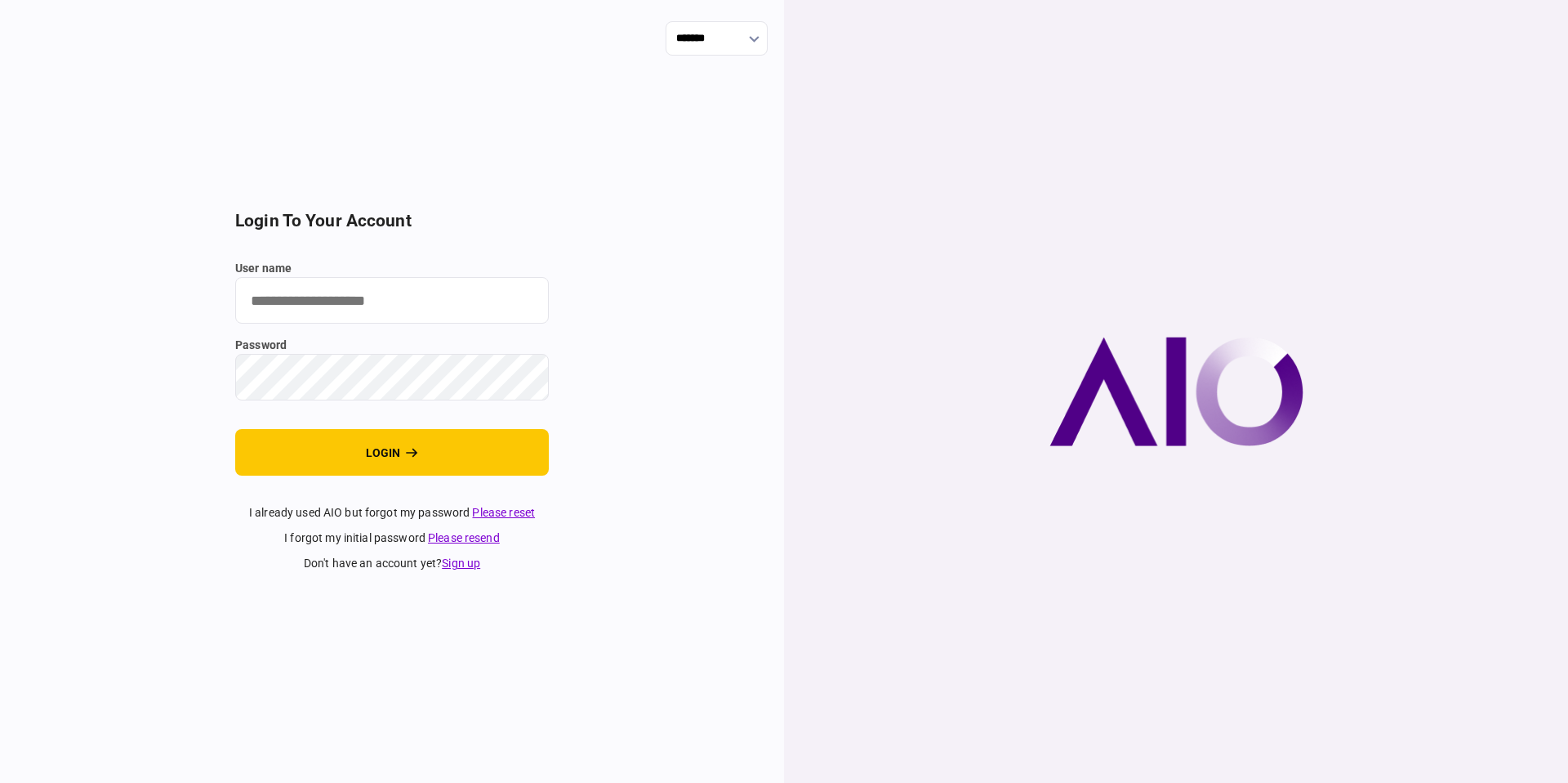
click at [465, 299] on input "user name" at bounding box center [391, 300] width 314 height 46
type input "**********"
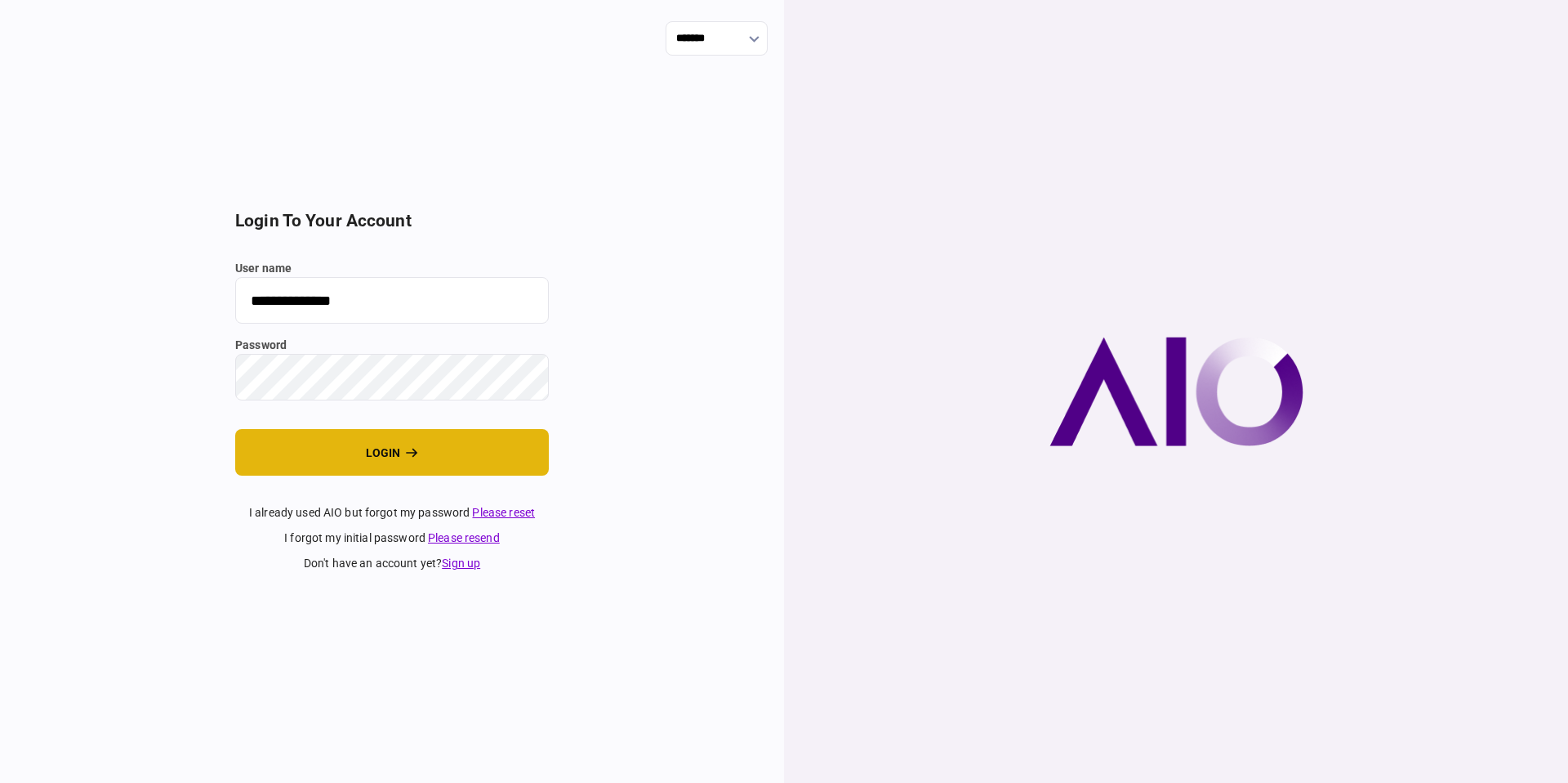
click at [366, 452] on button "login" at bounding box center [391, 452] width 314 height 46
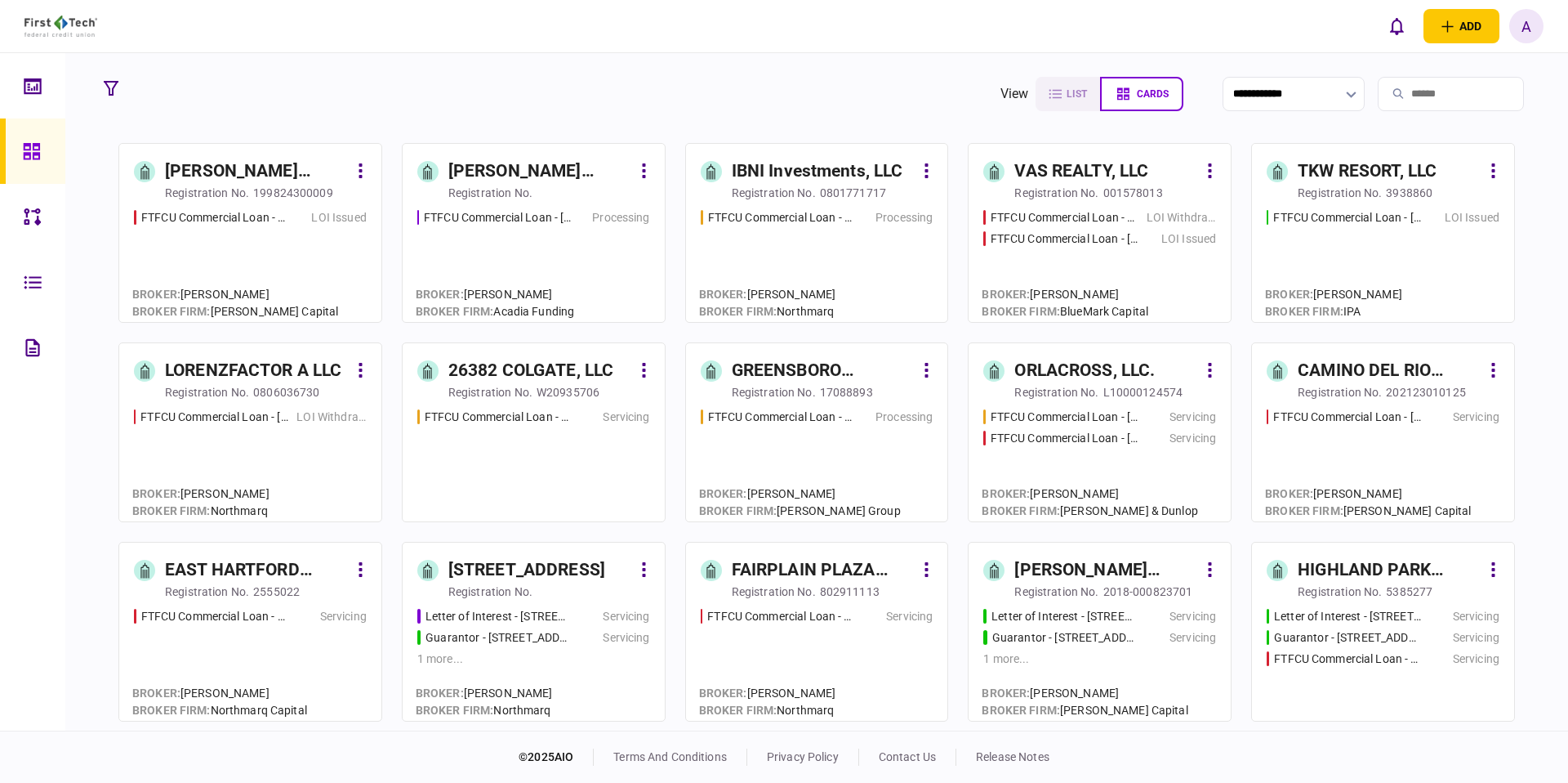
click at [52, 154] on link at bounding box center [32, 151] width 65 height 65
click at [117, 91] on icon "button" at bounding box center [111, 88] width 14 height 14
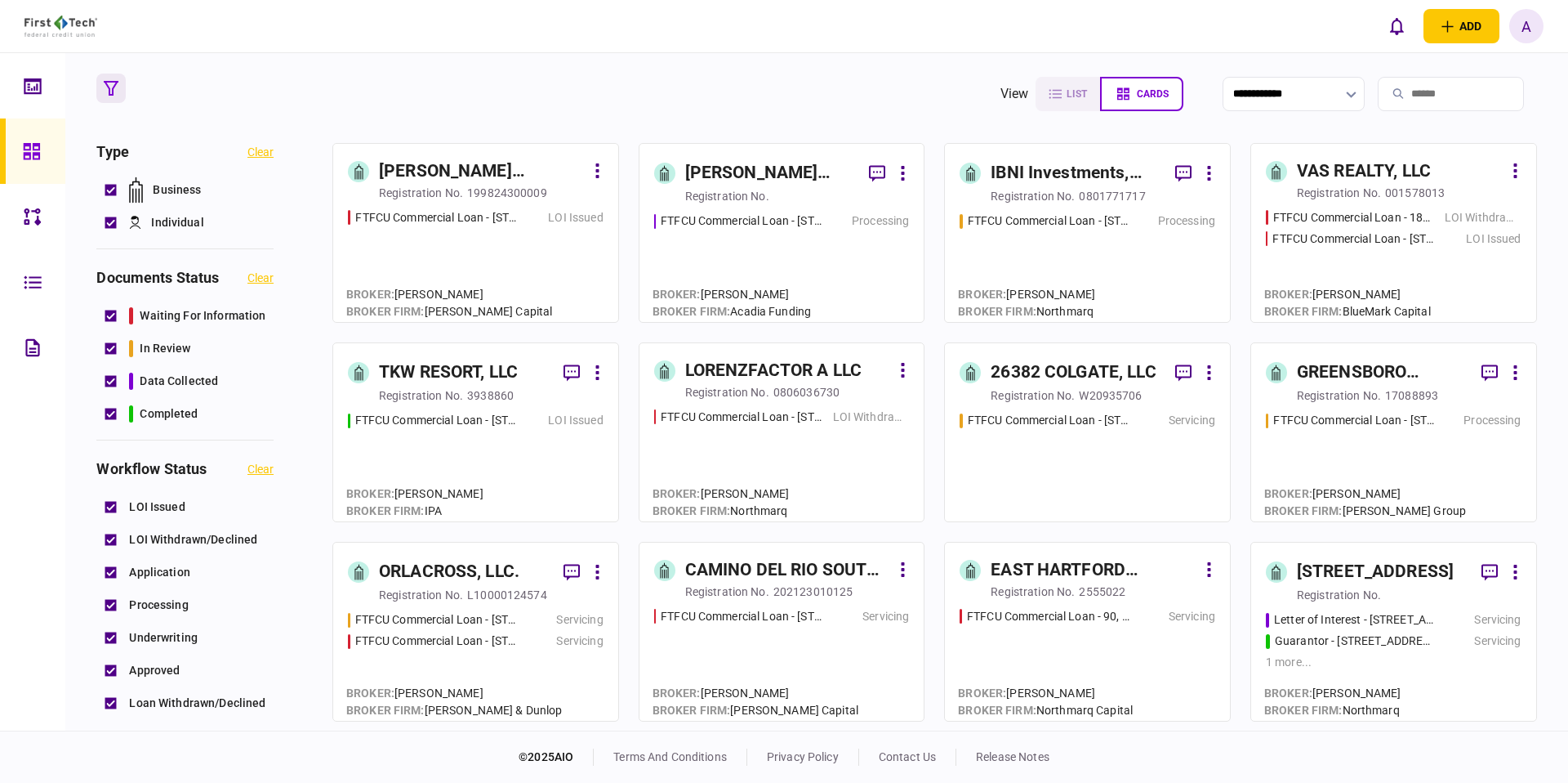
click at [160, 298] on div "documents status clear waiting for information in review data collected complet…" at bounding box center [185, 355] width 177 height 172
click at [155, 308] on span "waiting for information" at bounding box center [202, 316] width 126 height 17
click at [144, 315] on span "waiting for information" at bounding box center [202, 316] width 126 height 17
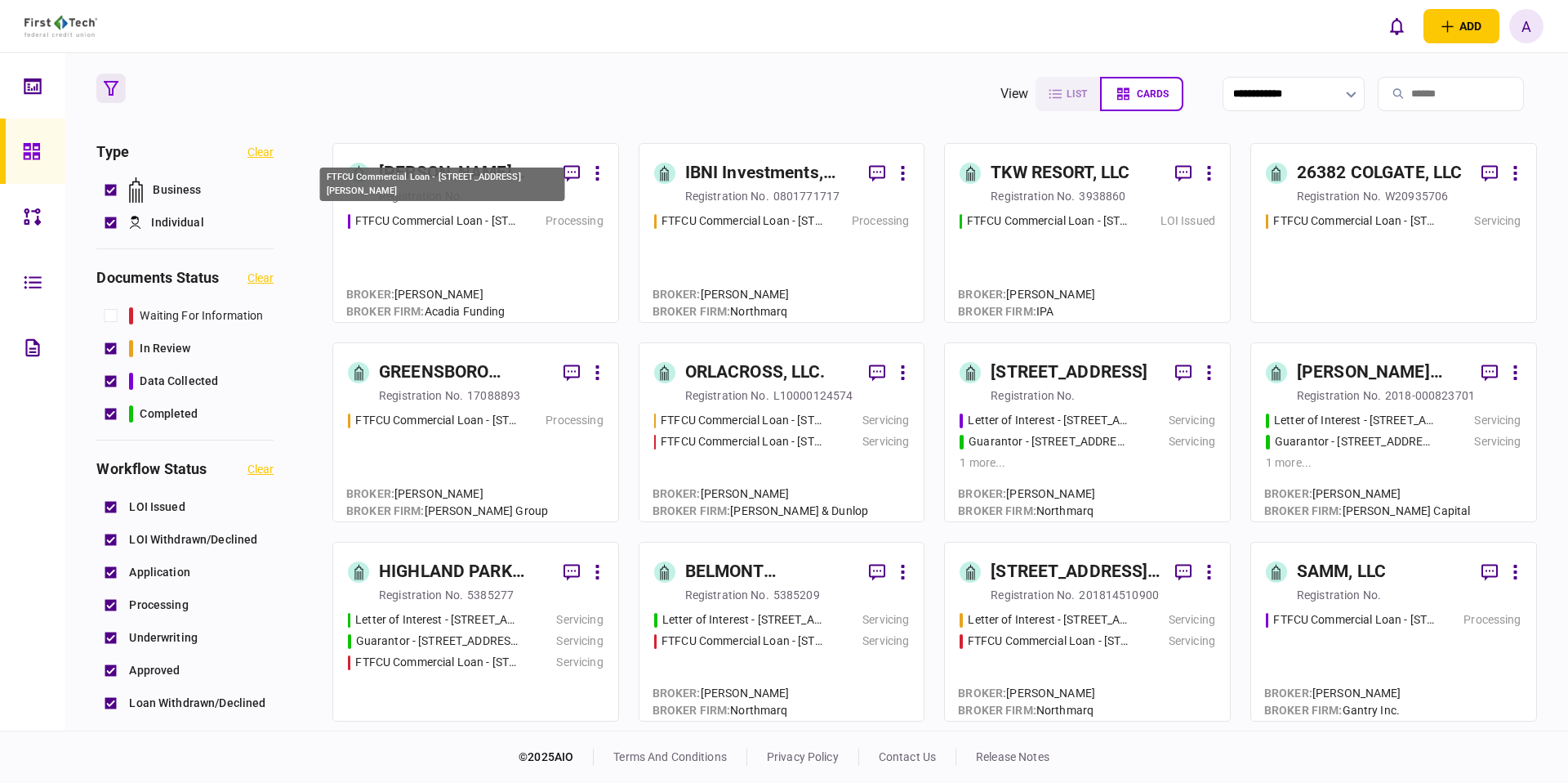
click at [499, 210] on div "FTFCU Commercial Loan - [STREET_ADDRESS][PERSON_NAME]" at bounding box center [442, 189] width 248 height 46
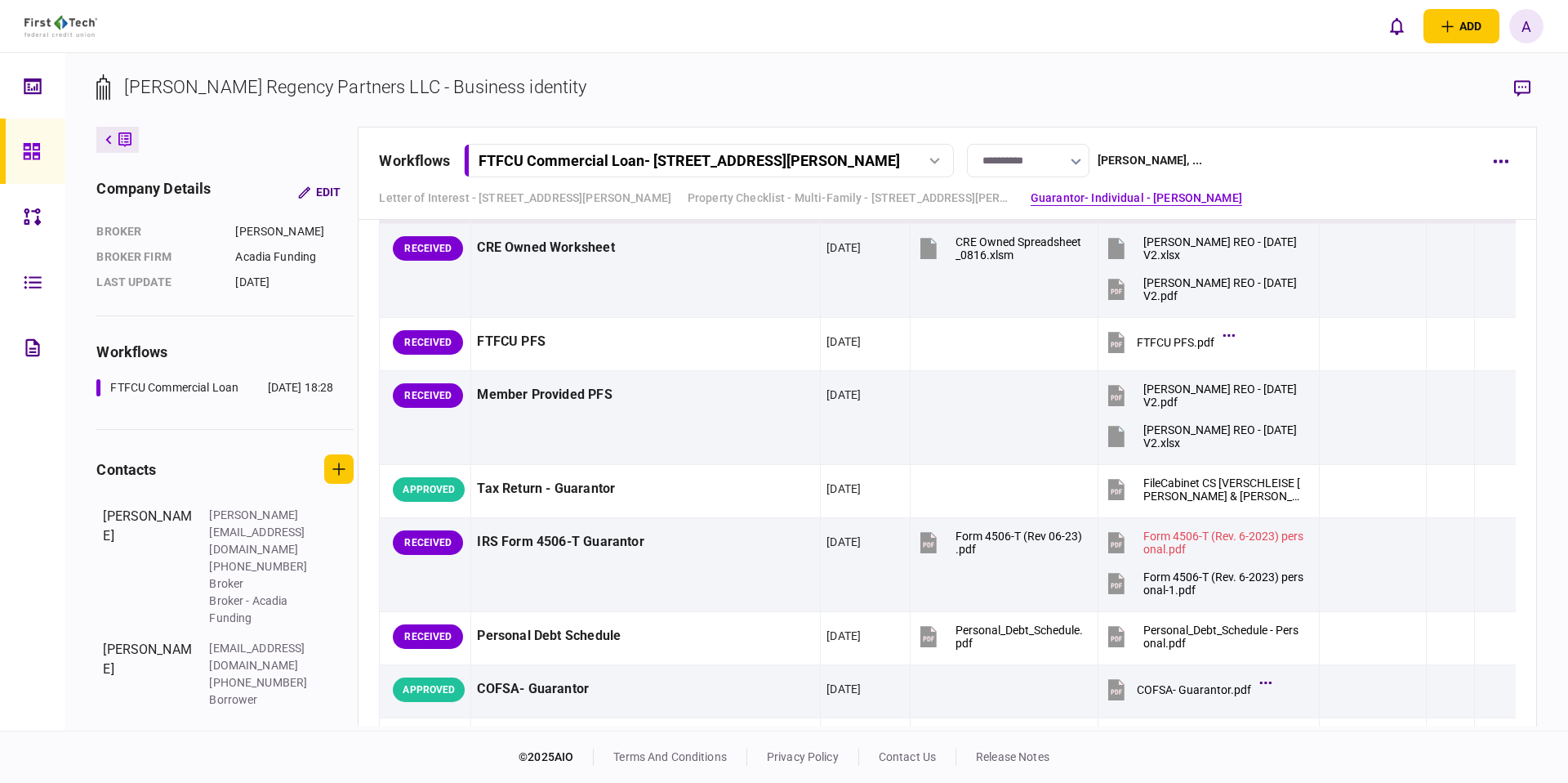
scroll to position [1966, 0]
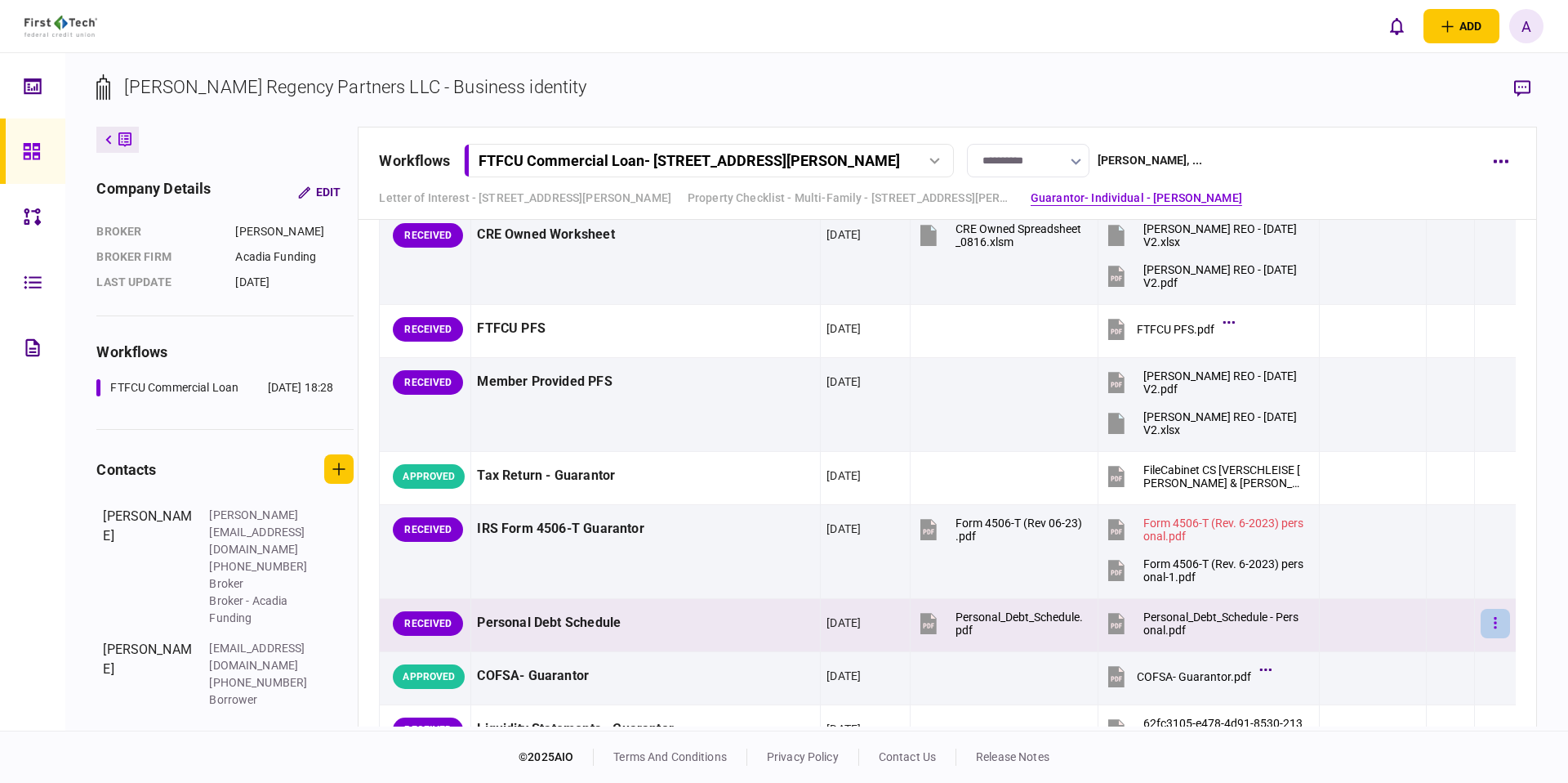
click at [1486, 624] on button "button" at bounding box center [1495, 623] width 29 height 29
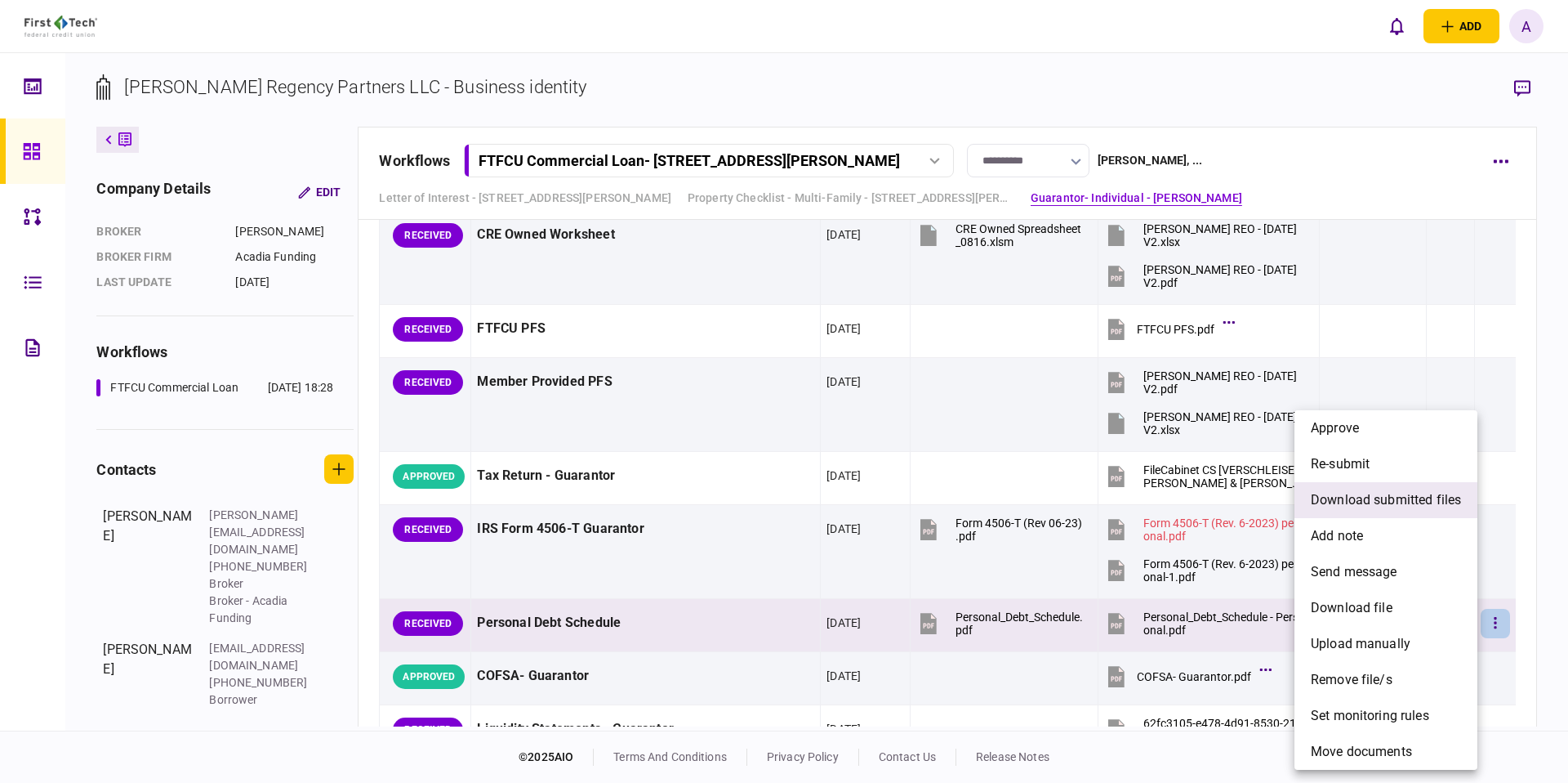
click at [1377, 493] on span "download submitted files" at bounding box center [1386, 500] width 150 height 20
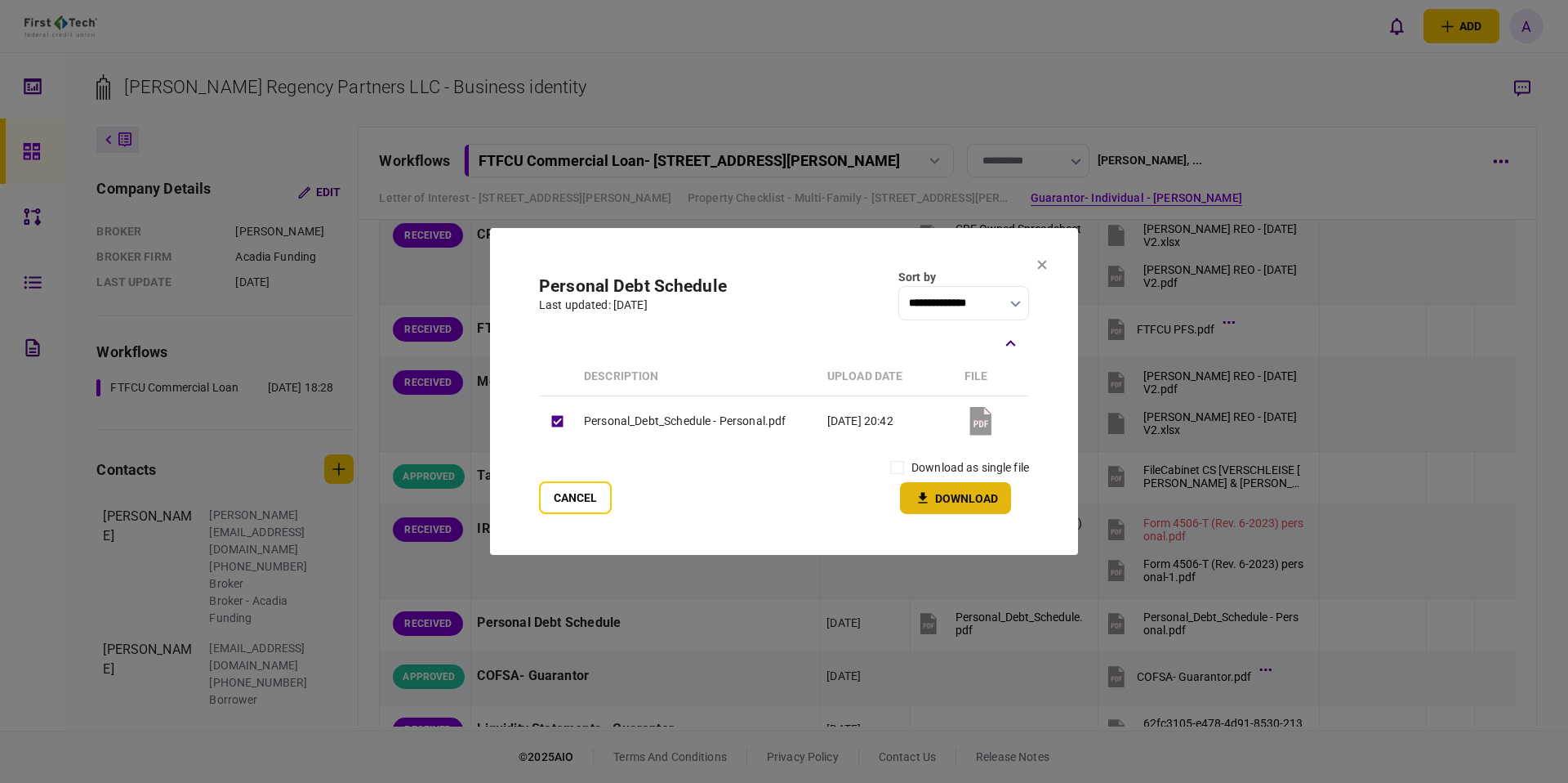
click at [982, 488] on button "Download" at bounding box center [955, 498] width 111 height 32
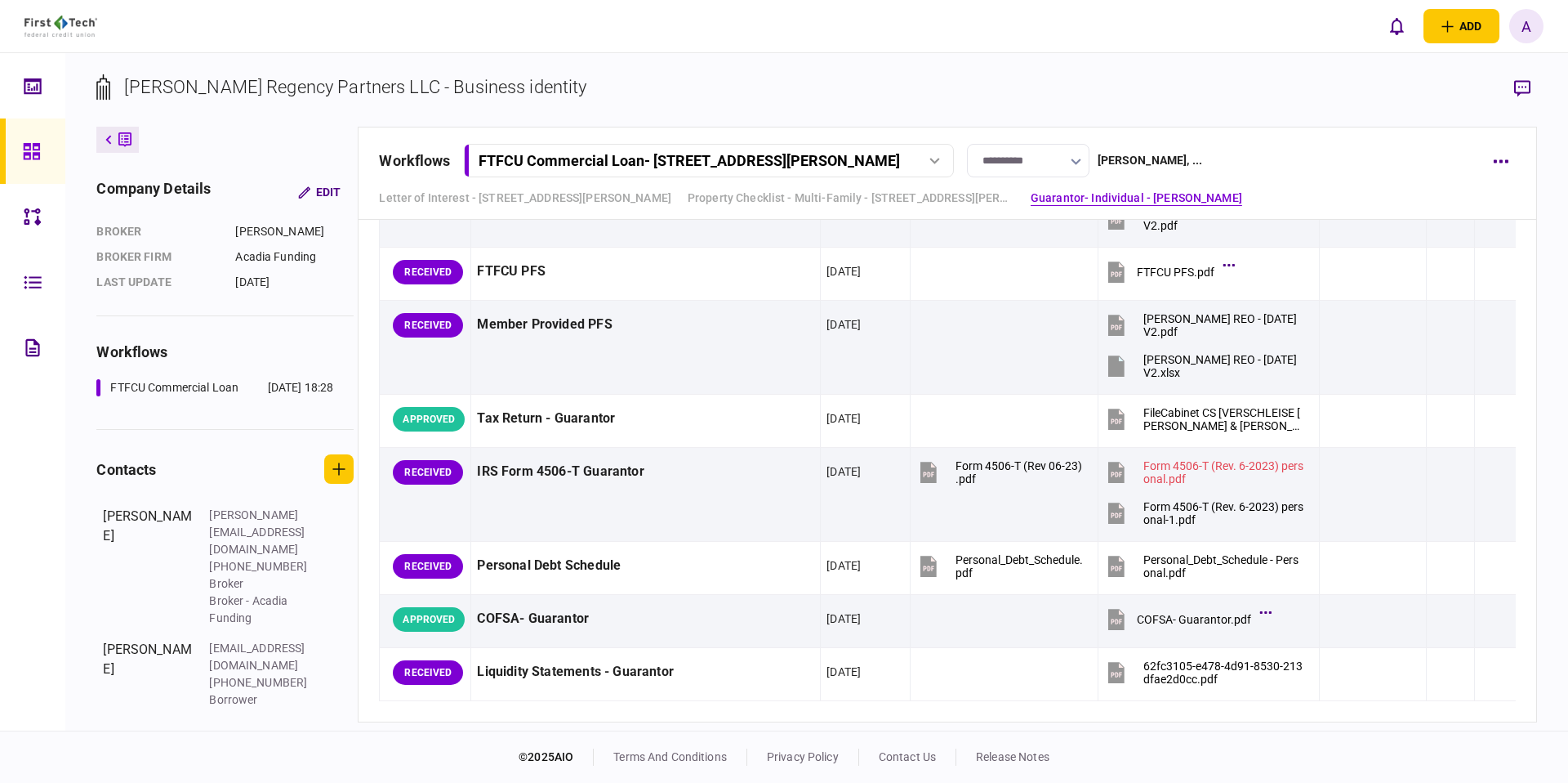
scroll to position [1801, 0]
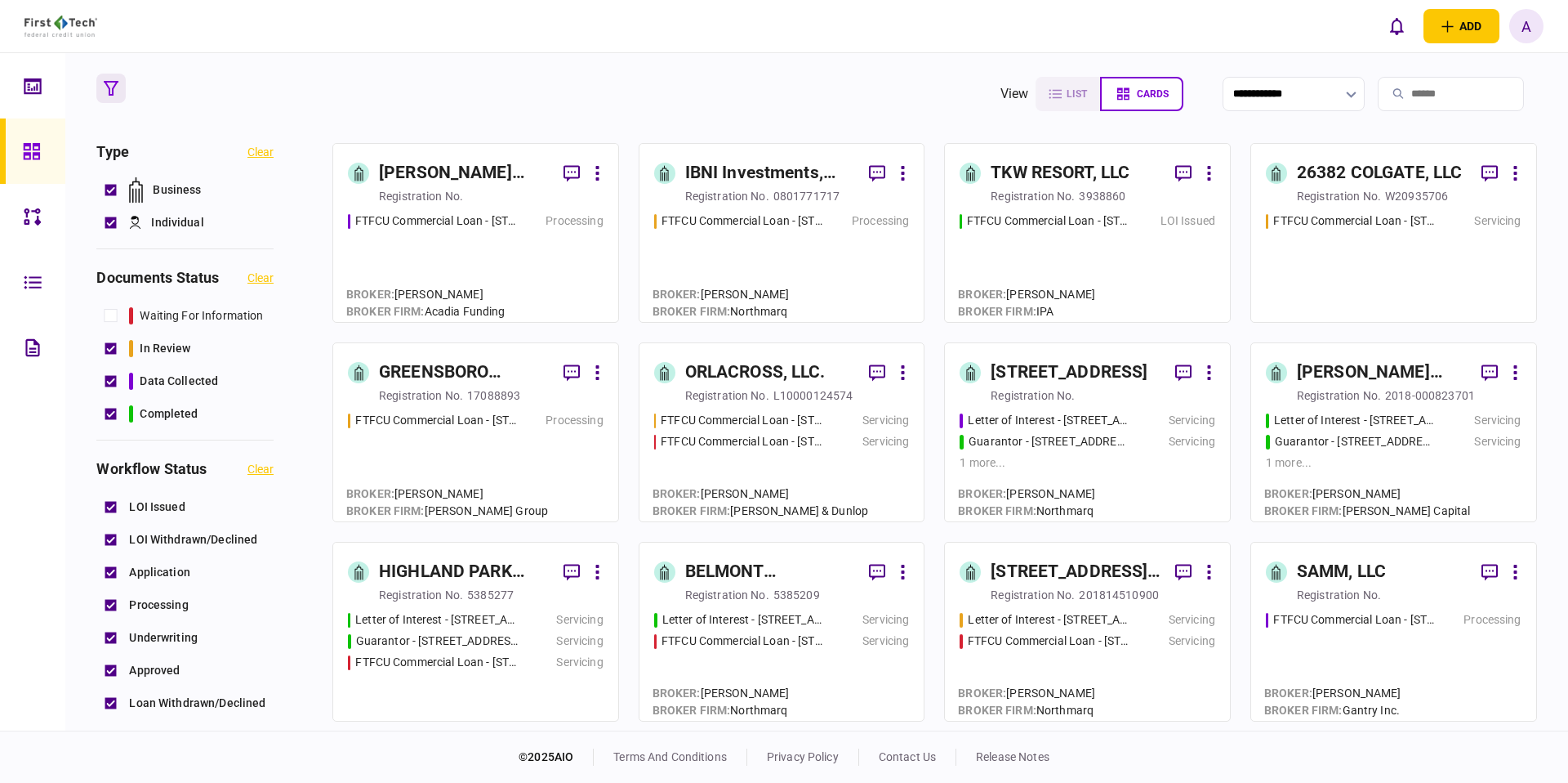
click at [521, 57] on section "**********" at bounding box center [817, 392] width 1503 height 678
click at [1339, 377] on div "[PERSON_NAME] Holdings, LLC" at bounding box center [1382, 372] width 172 height 26
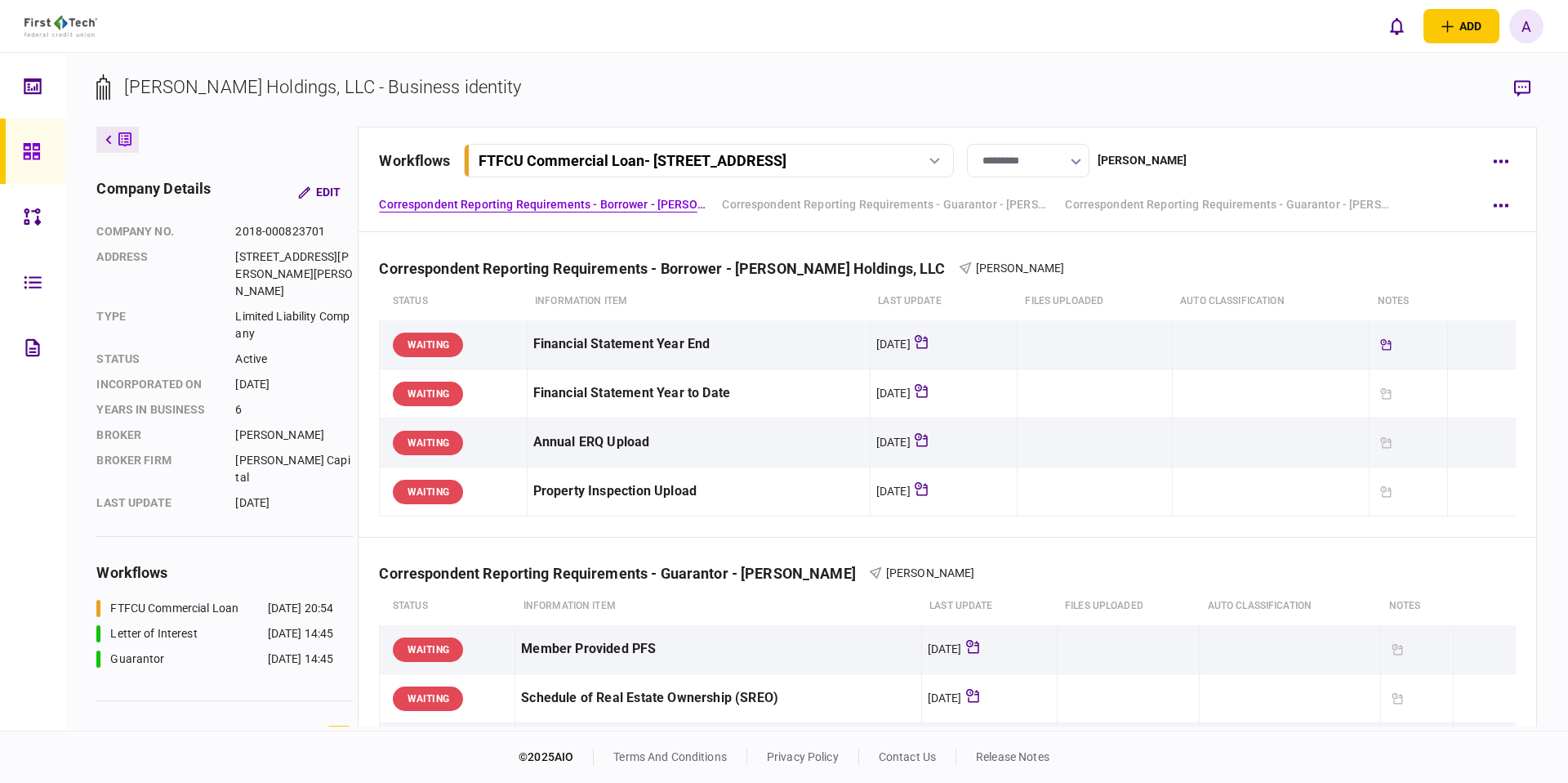
click at [484, 161] on div "FTFCU Commercial Loan - [STREET_ADDRESS]" at bounding box center [633, 160] width 308 height 17
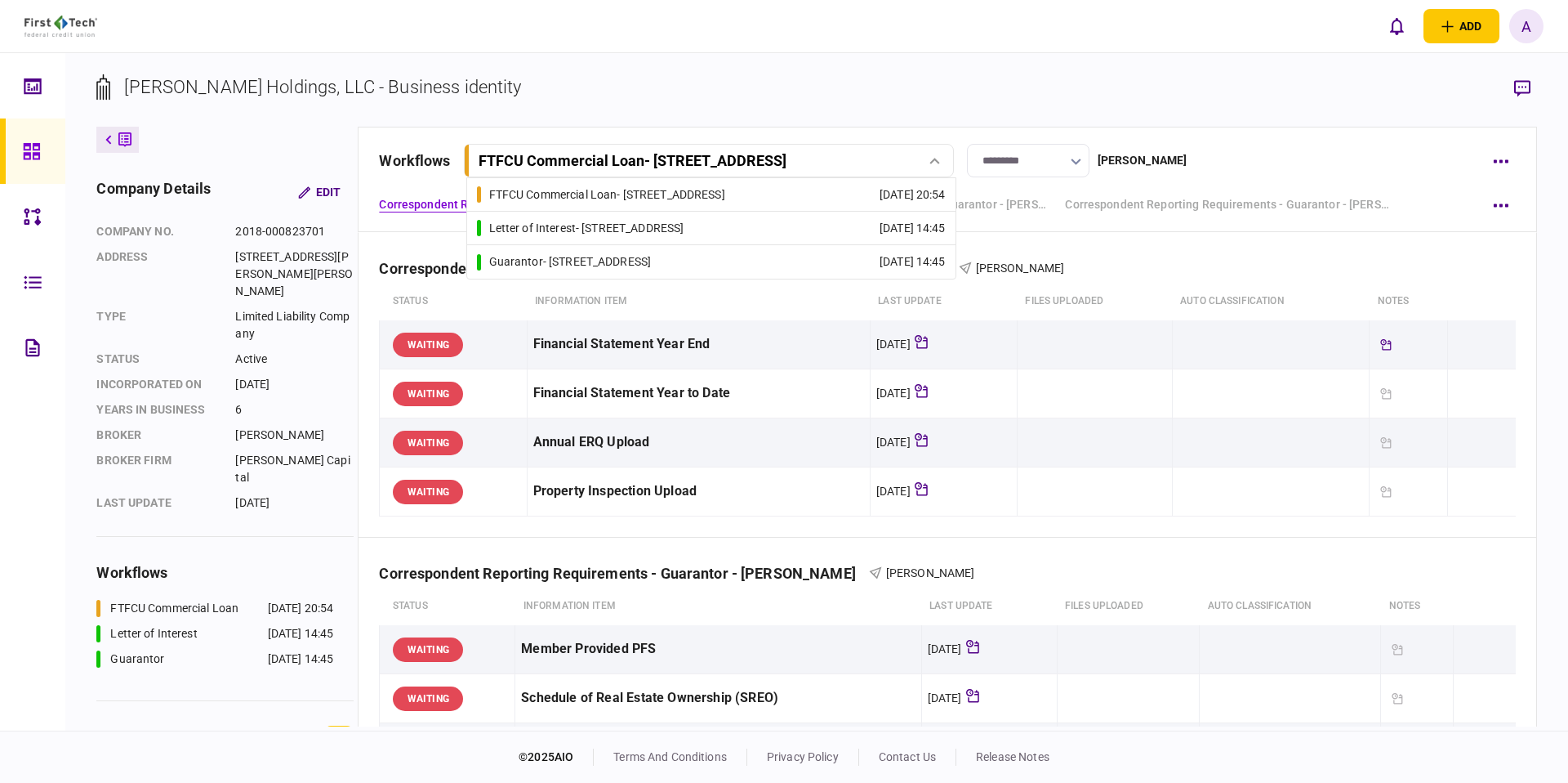
click at [522, 215] on link "Letter of Interest - [STREET_ADDRESS] [DATE] 14:45" at bounding box center [711, 228] width 469 height 33
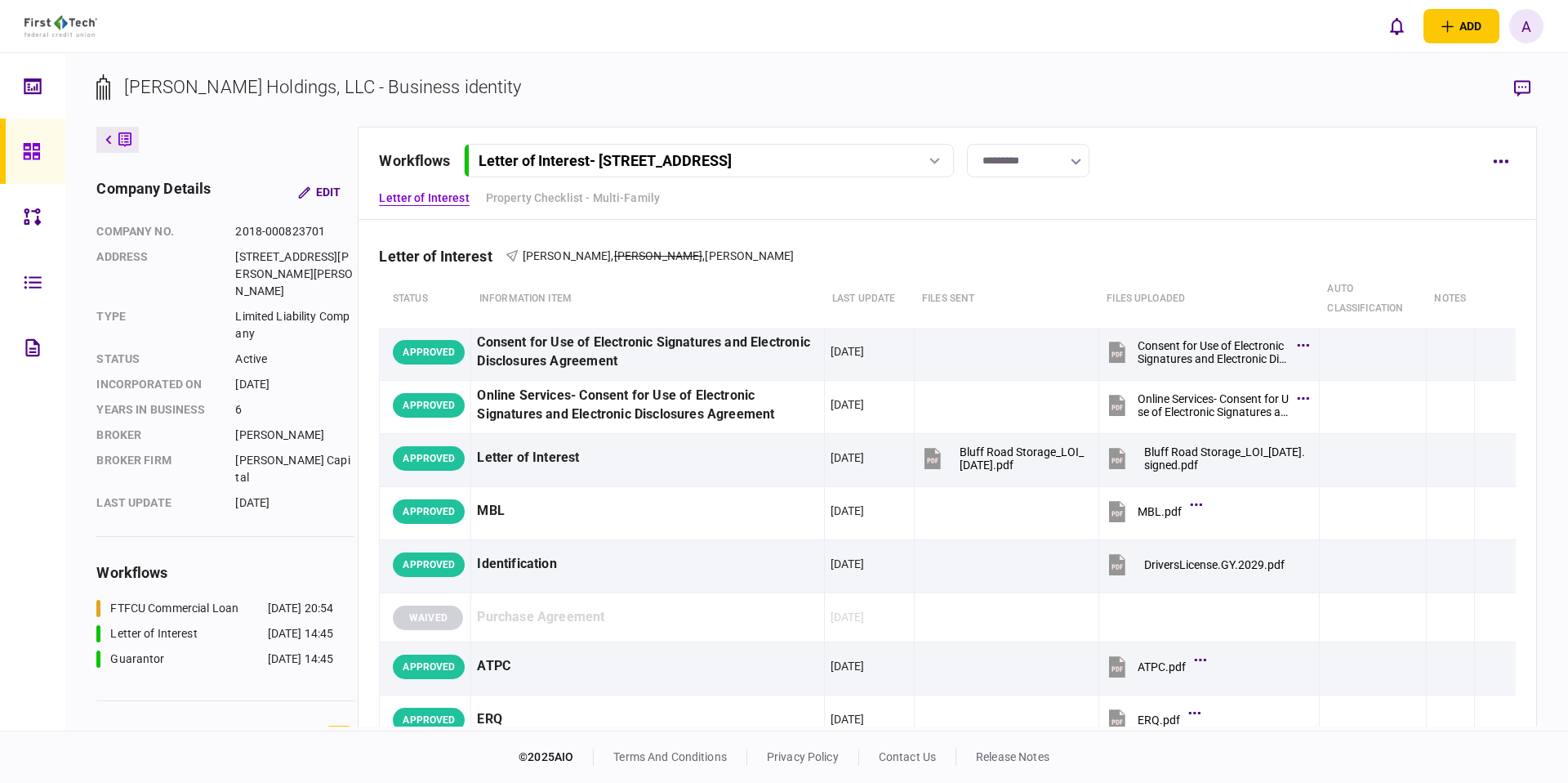
click at [54, 148] on link at bounding box center [32, 151] width 65 height 65
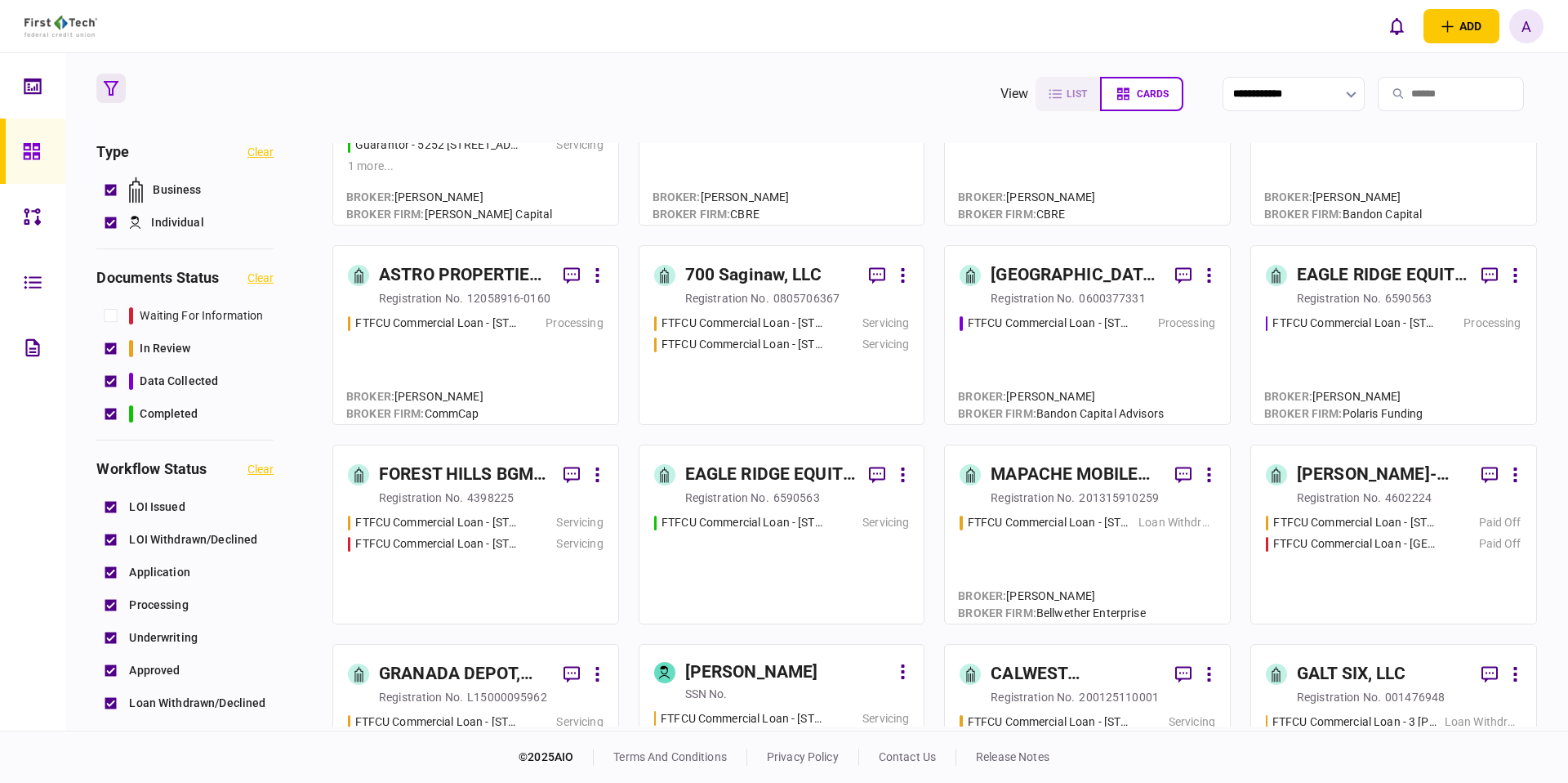
scroll to position [775, 0]
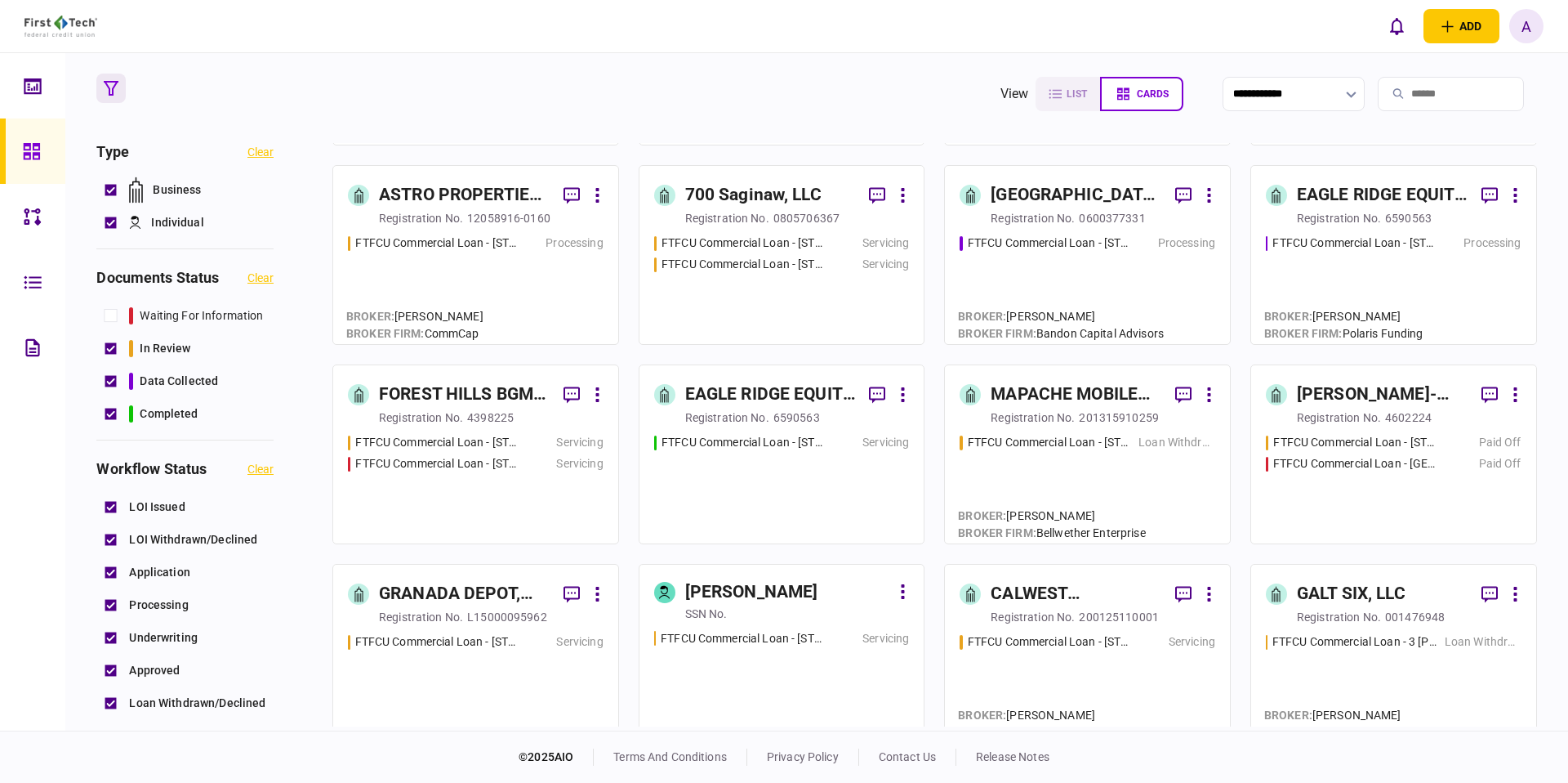
click at [805, 396] on div "EAGLE RIDGE EQUITY LLC" at bounding box center [771, 394] width 172 height 26
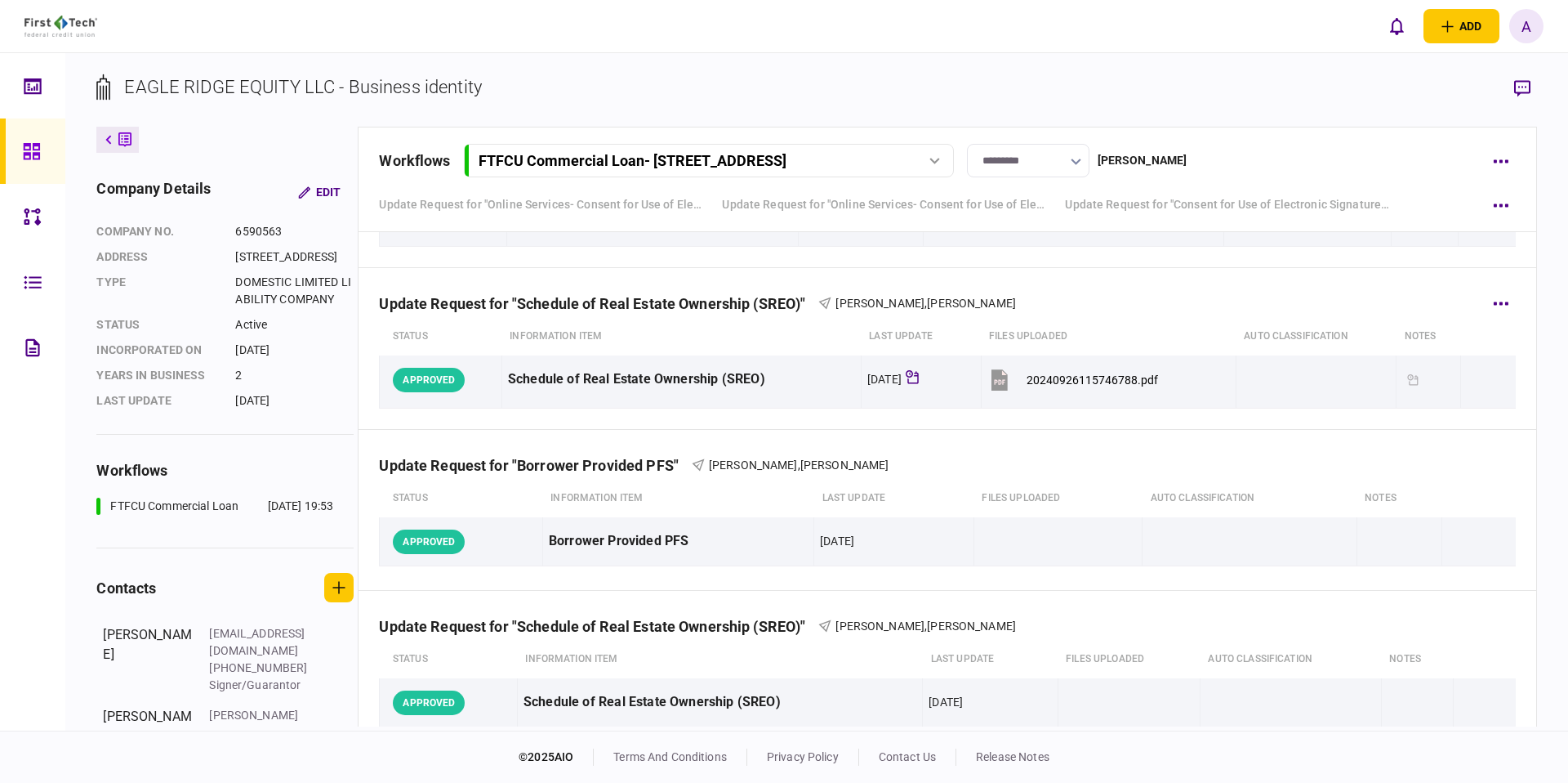
scroll to position [2988, 0]
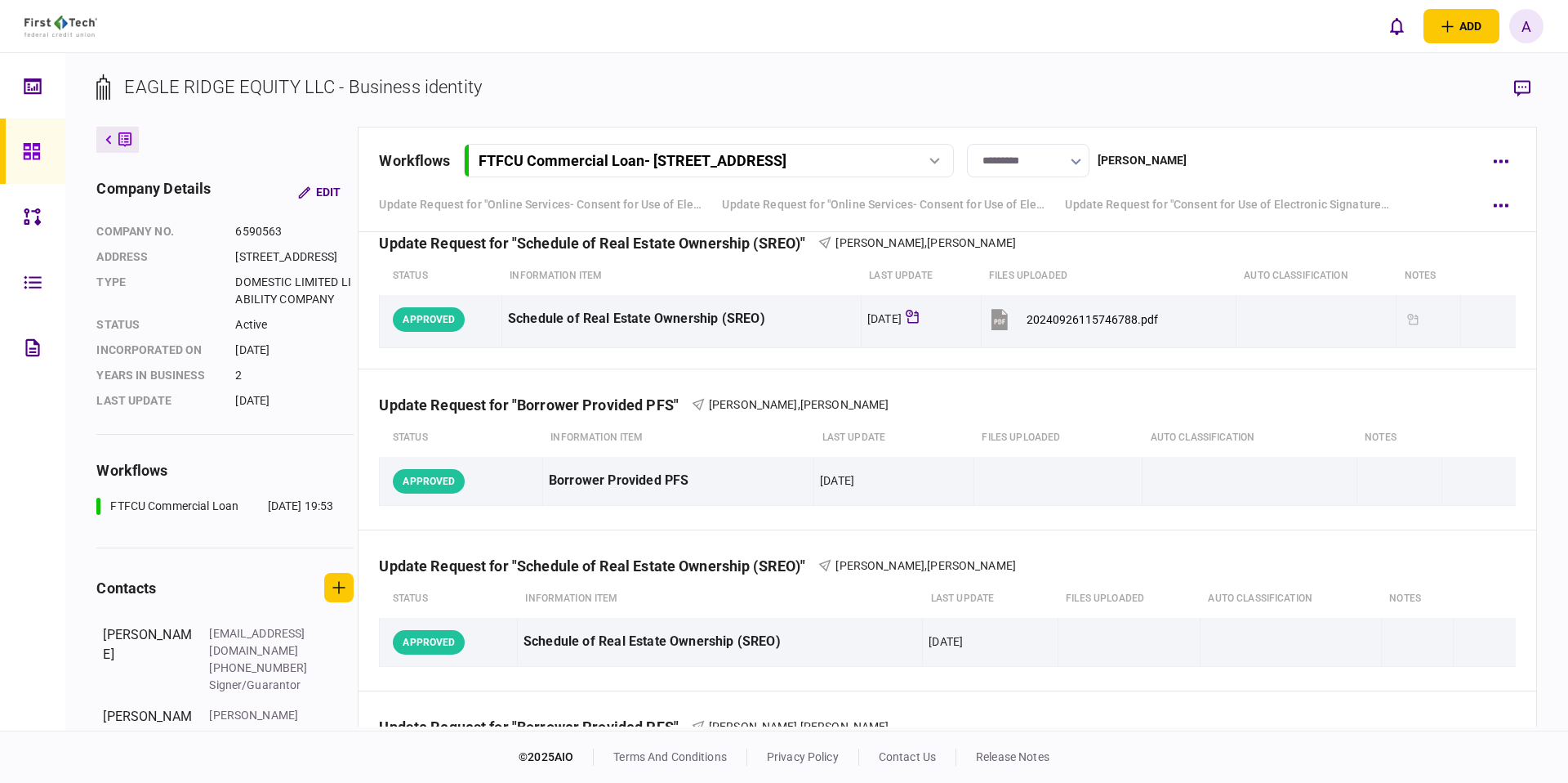
click at [837, 150] on button "FTFCU Commercial Loan - [STREET_ADDRESS]" at bounding box center [709, 160] width 490 height 33
click at [14, 144] on link at bounding box center [32, 151] width 65 height 65
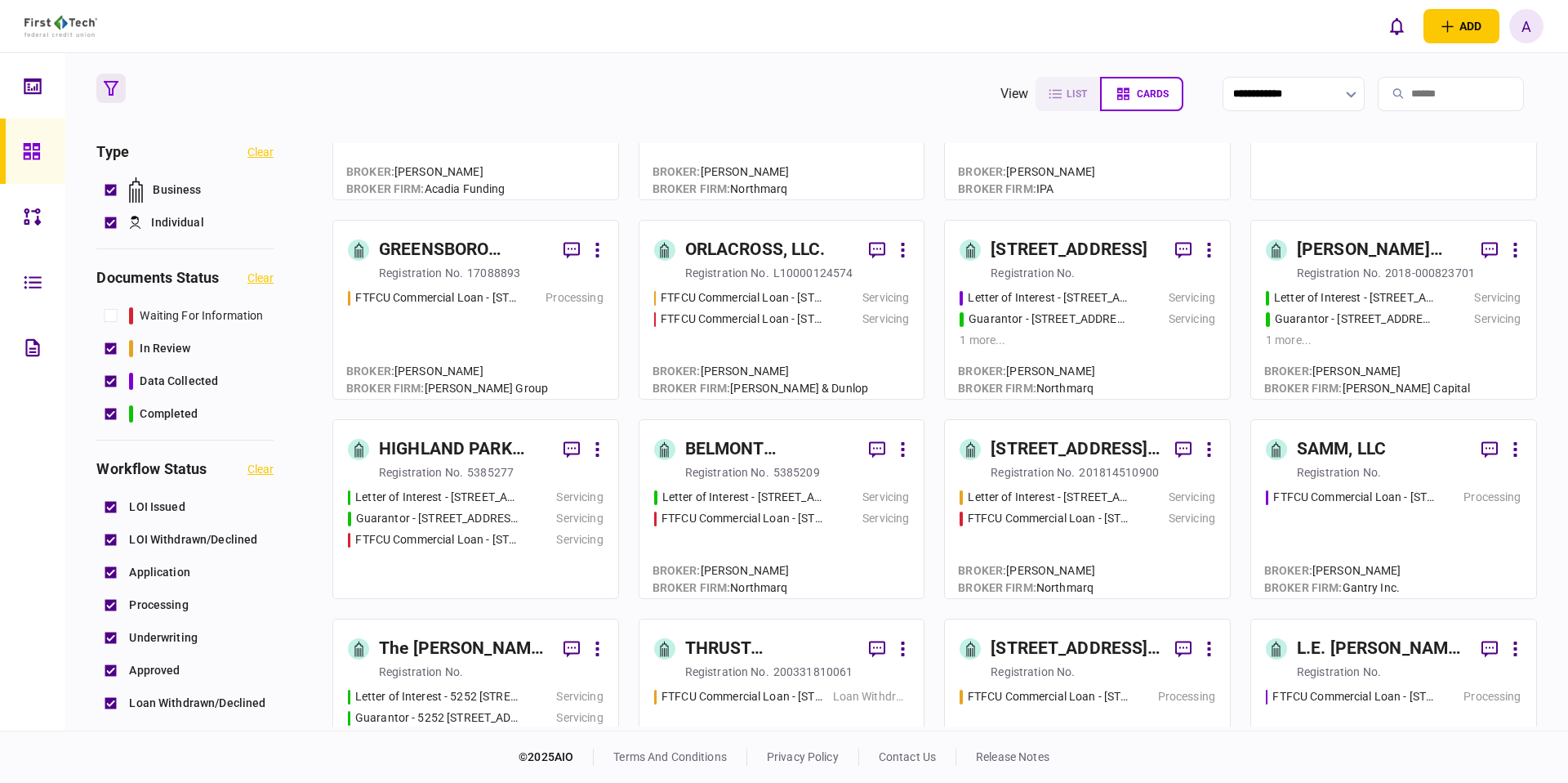
scroll to position [143, 0]
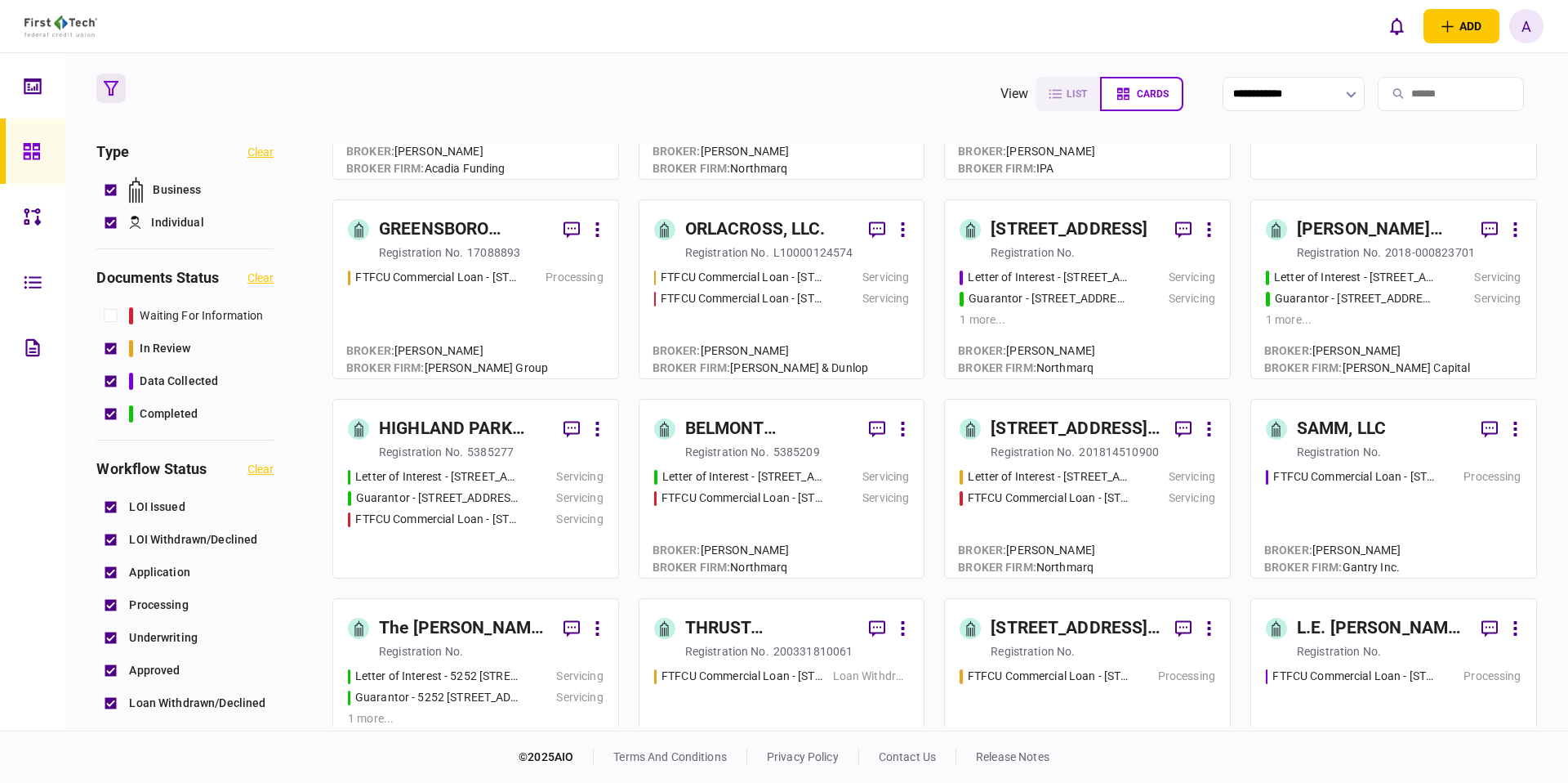
click at [392, 504] on div "Guarantor - [STREET_ADDRESS][US_STATE]" at bounding box center [437, 497] width 163 height 17
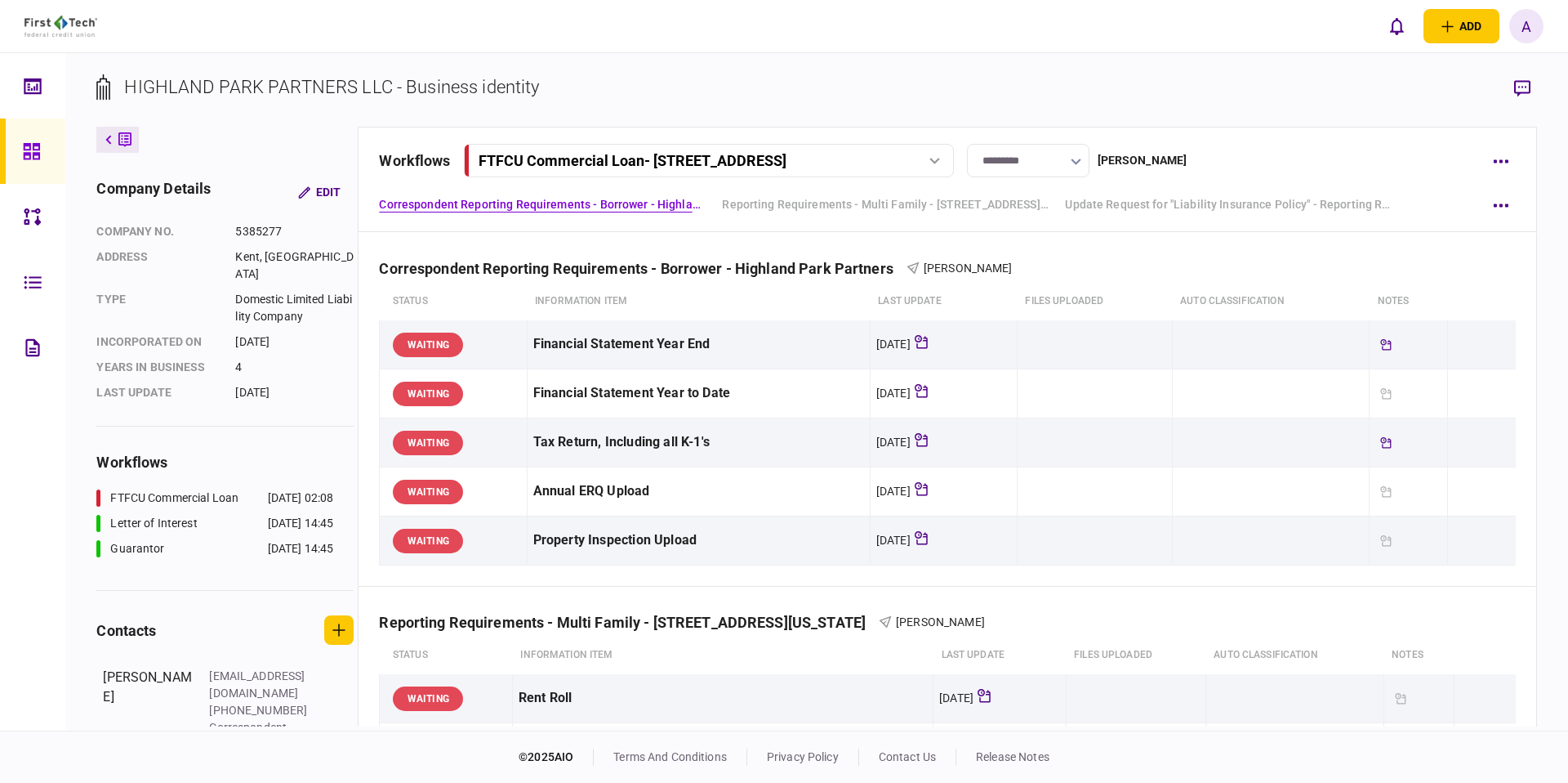
click at [947, 165] on div "FTFCU Commercial Loan - [STREET_ADDRESS]" at bounding box center [709, 160] width 479 height 17
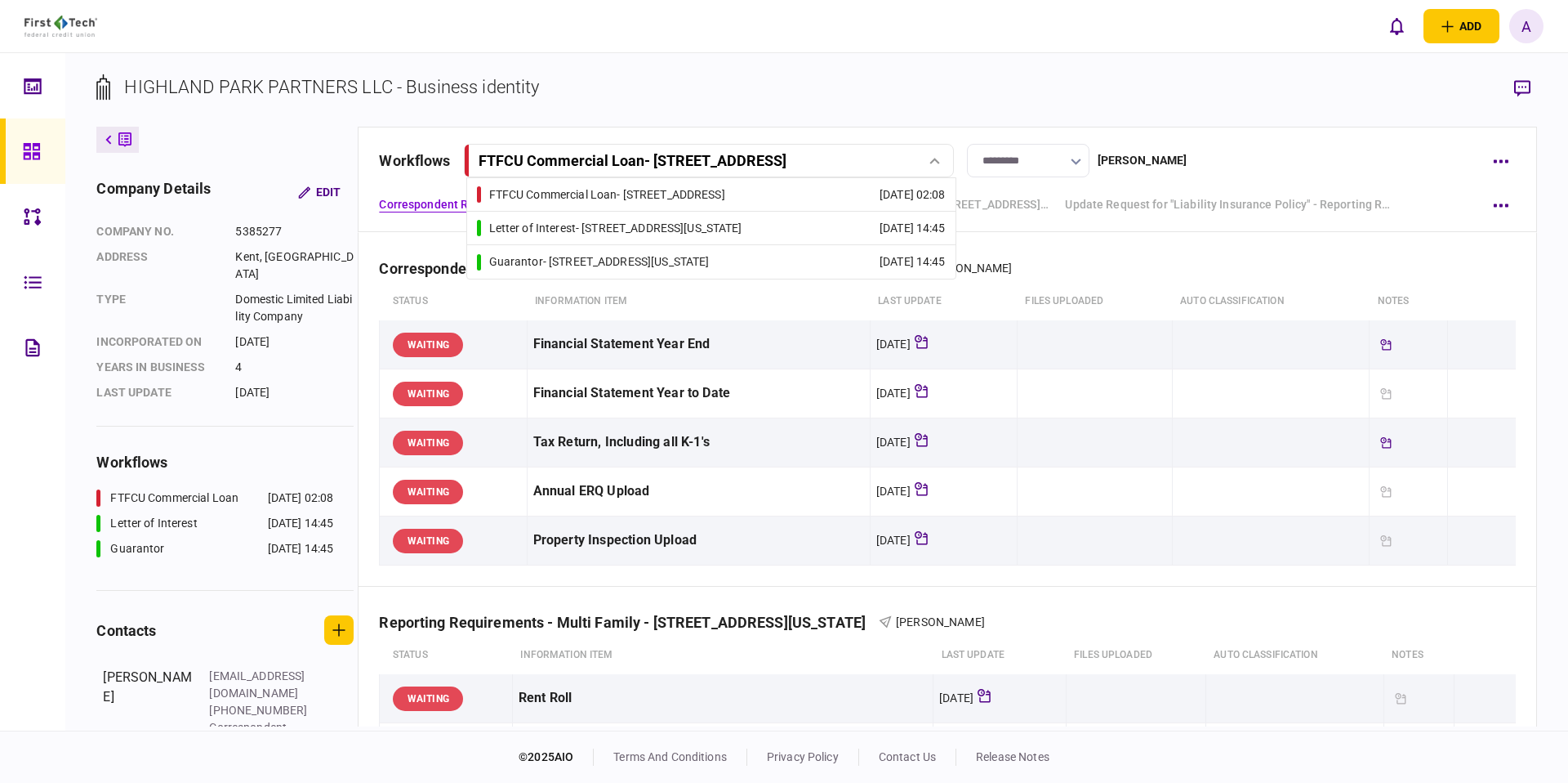
click at [792, 250] on link "Guarantor - [STREET_ADDRESS][US_STATE] [DATE] 14:45" at bounding box center [711, 261] width 469 height 33
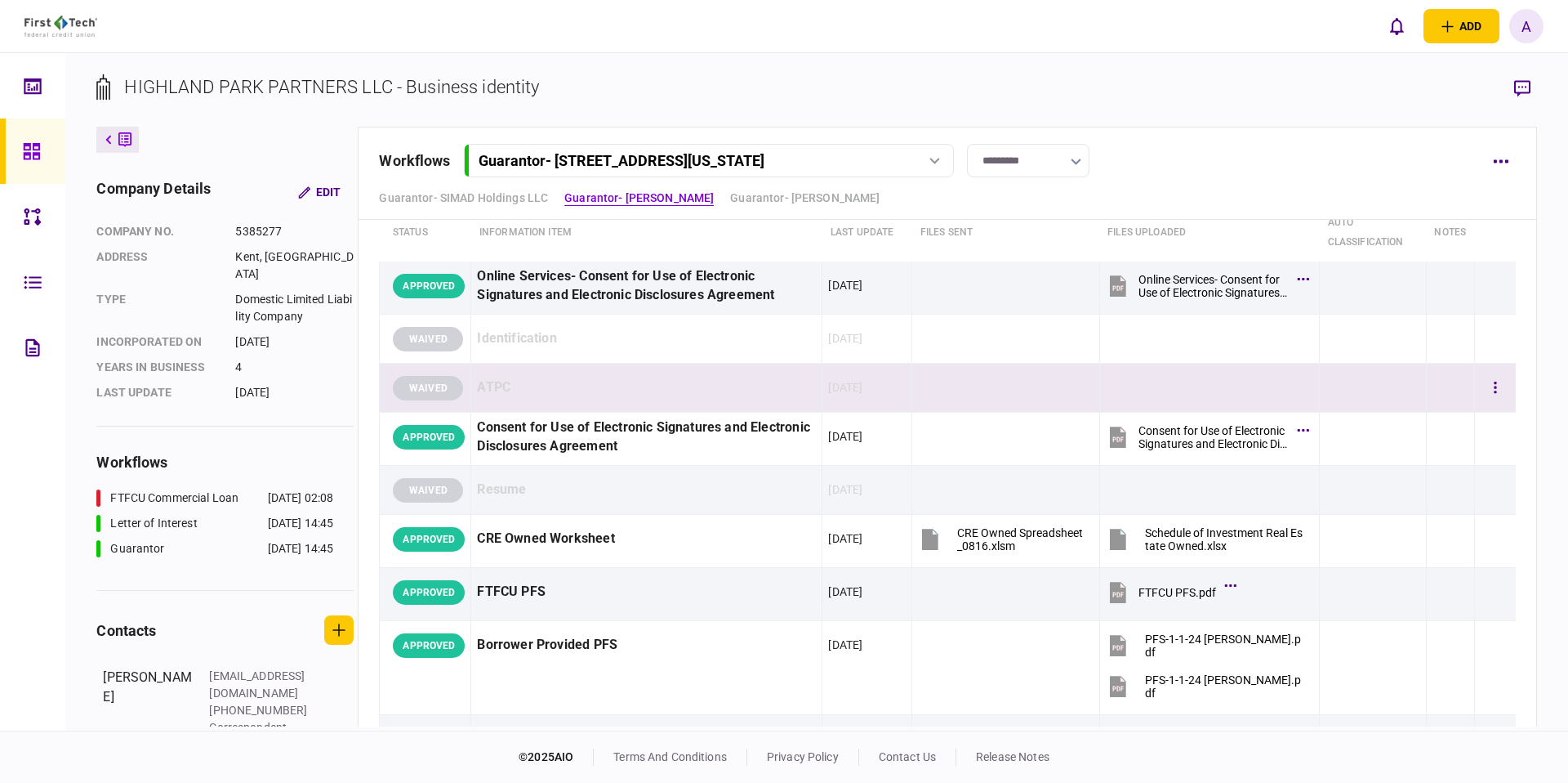
scroll to position [693, 0]
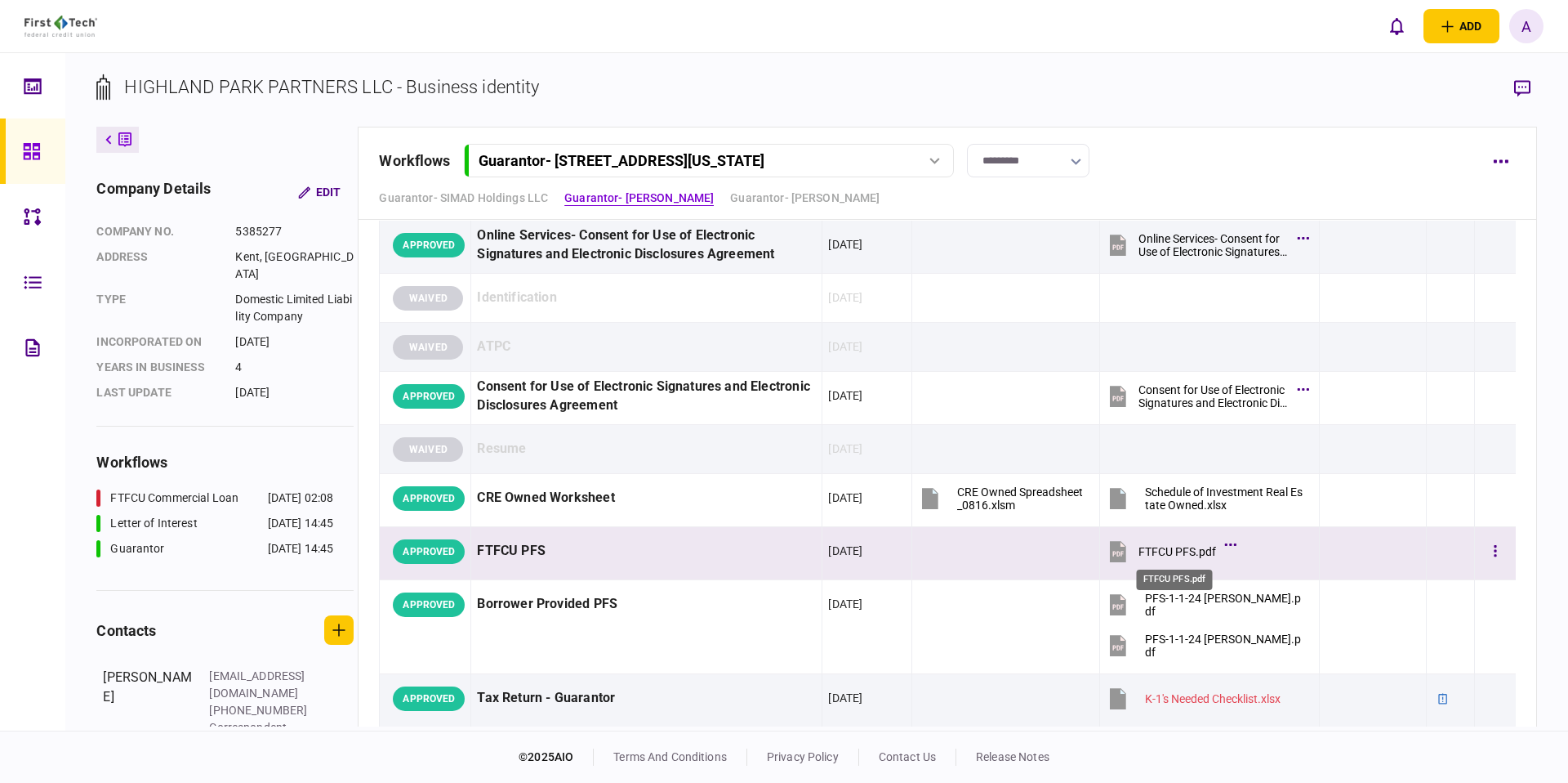
click at [1158, 548] on div "FTFCU PFS.pdf" at bounding box center [1177, 551] width 78 height 13
click at [546, 546] on div "FTFCU PFS" at bounding box center [646, 551] width 339 height 37
click at [17, 142] on link at bounding box center [32, 151] width 65 height 65
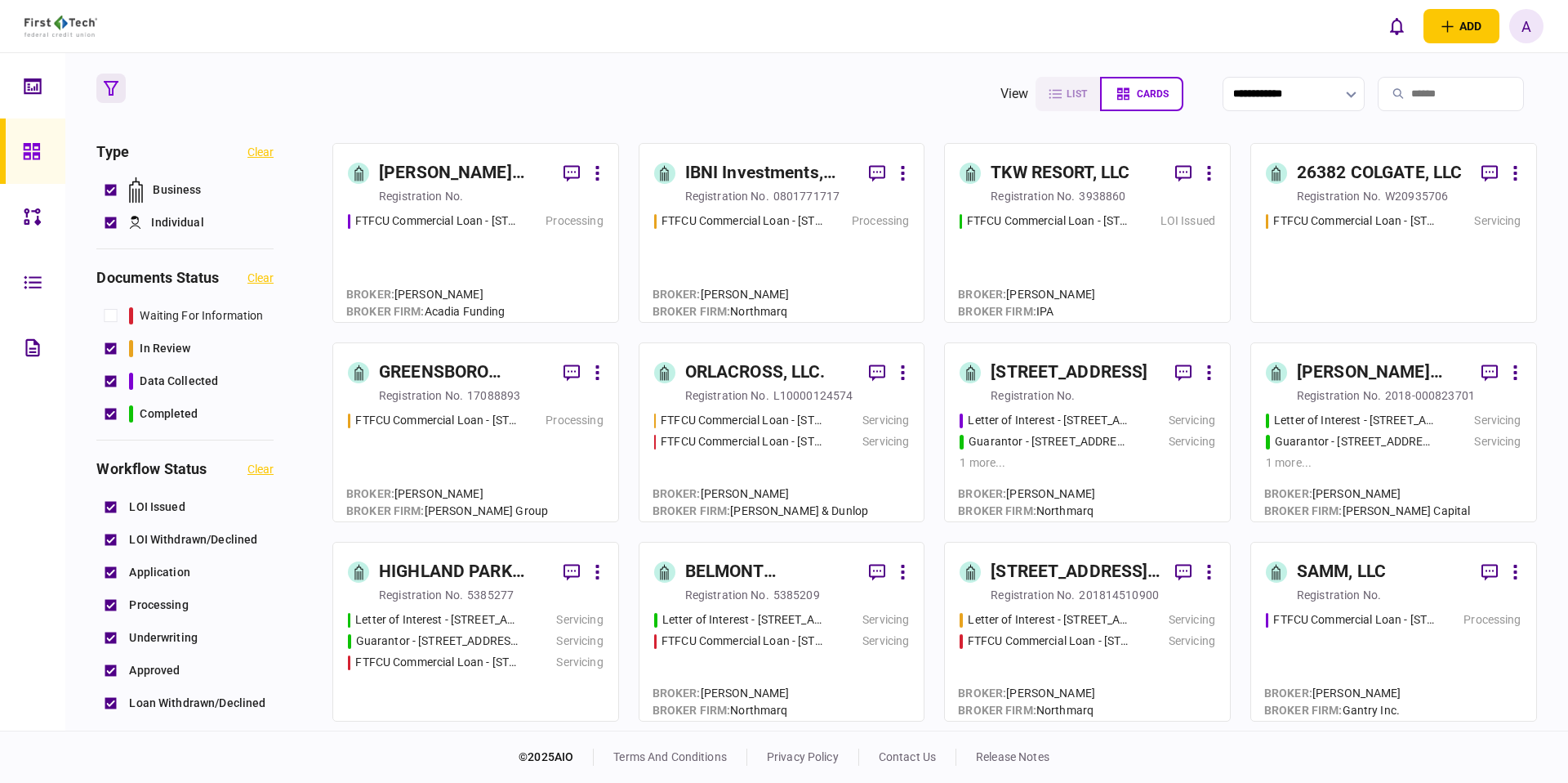
click at [713, 91] on section "**********" at bounding box center [816, 94] width 1439 height 41
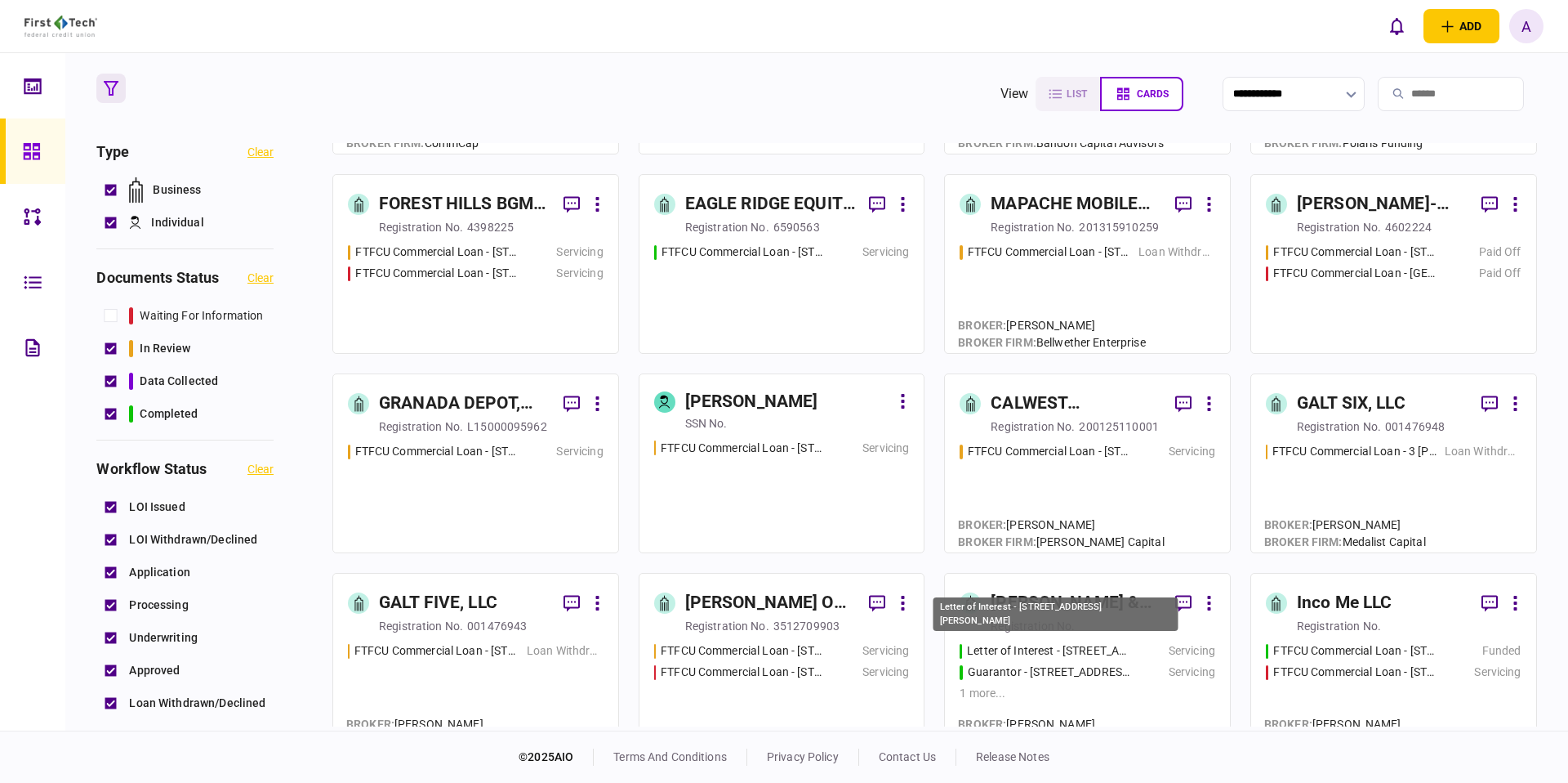
scroll to position [964, 0]
click at [1038, 611] on div "[PERSON_NAME] & [PERSON_NAME] Investment Co" at bounding box center [1077, 604] width 172 height 26
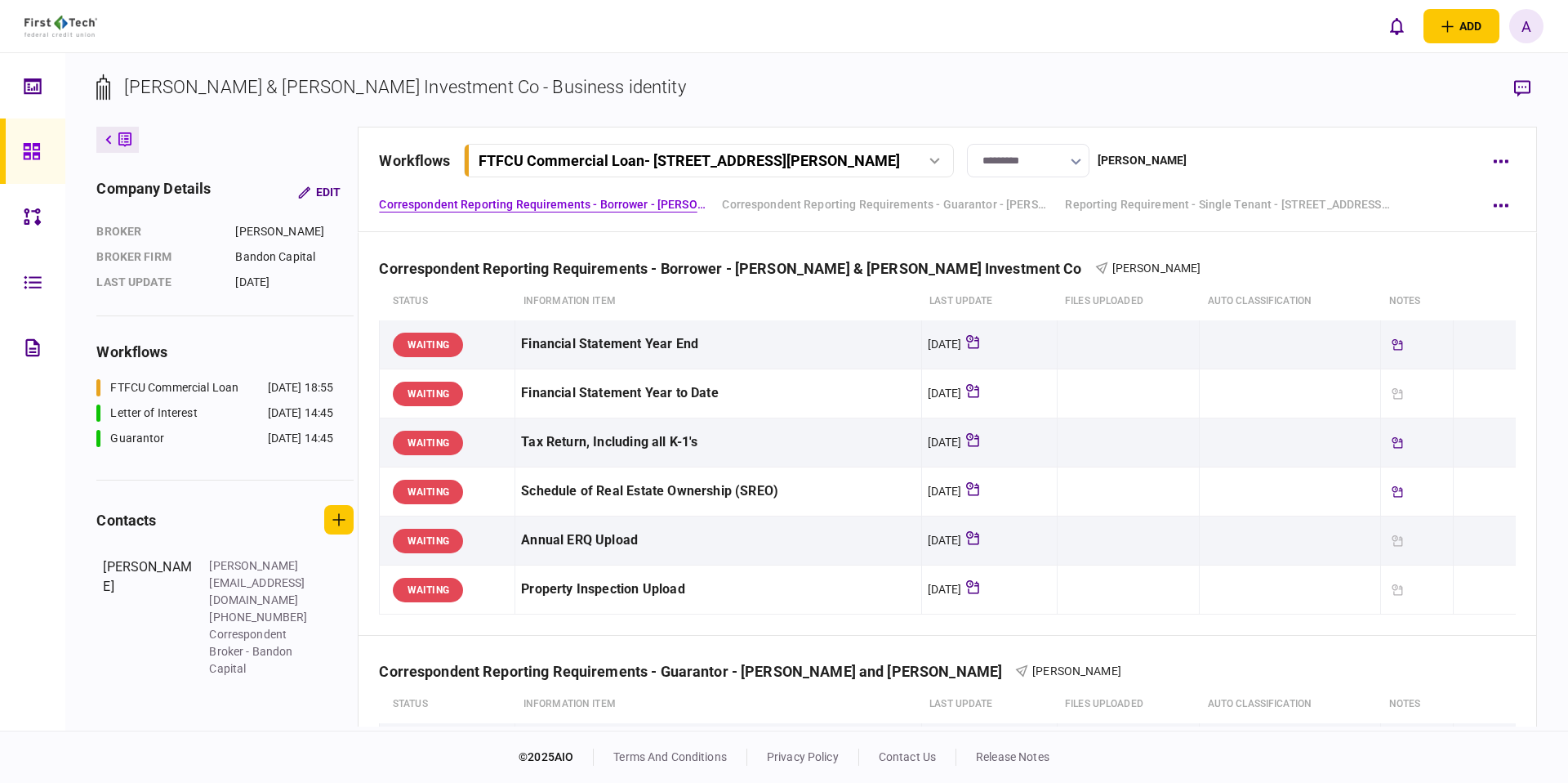
click at [849, 140] on div "workflows FTFCU Commercial Loan - [STREET_ADDRESS][PERSON_NAME] FTFCU Commercia…" at bounding box center [946, 180] width 1178 height 105
click at [832, 162] on div "FTFCU Commercial Loan - [STREET_ADDRESS][PERSON_NAME]" at bounding box center [690, 160] width 423 height 17
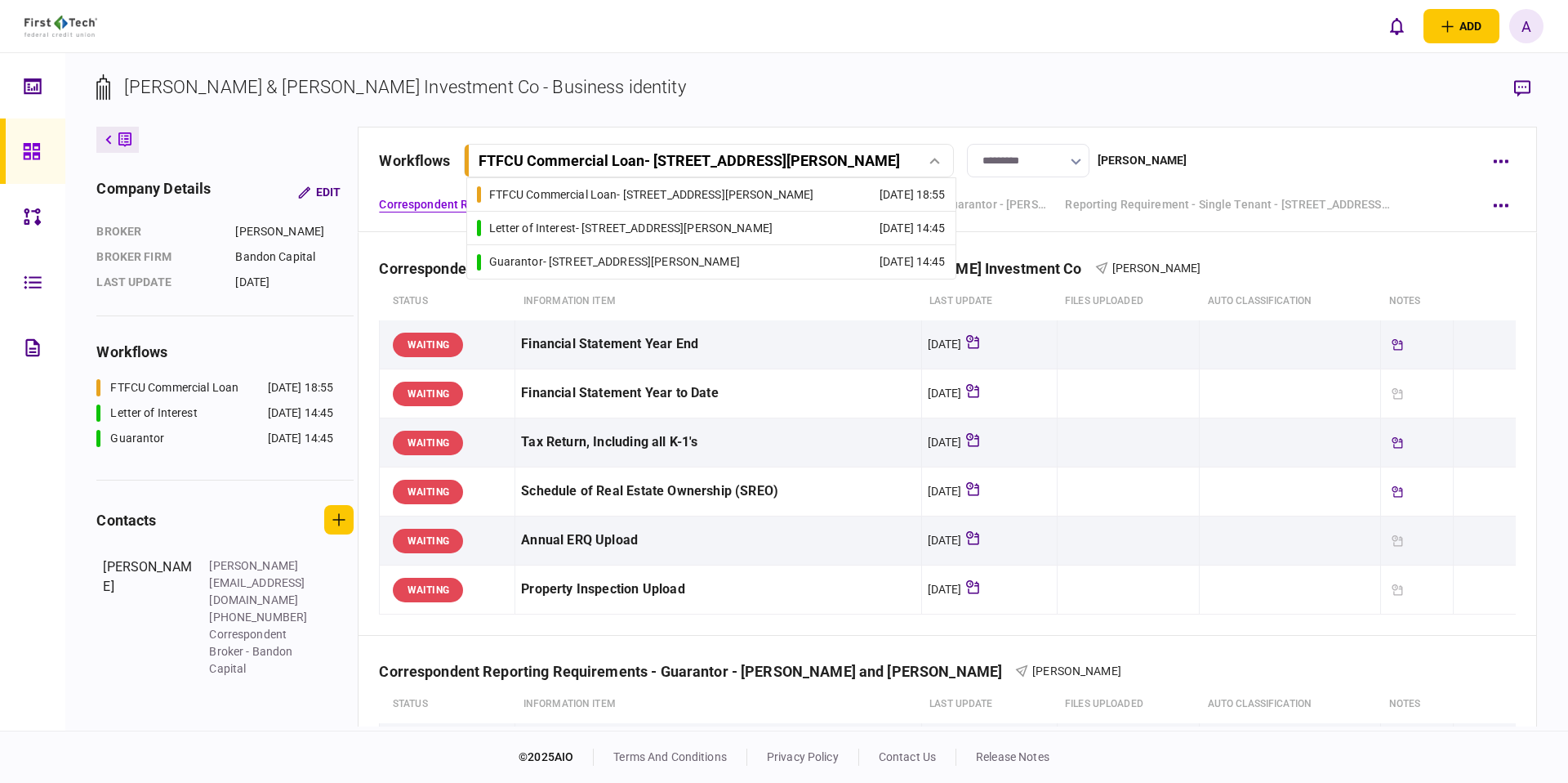
click at [711, 261] on link "Guarantor - [STREET_ADDRESS][PERSON_NAME] [DATE] 14:45" at bounding box center [711, 261] width 469 height 33
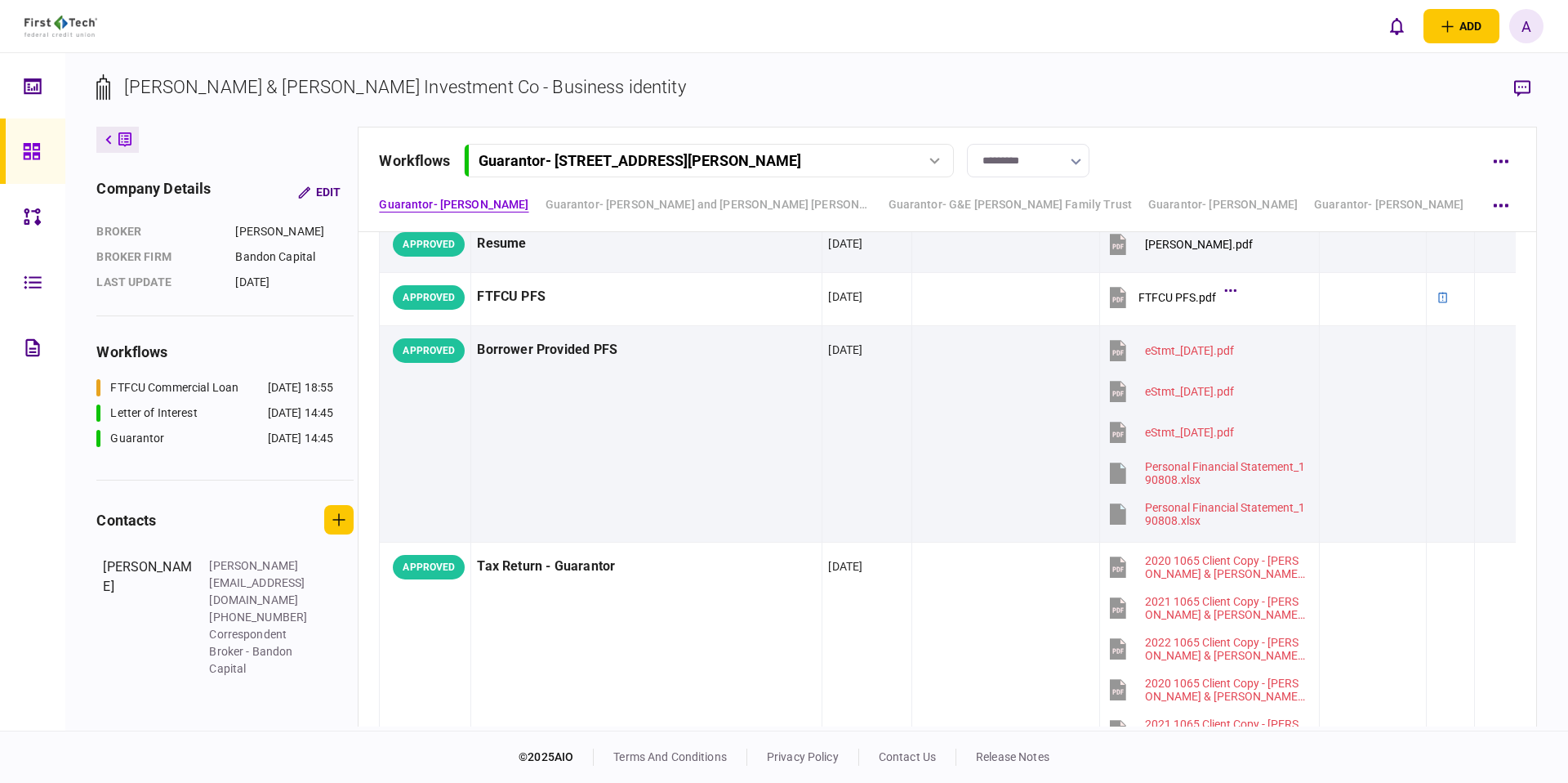
scroll to position [337, 0]
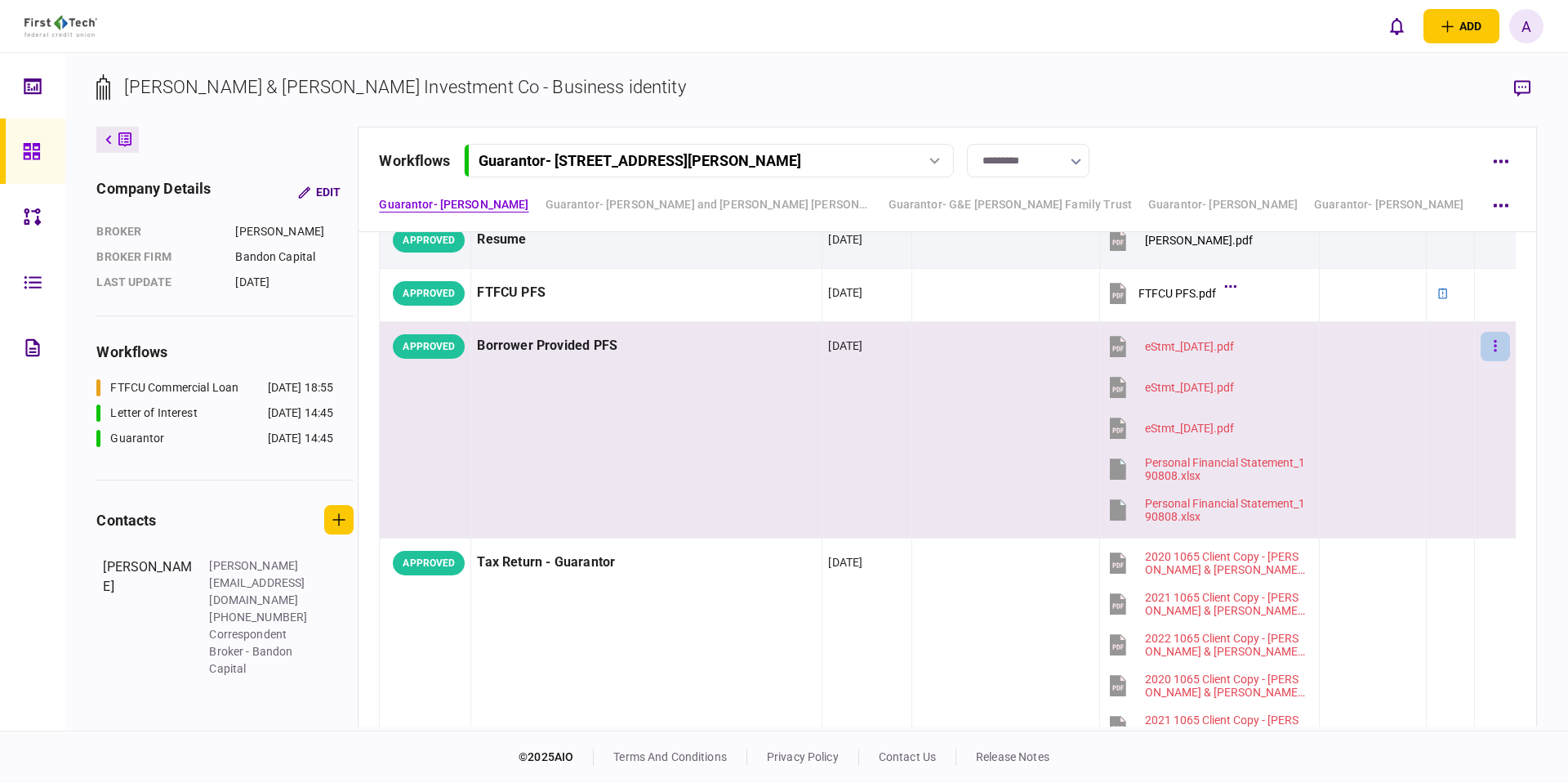
click at [1504, 349] on button "button" at bounding box center [1495, 346] width 29 height 29
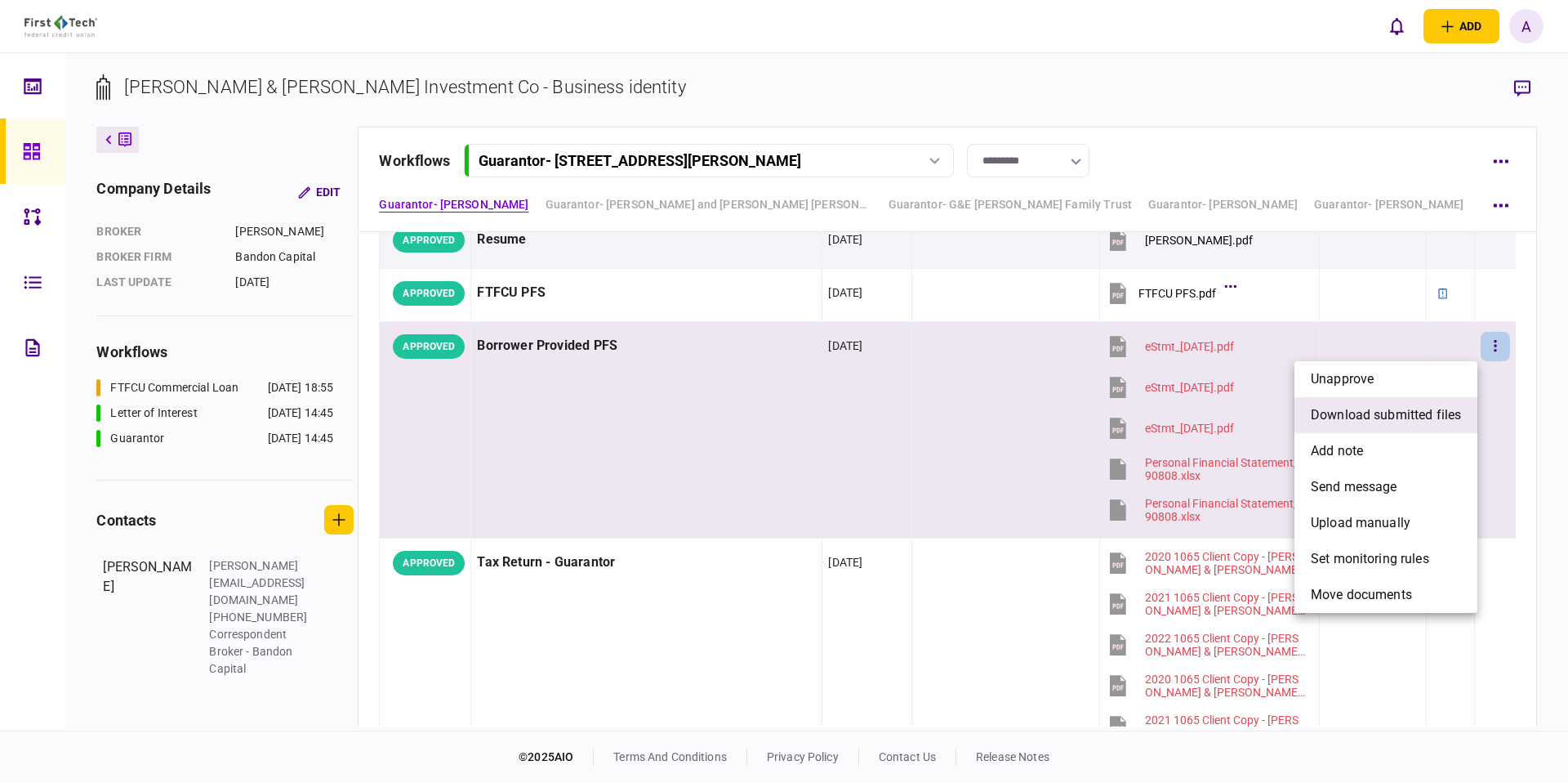
click at [1390, 423] on span "download submitted files" at bounding box center [1386, 415] width 150 height 20
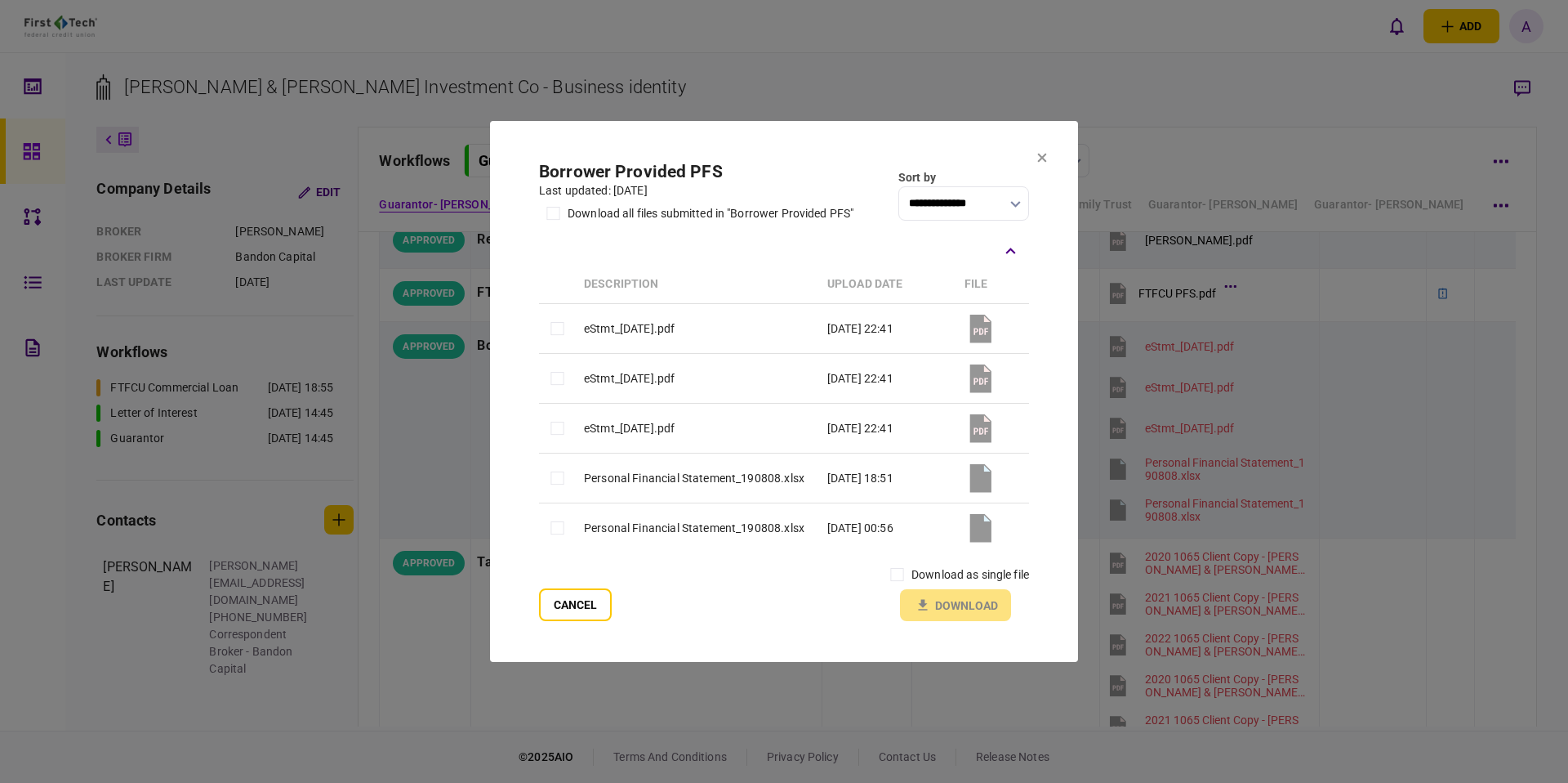
click at [666, 183] on div "last updated: [DATE]" at bounding box center [696, 190] width 314 height 17
click at [666, 169] on h2 "Borrower Provided PFS" at bounding box center [696, 172] width 314 height 21
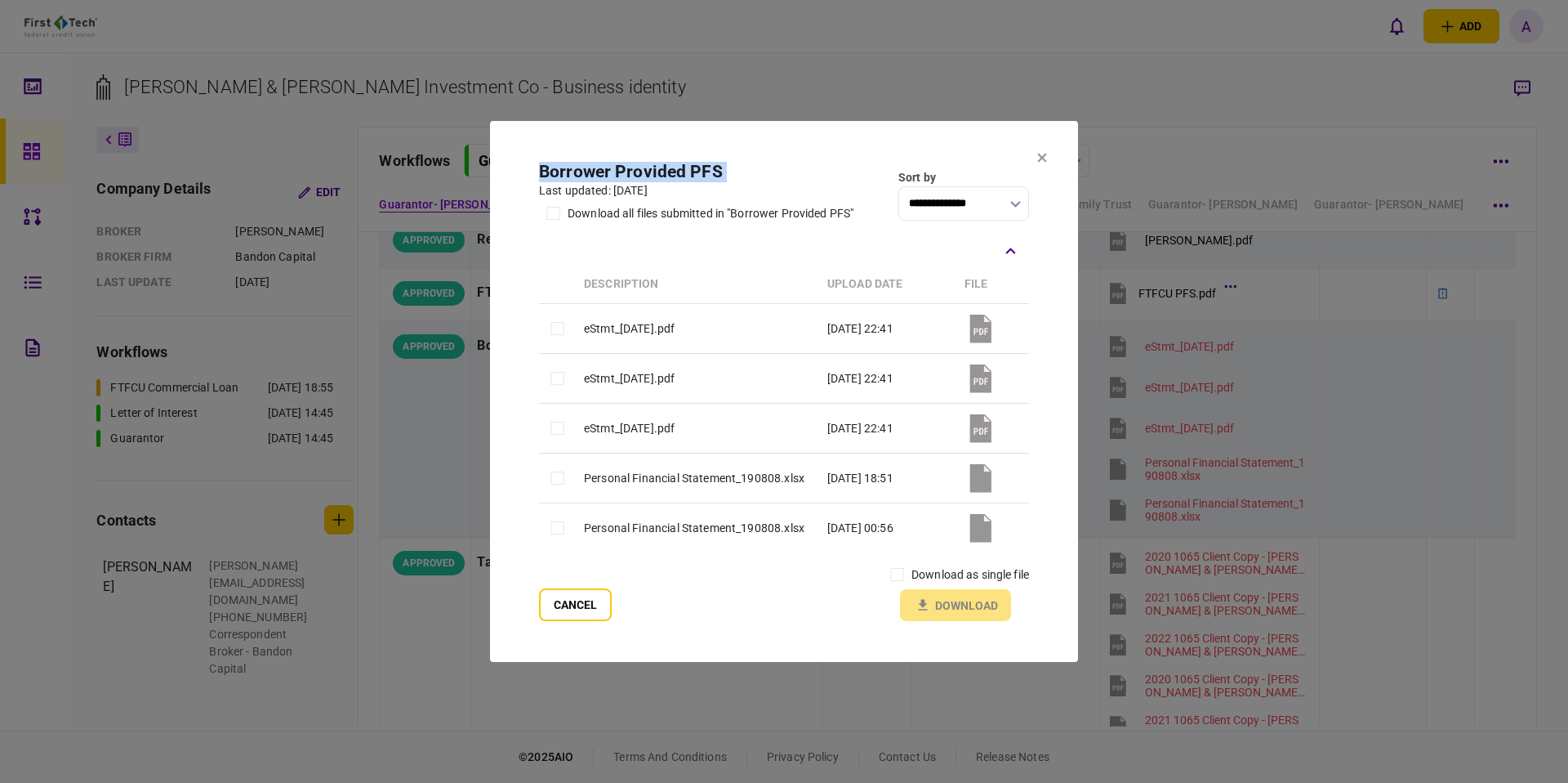
click at [666, 169] on h2 "Borrower Provided PFS" at bounding box center [696, 172] width 314 height 21
copy div "Borrower Provided PFS"
click at [555, 229] on div "**********" at bounding box center [784, 357] width 490 height 391
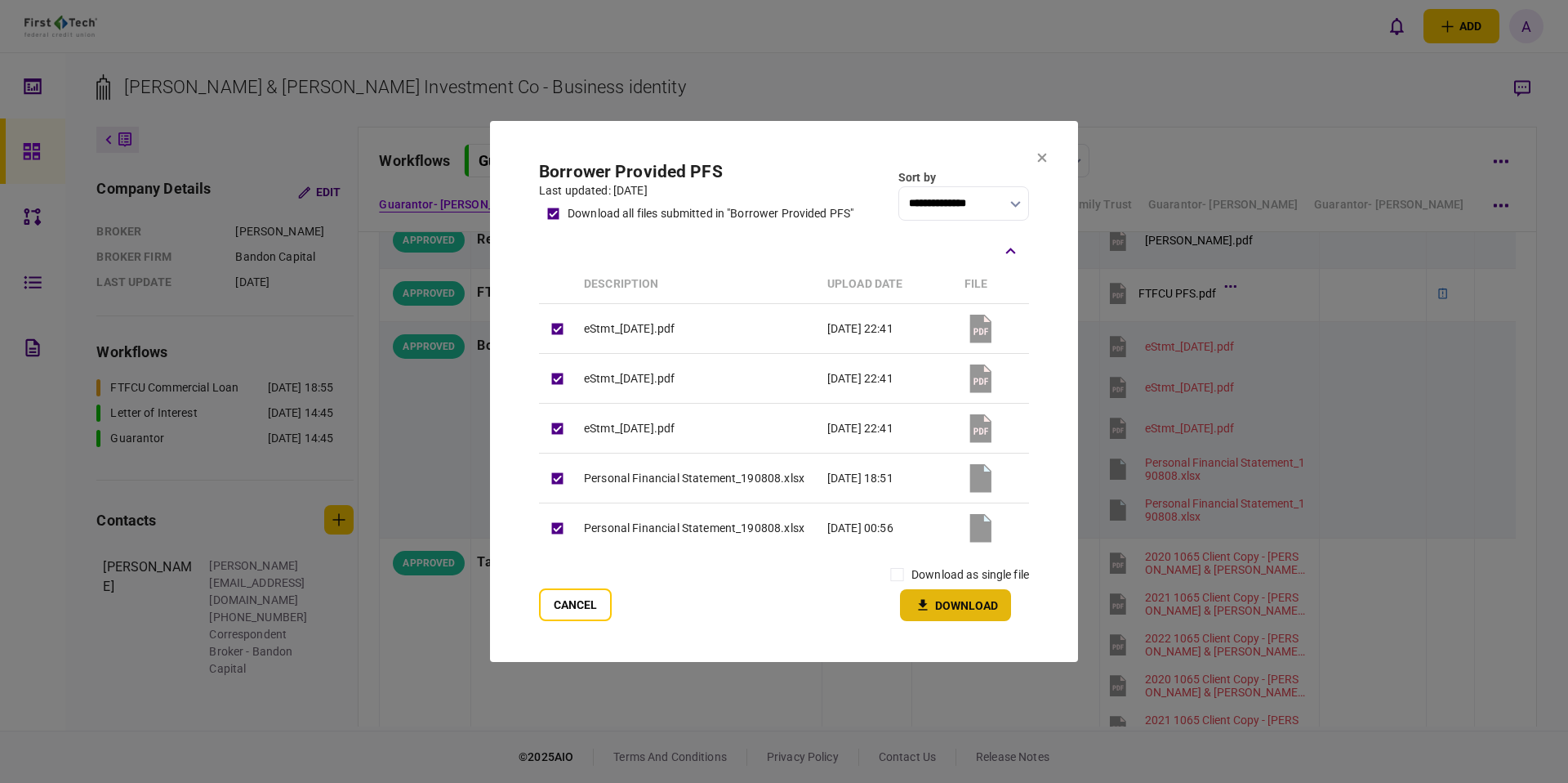
click at [968, 614] on button "Download" at bounding box center [955, 605] width 111 height 32
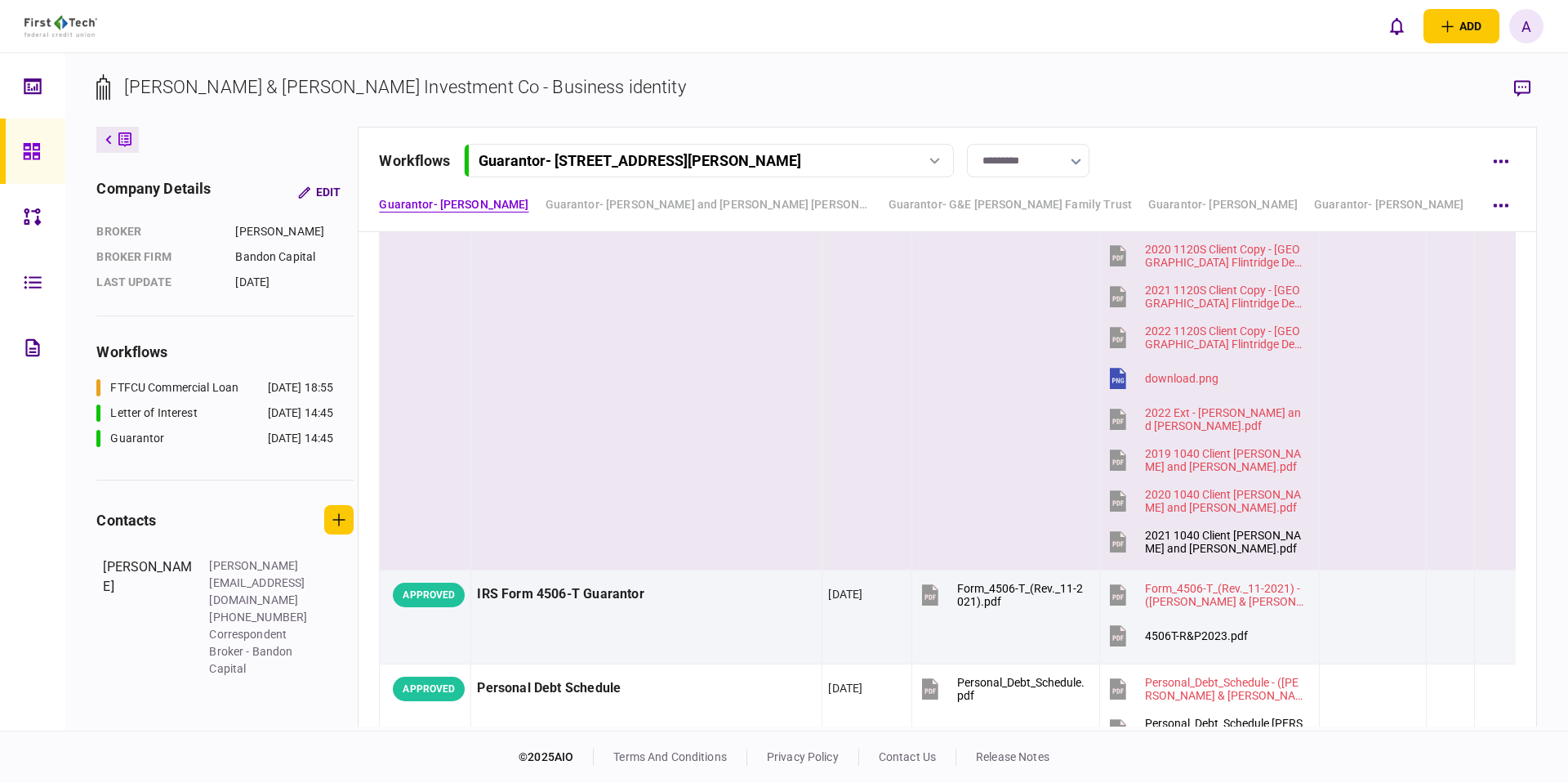
scroll to position [891, 0]
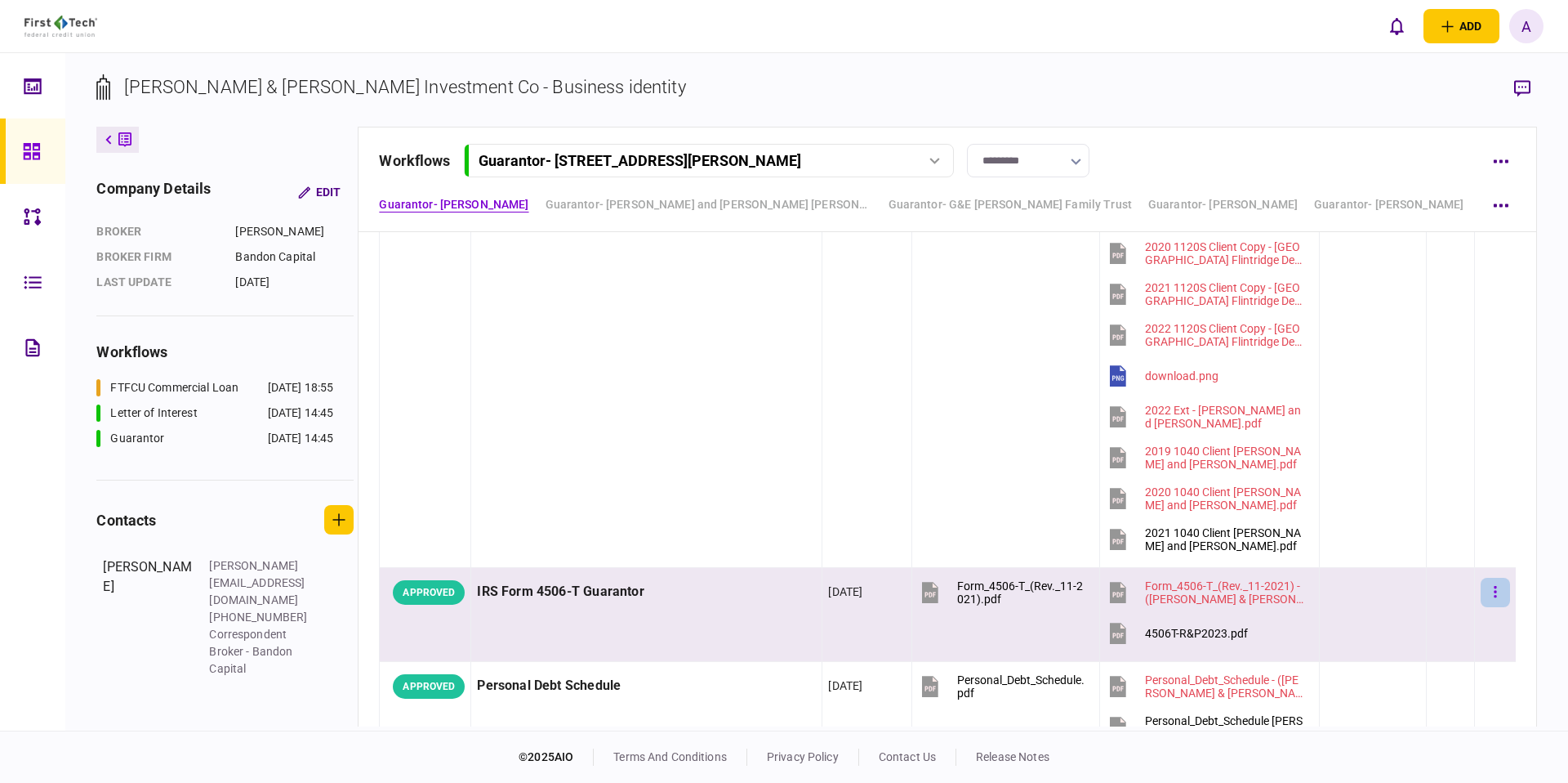
click at [1494, 596] on button "button" at bounding box center [1495, 592] width 29 height 29
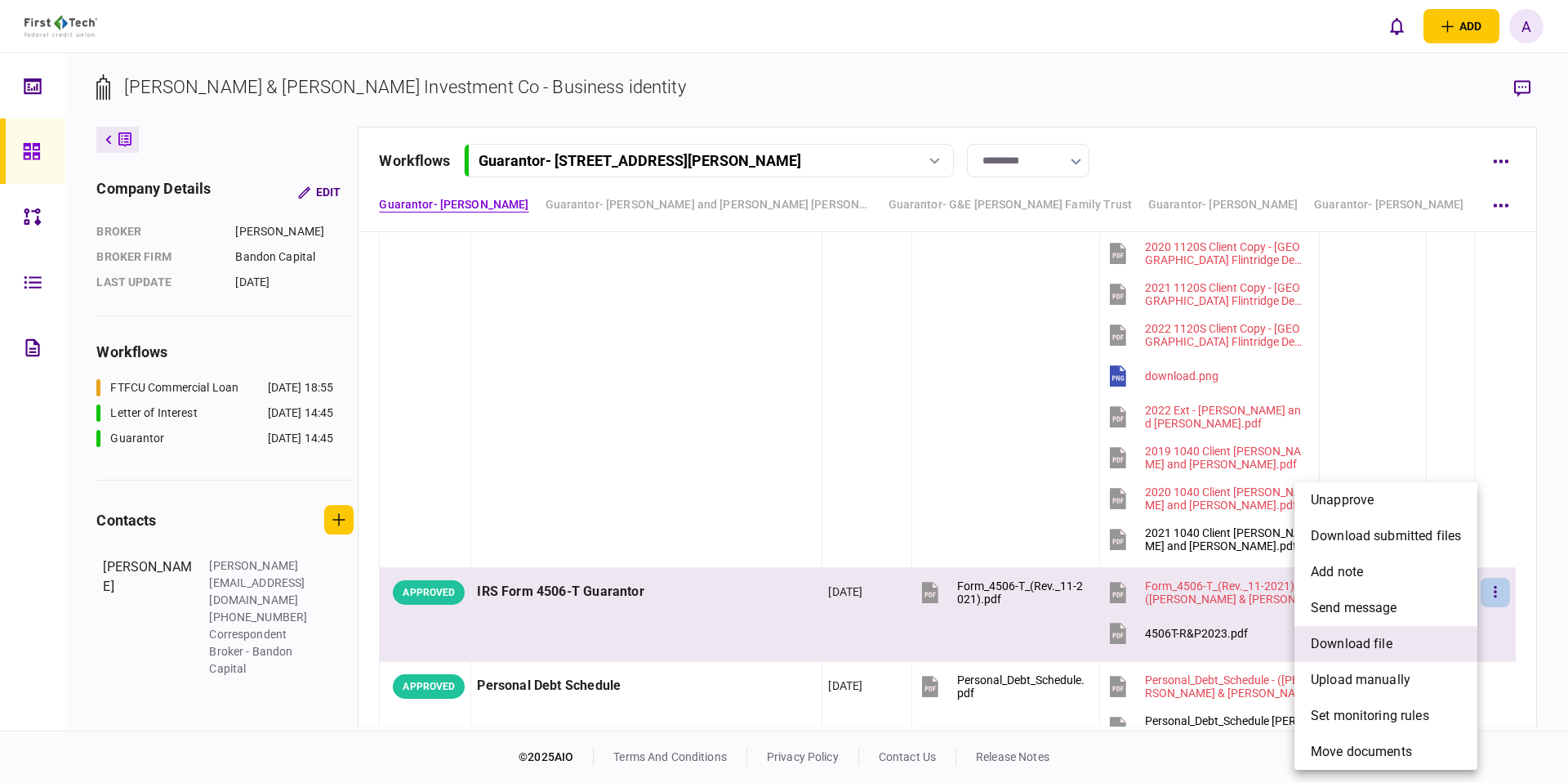
click at [1379, 639] on span "download file" at bounding box center [1351, 644] width 81 height 20
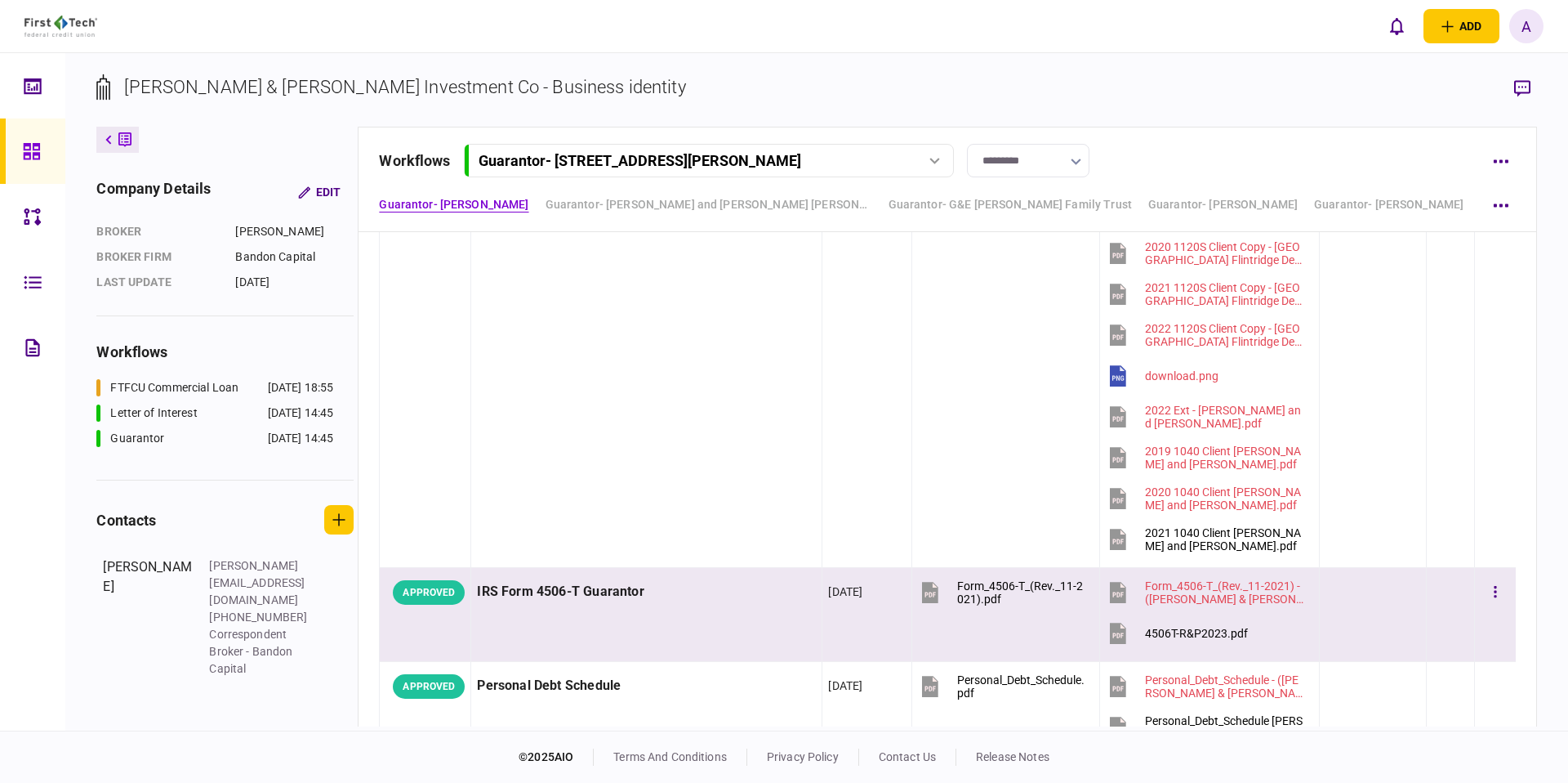
click at [594, 591] on div "IRS Form 4506-T Guarantor" at bounding box center [646, 592] width 339 height 37
click at [595, 591] on div "IRS Form 4506-T Guarantor" at bounding box center [646, 592] width 339 height 37
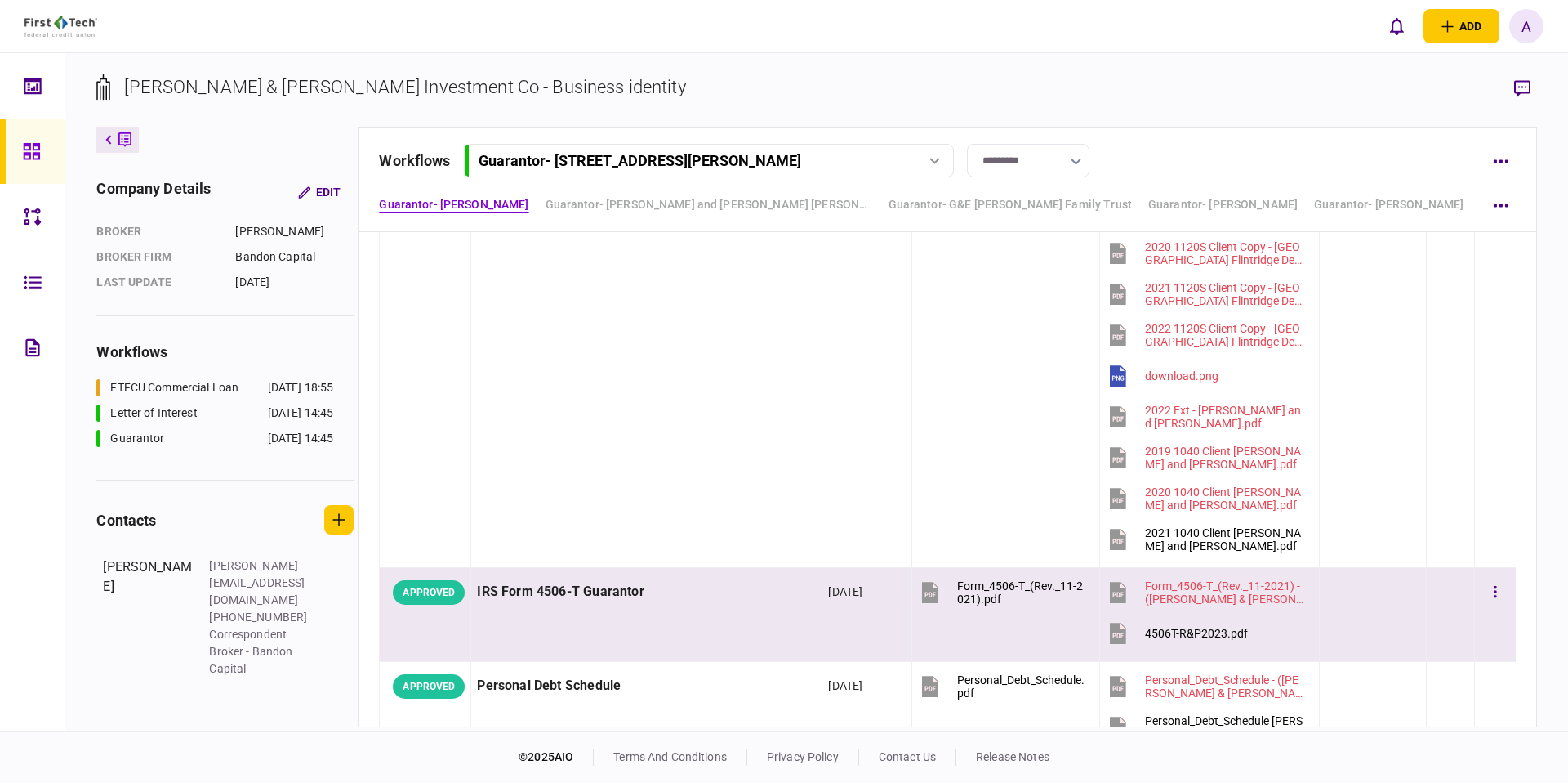
click at [595, 592] on div "IRS Form 4506-T Guarantor" at bounding box center [646, 592] width 339 height 37
copy div "IRS Form 4506-T Guarantor"
click at [1497, 596] on button "button" at bounding box center [1495, 592] width 29 height 29
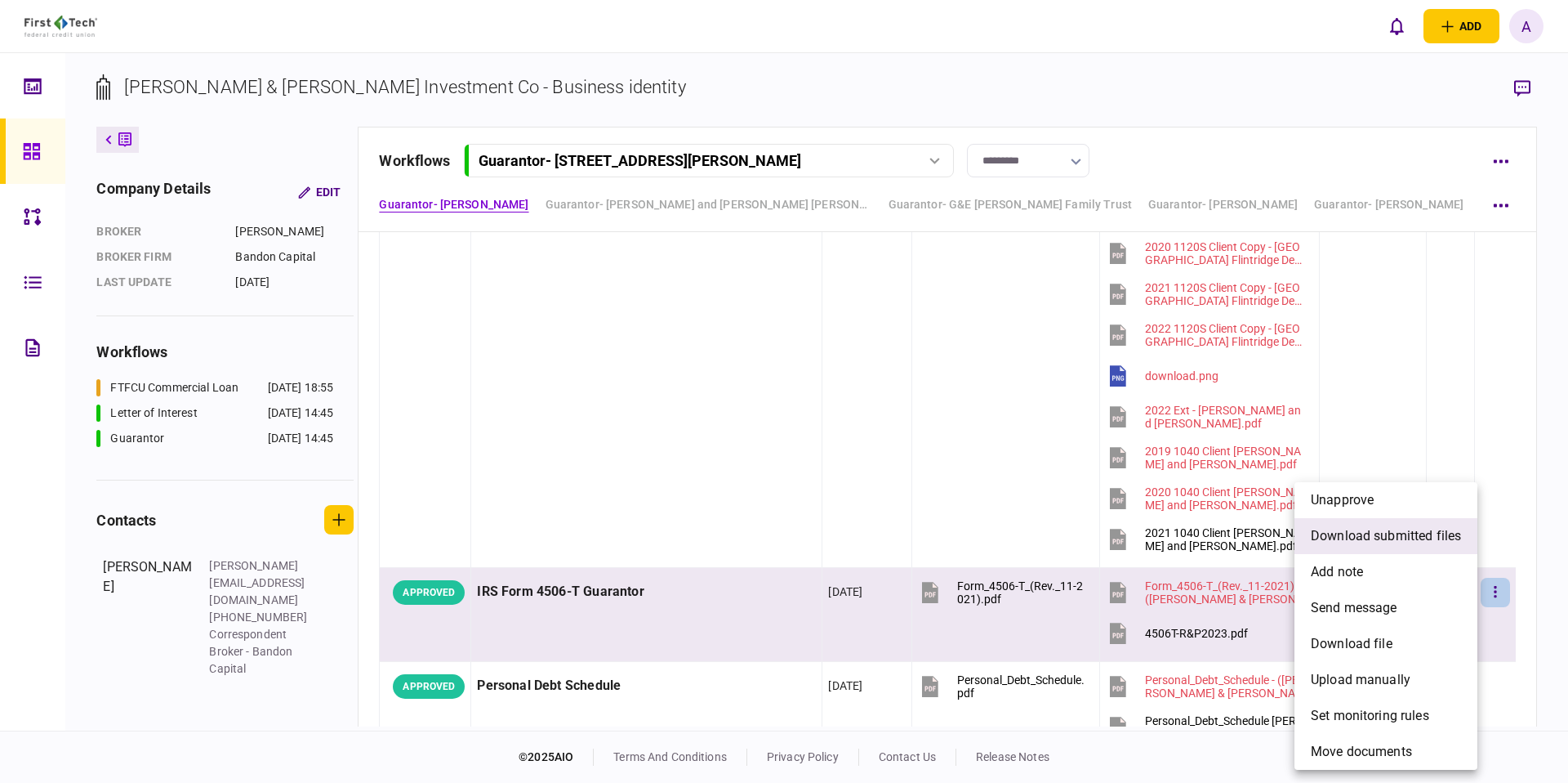
click at [1437, 549] on li "download submitted files" at bounding box center [1386, 535] width 183 height 36
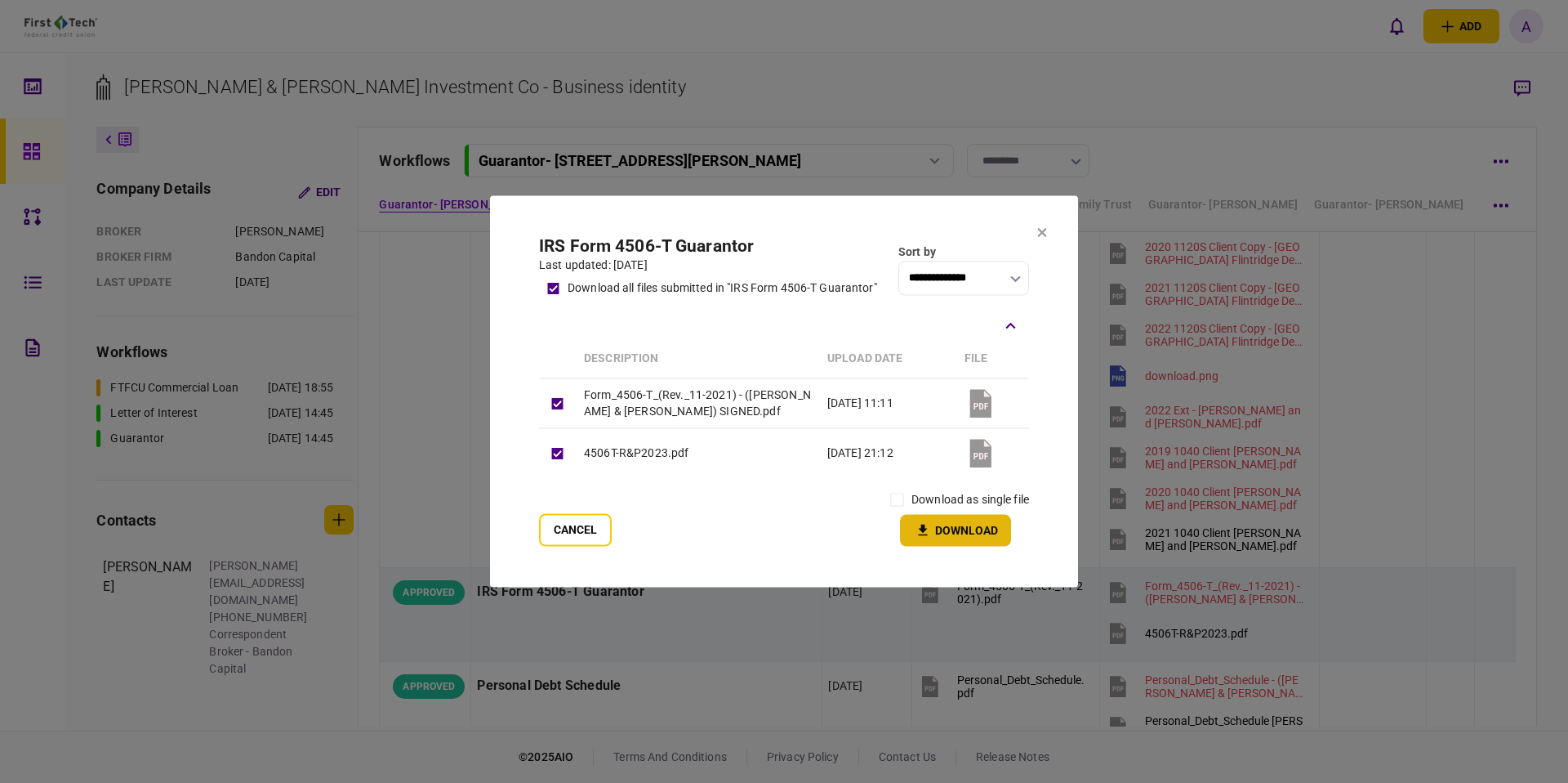
click at [958, 531] on button "Download" at bounding box center [955, 531] width 111 height 32
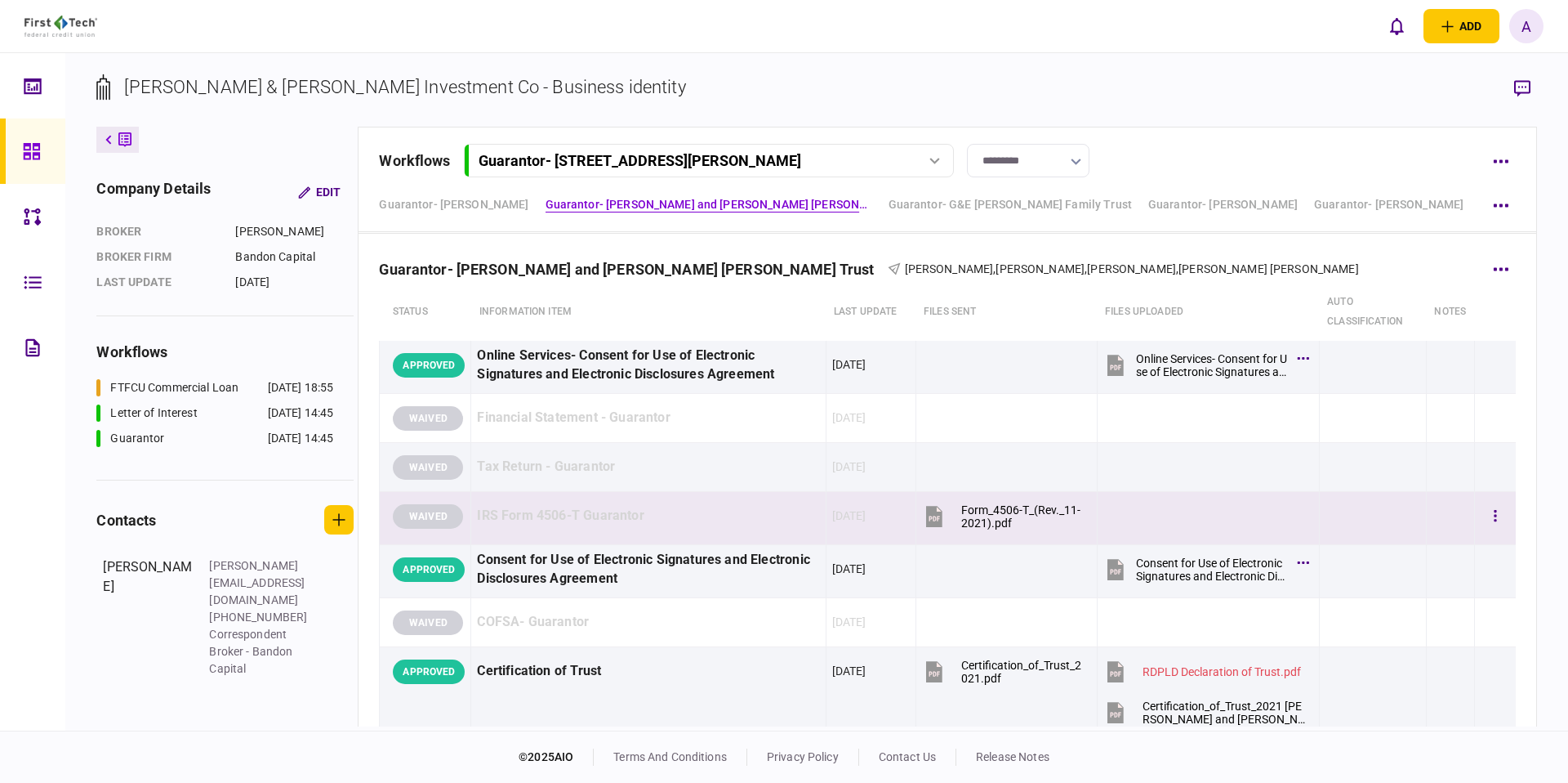
scroll to position [2389, 0]
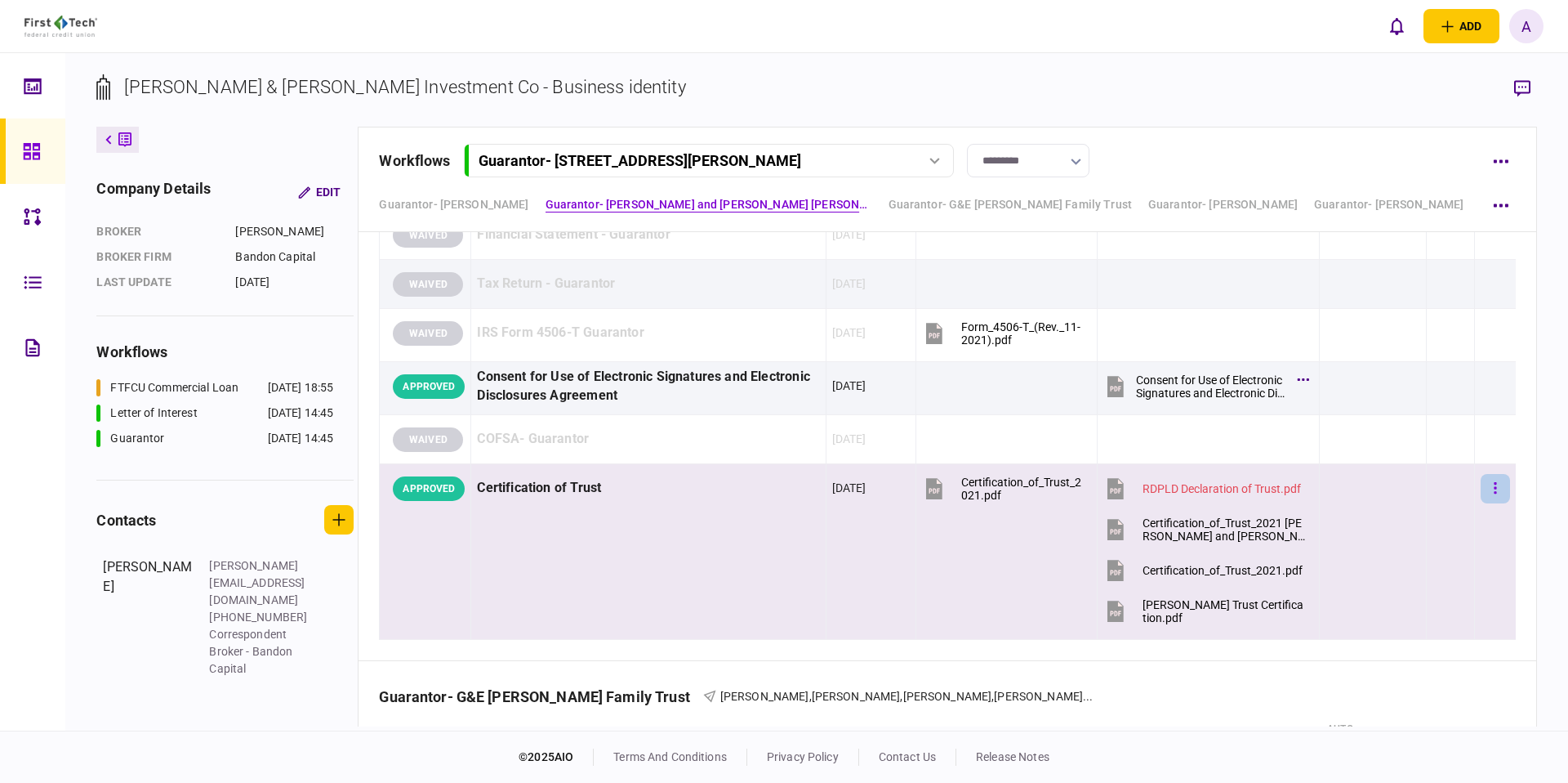
click at [1488, 493] on button "button" at bounding box center [1495, 488] width 29 height 29
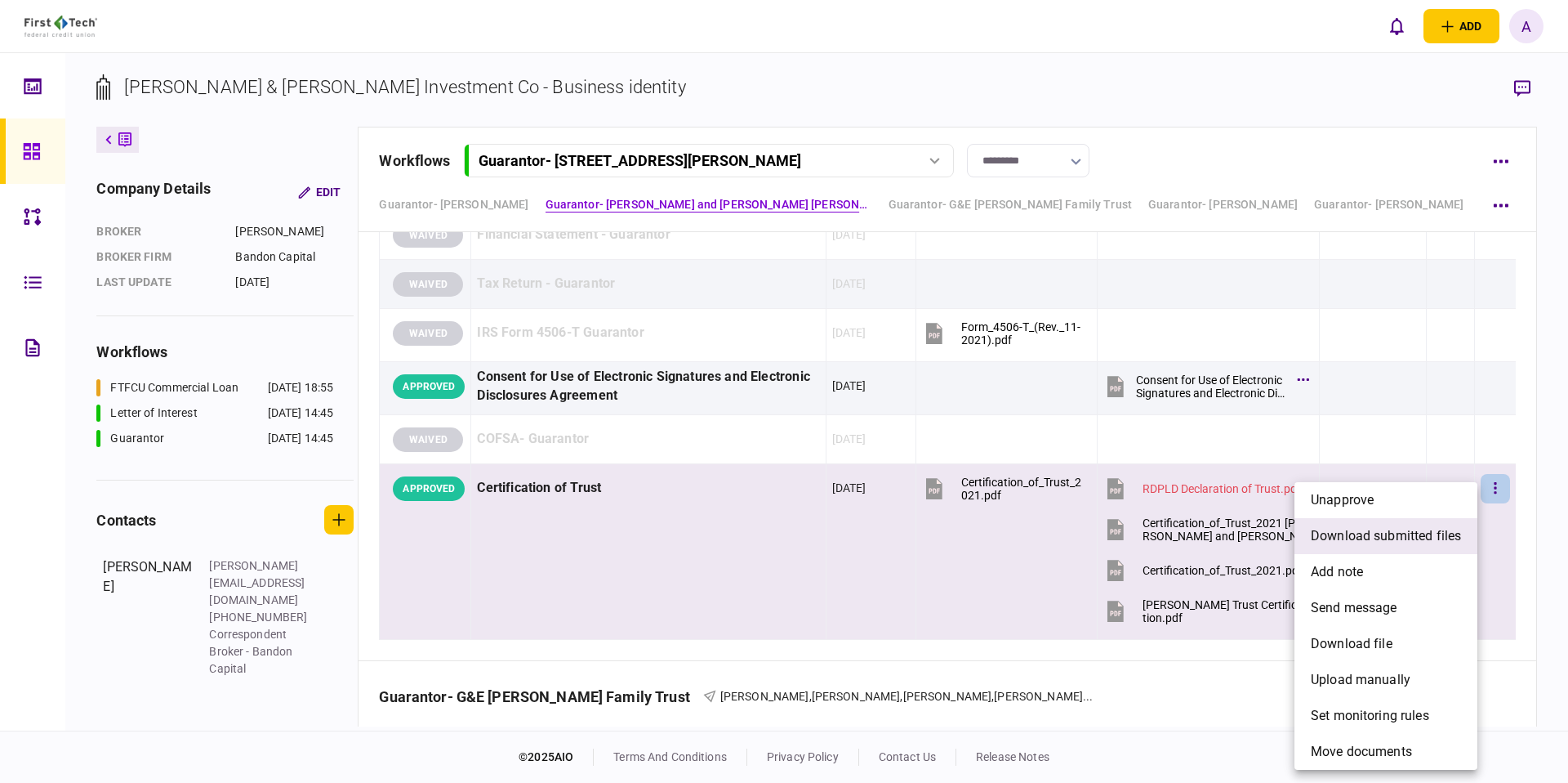
click at [1433, 532] on span "download submitted files" at bounding box center [1386, 536] width 150 height 20
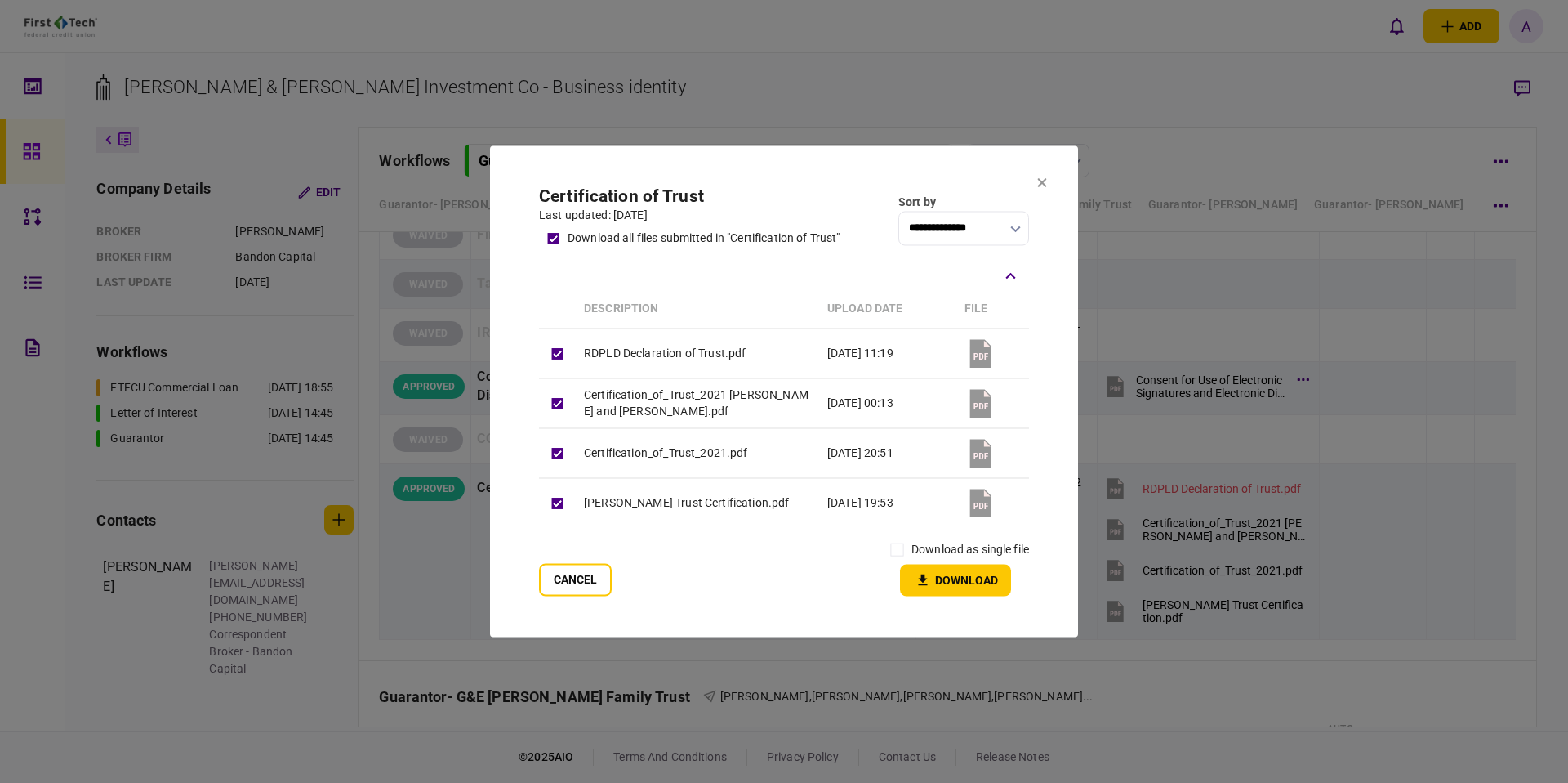
click at [591, 206] on div "last updated: [DATE]" at bounding box center [689, 215] width 300 height 17
click at [593, 196] on h2 "Certification of Trust" at bounding box center [689, 196] width 300 height 21
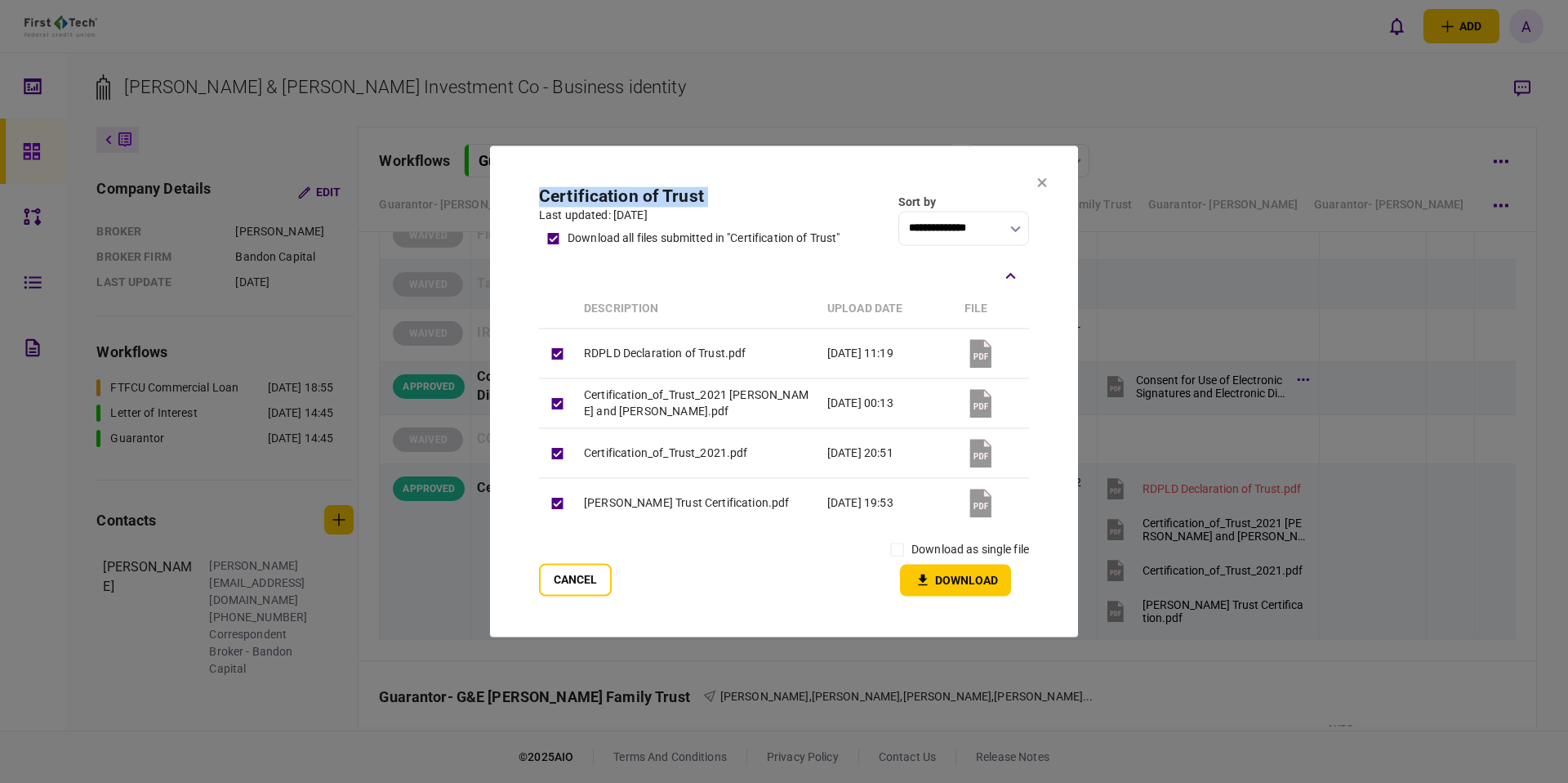
click at [593, 196] on h2 "Certification of Trust" at bounding box center [689, 196] width 300 height 21
copy div "Certification of Trust"
click at [986, 588] on button "Download" at bounding box center [955, 581] width 111 height 32
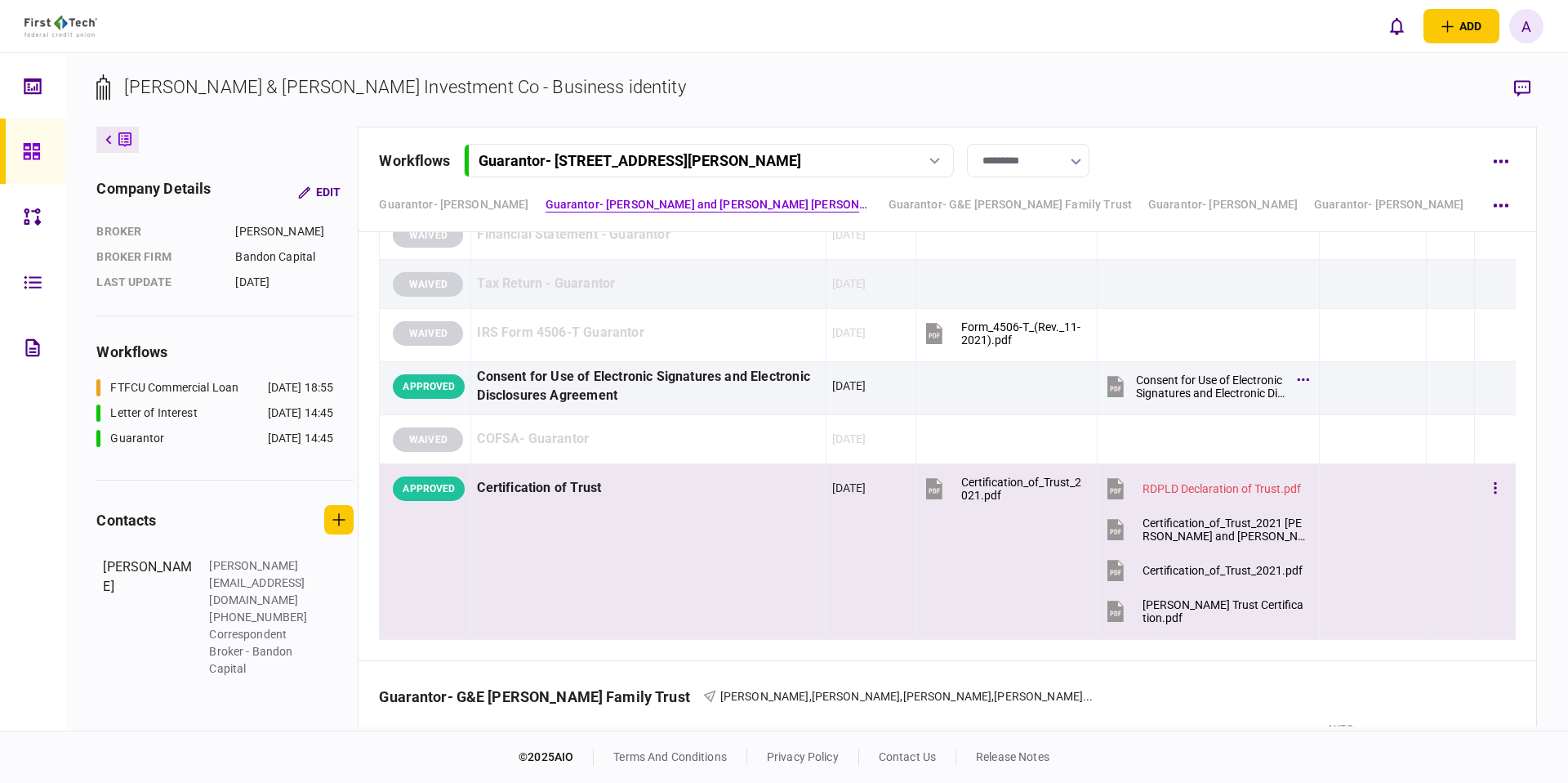
click at [1191, 574] on div "Certification_of_Trust_2021.pdf" at bounding box center [1222, 570] width 160 height 13
click at [1185, 614] on div "[PERSON_NAME] Trust Certification.pdf" at bounding box center [1224, 610] width 163 height 26
click at [1182, 535] on div "Certification_of_Trust_2021 [PERSON_NAME] and [PERSON_NAME].pdf" at bounding box center [1224, 529] width 163 height 26
click at [1182, 484] on div "RDPLD Declaration of Trust.pdf" at bounding box center [1221, 488] width 158 height 13
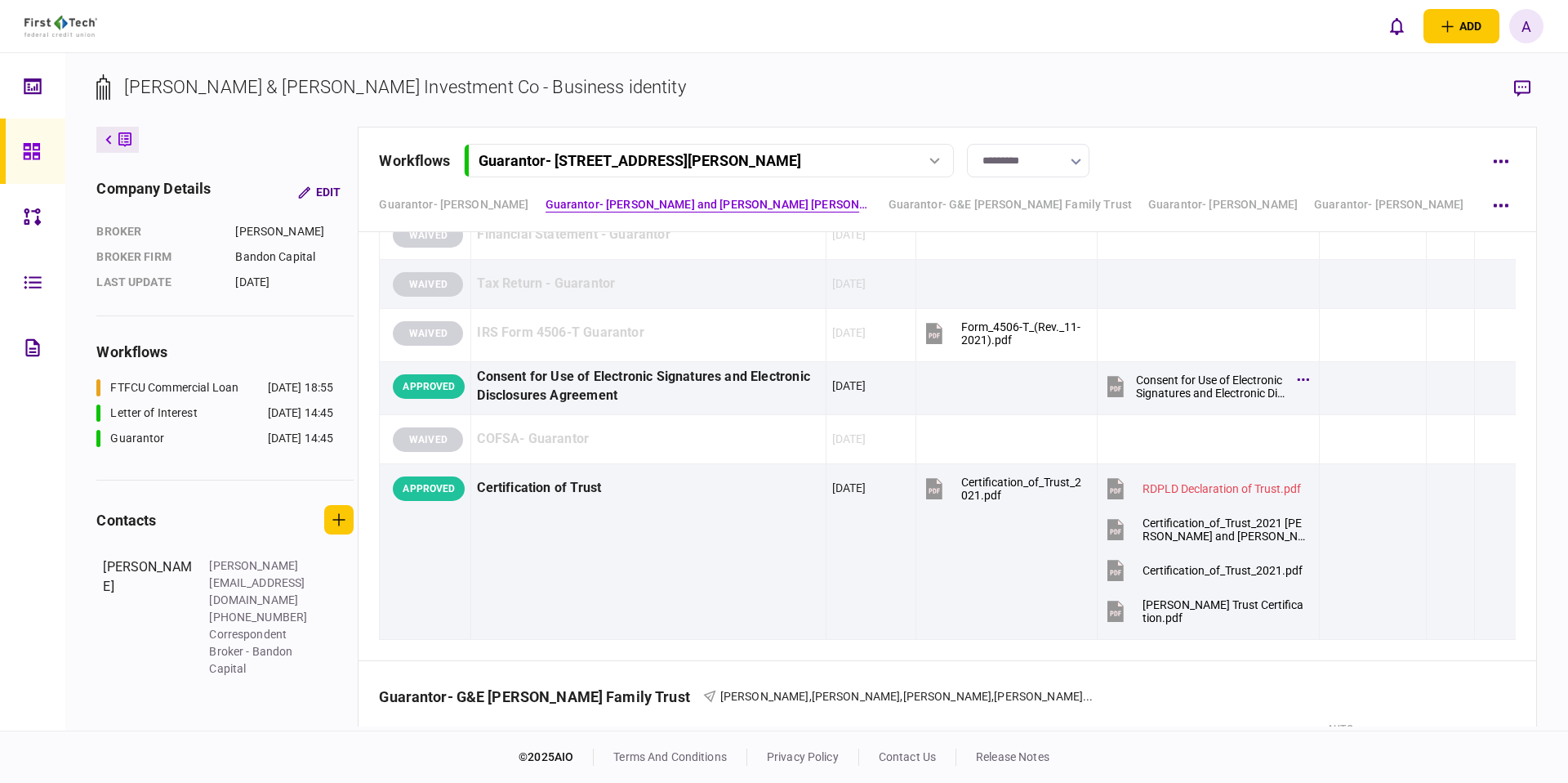
click at [574, 148] on button "Guarantor - [STREET_ADDRESS][PERSON_NAME]" at bounding box center [709, 160] width 490 height 33
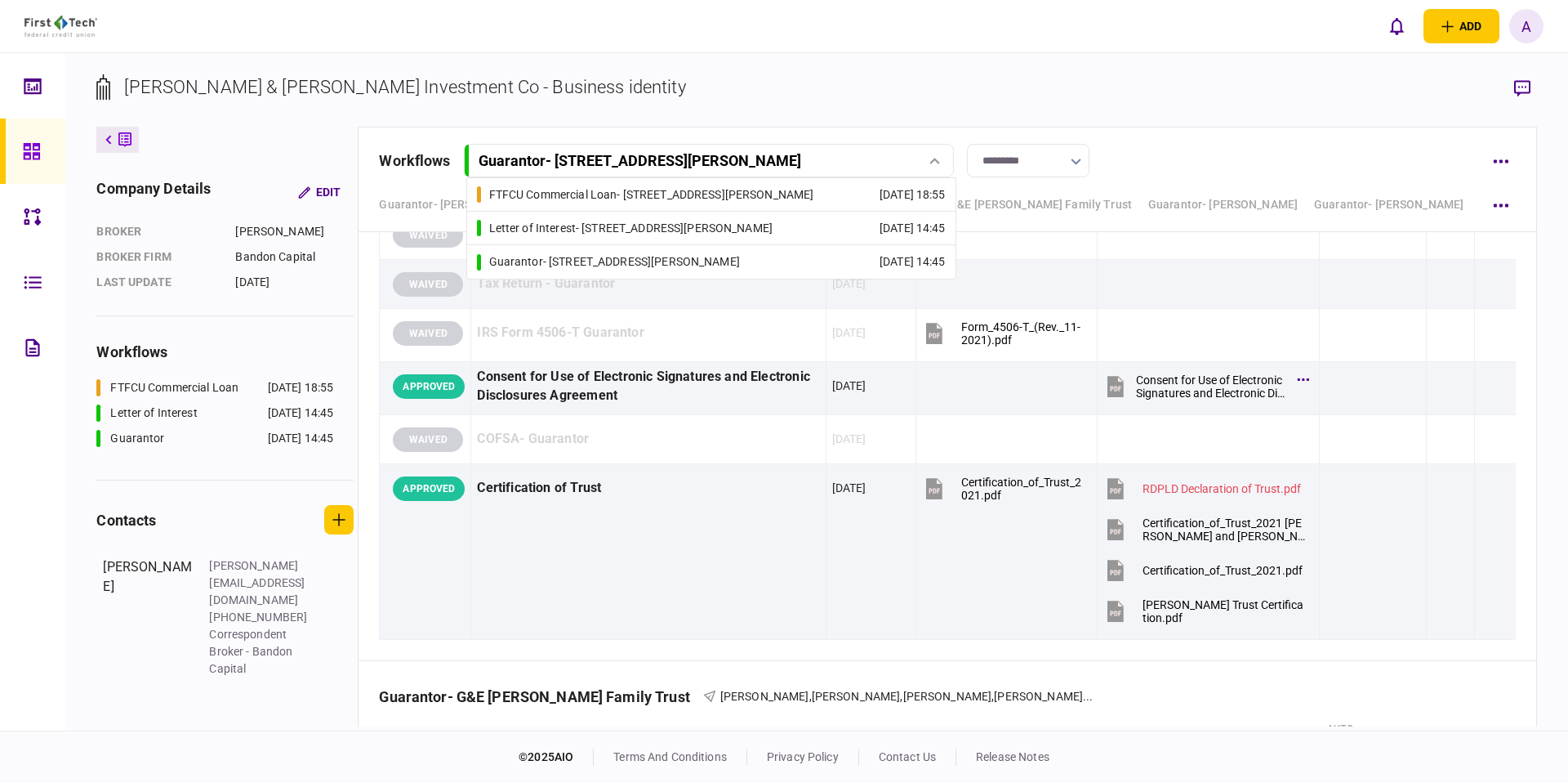
click at [593, 91] on section "[PERSON_NAME] & [PERSON_NAME] Investment Co - Business identity" at bounding box center [816, 99] width 1439 height 53
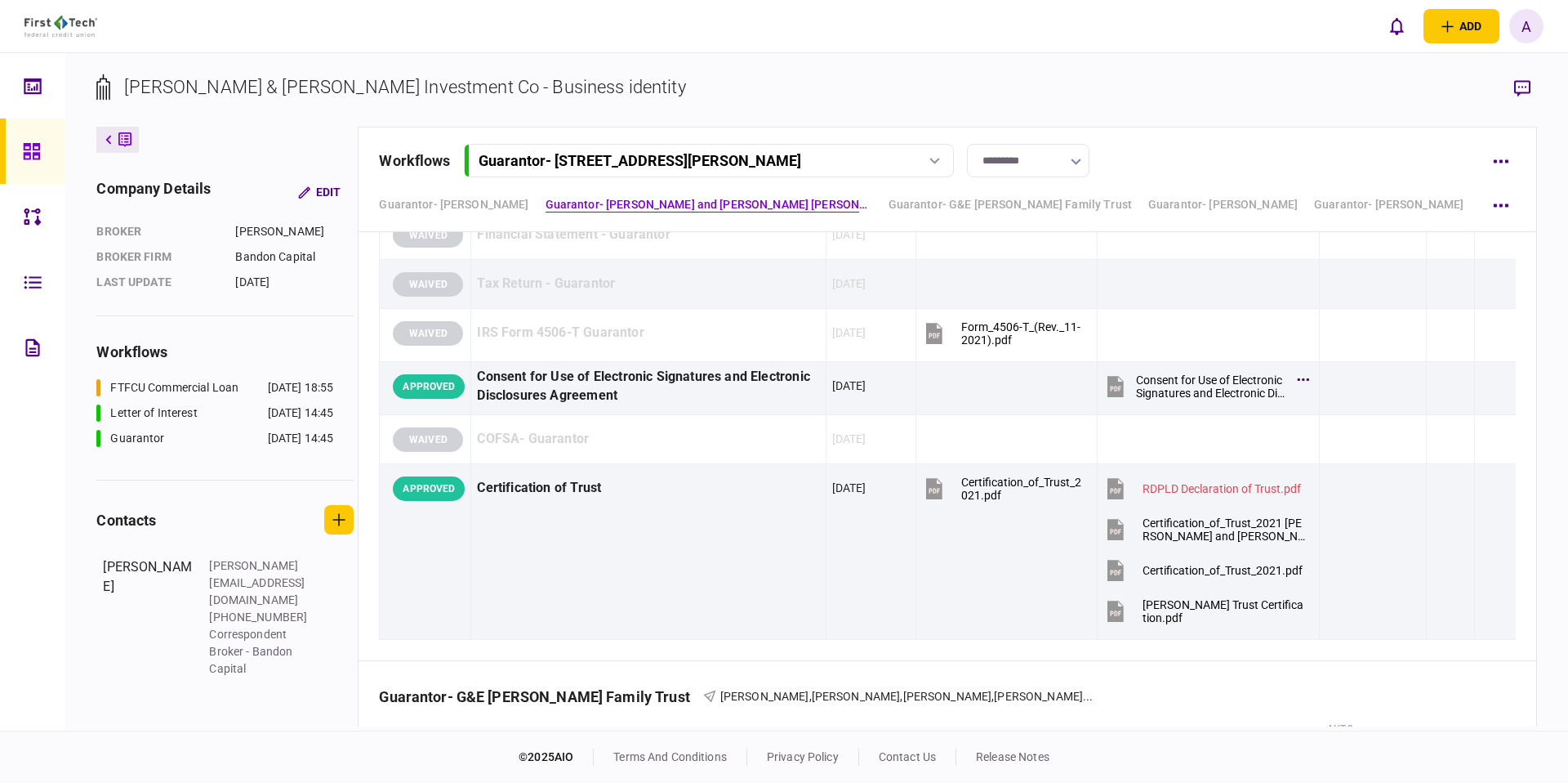
click at [51, 141] on link at bounding box center [32, 151] width 65 height 65
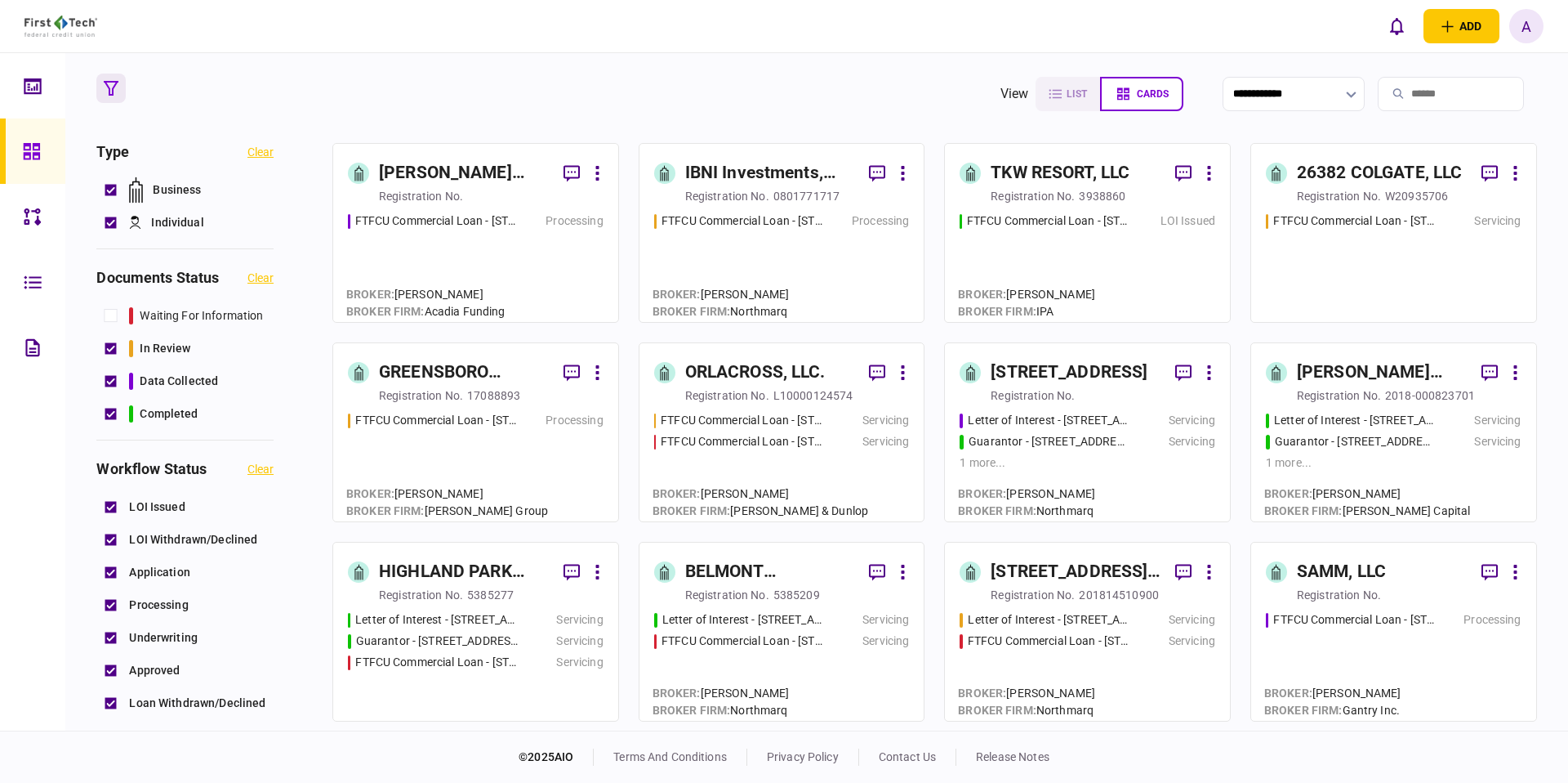
click at [465, 564] on div "HIGHLAND PARK PARTNERS LLC" at bounding box center [465, 571] width 172 height 26
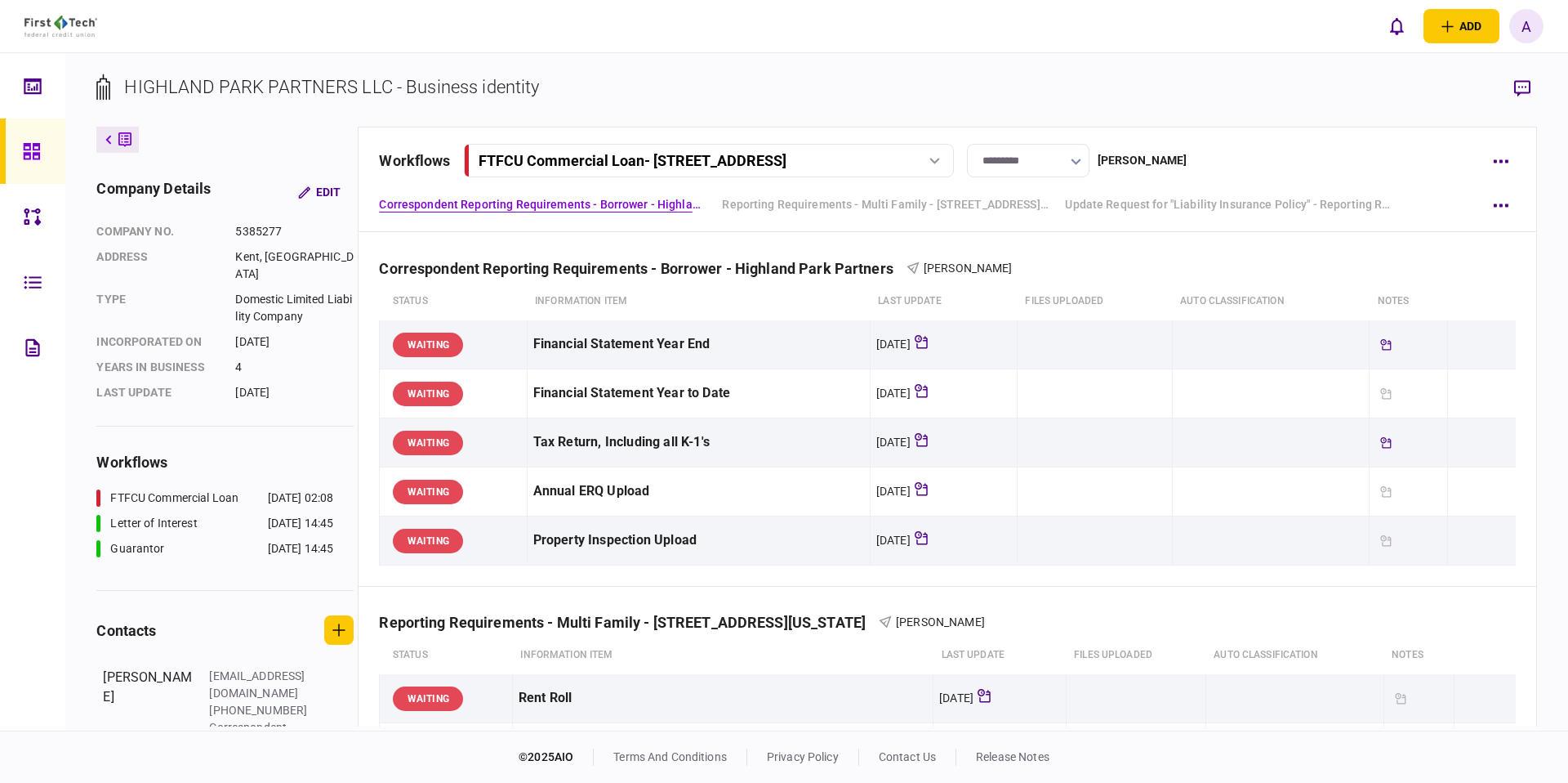
click at [666, 165] on div "FTFCU Commercial Loan - [STREET_ADDRESS]" at bounding box center [633, 160] width 308 height 17
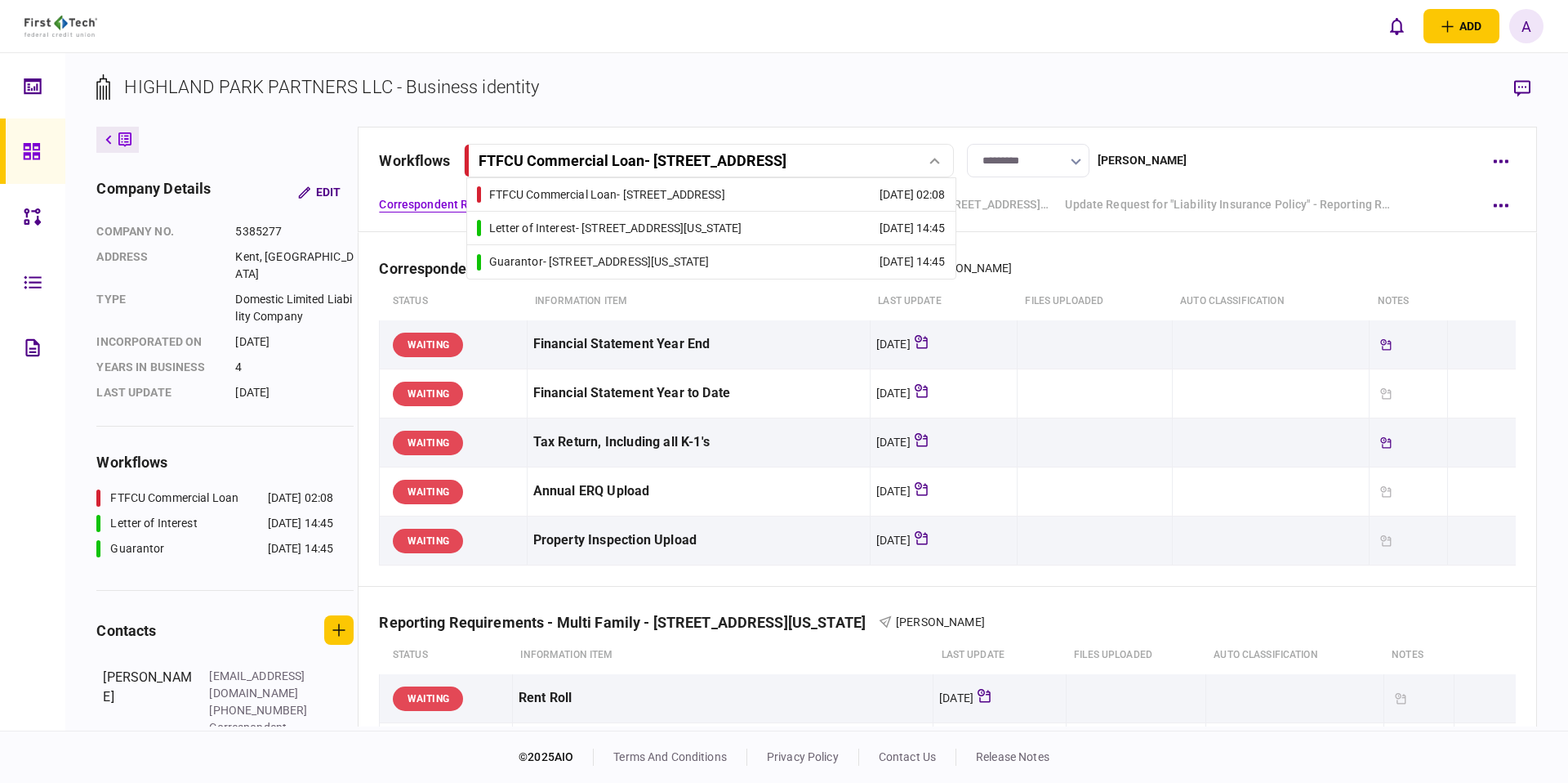
click at [656, 223] on div "Letter of Interest - [STREET_ADDRESS][US_STATE]" at bounding box center [615, 228] width 253 height 17
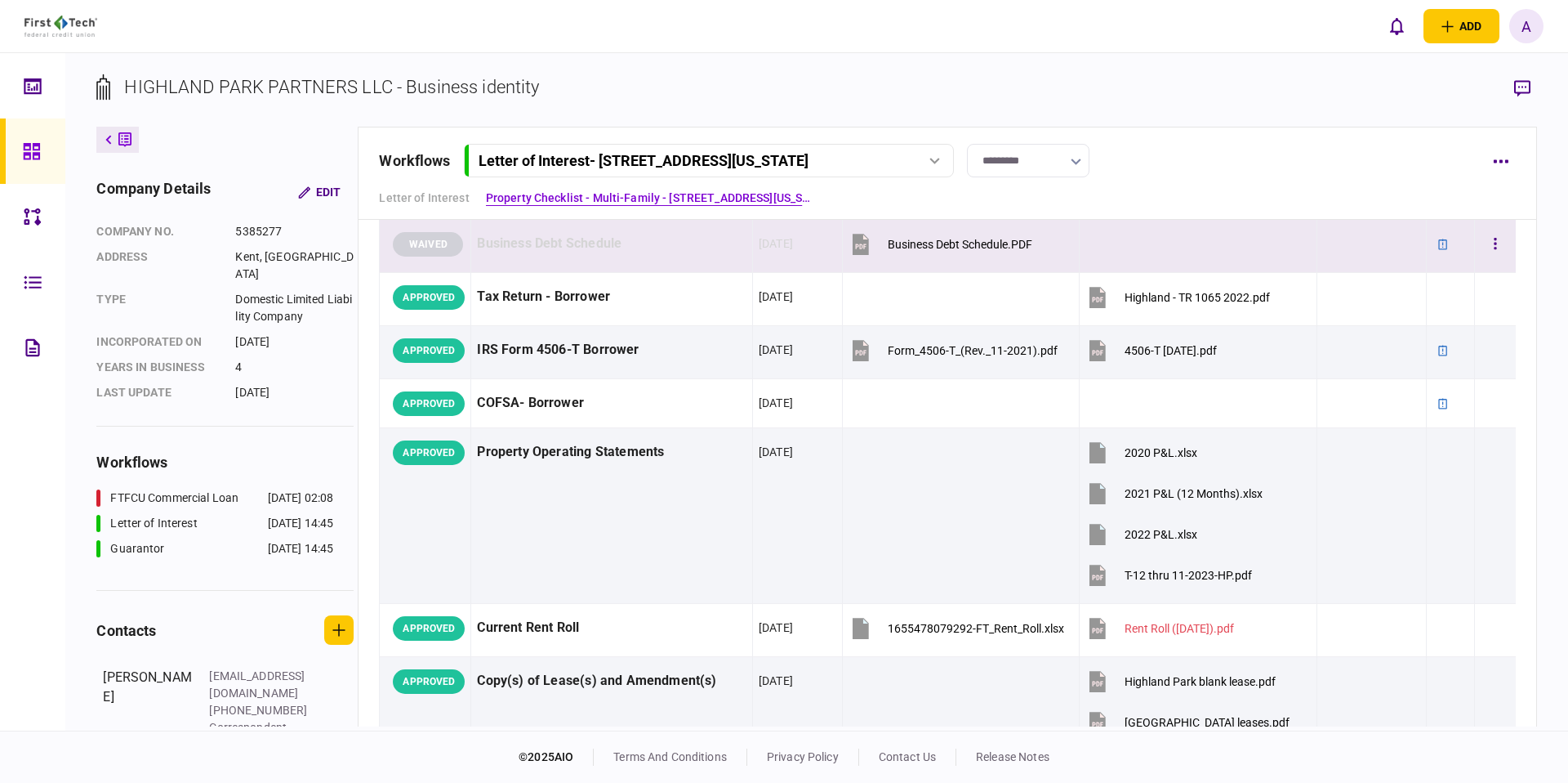
scroll to position [950, 0]
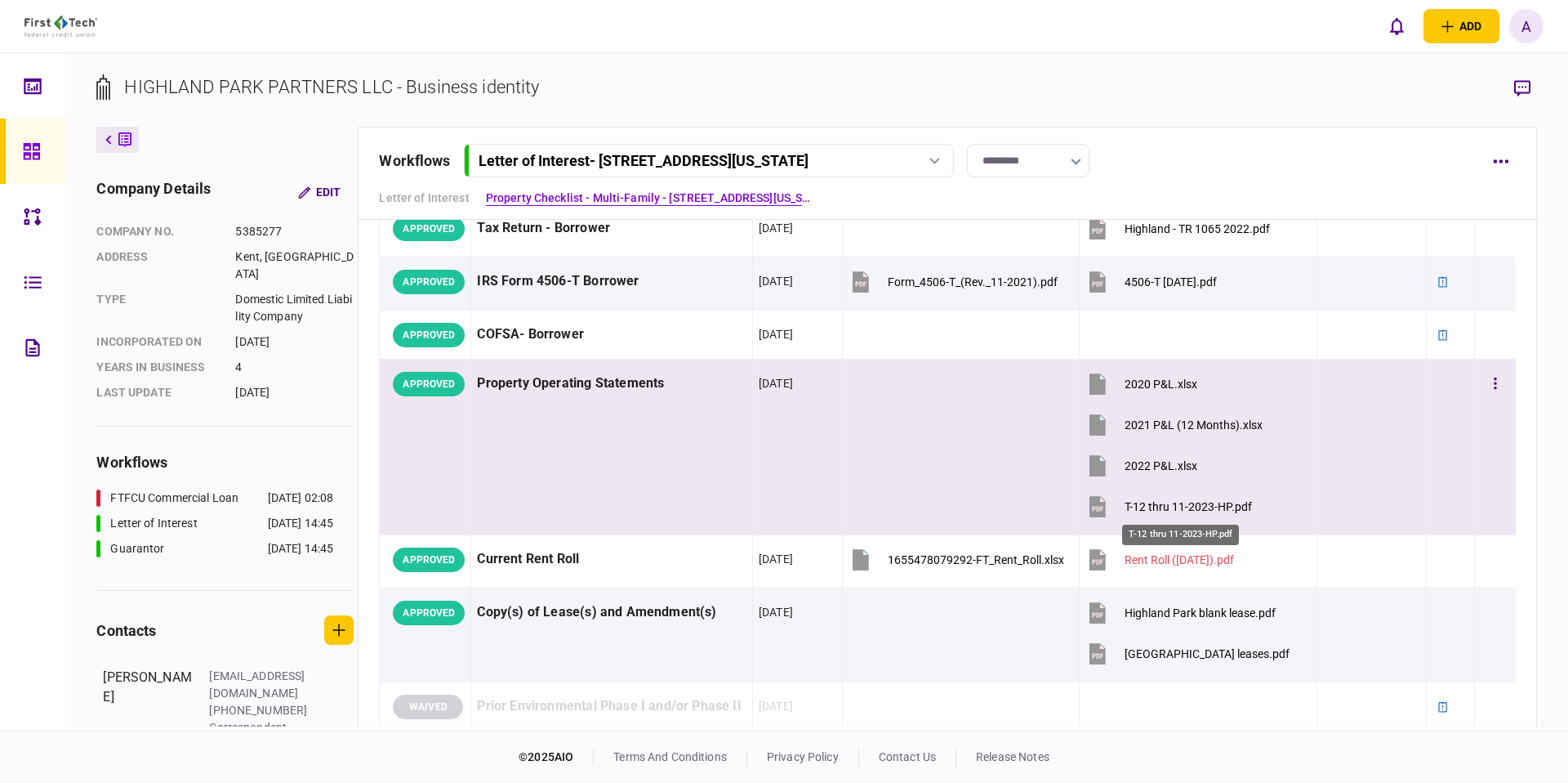
click at [1222, 502] on div "T-12 thru 11-2023-HP.pdf" at bounding box center [1188, 506] width 128 height 13
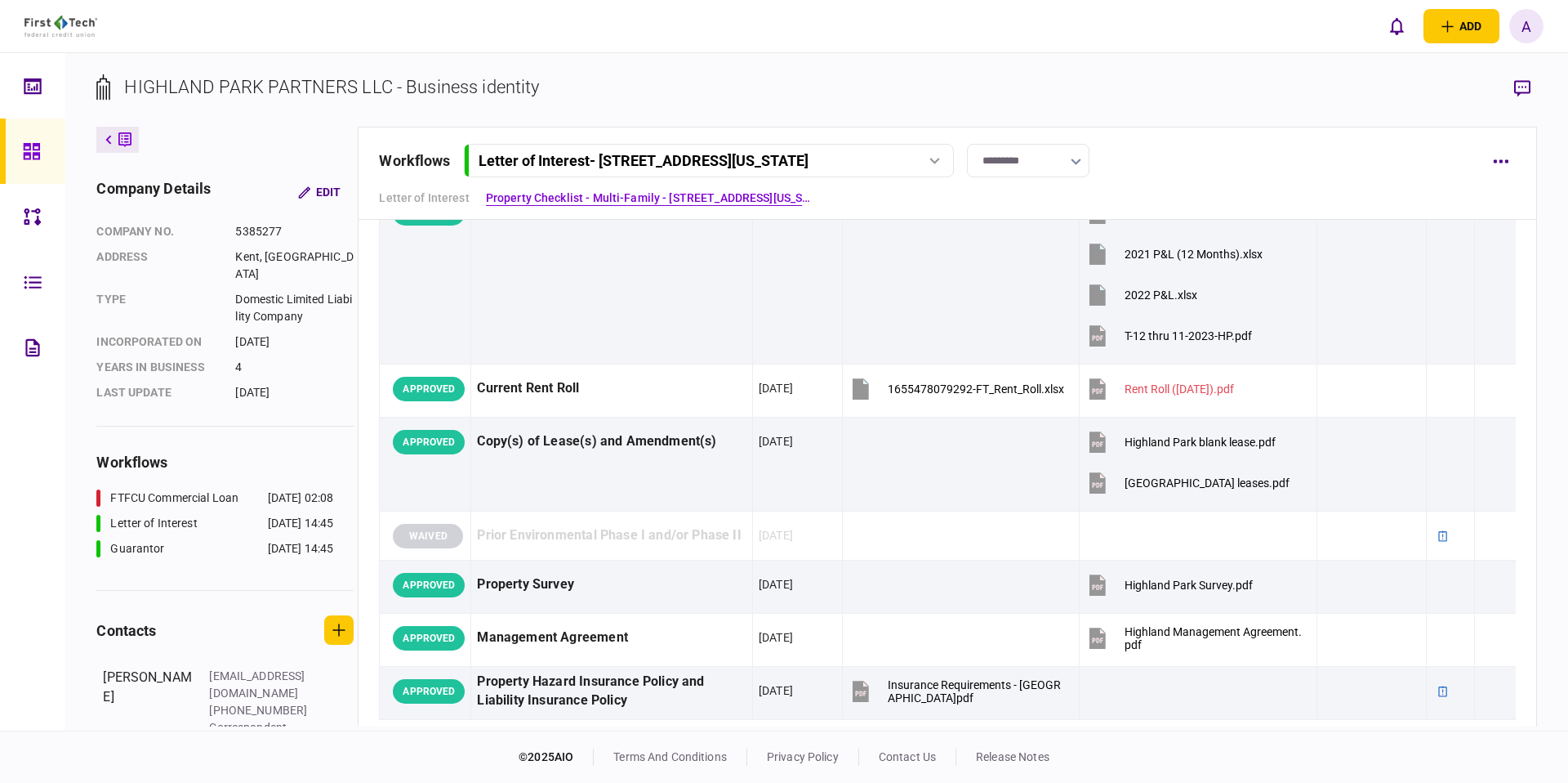
scroll to position [1124, 0]
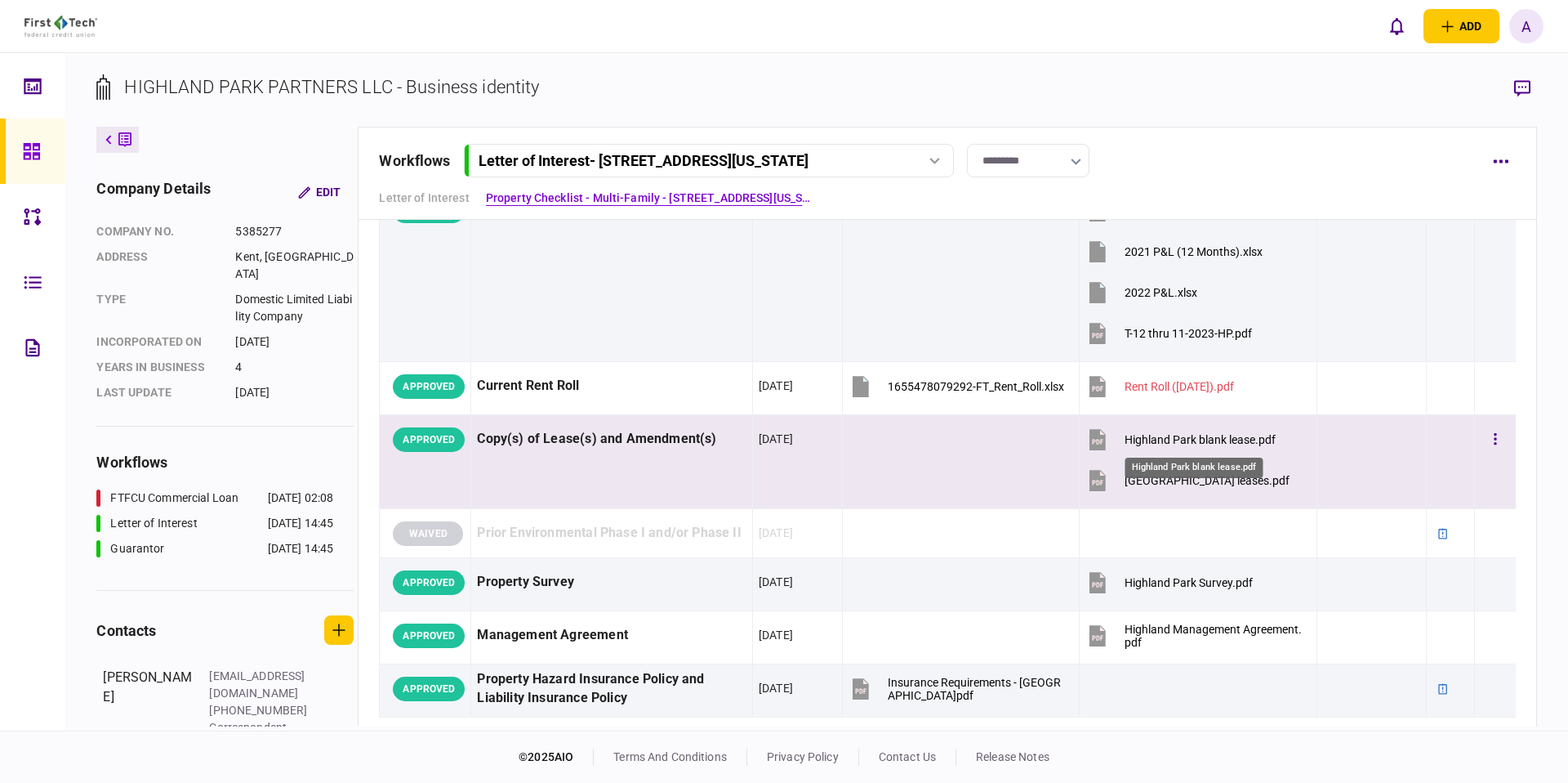
click at [1155, 442] on div "Highland Park blank lease.pdf" at bounding box center [1200, 439] width 151 height 13
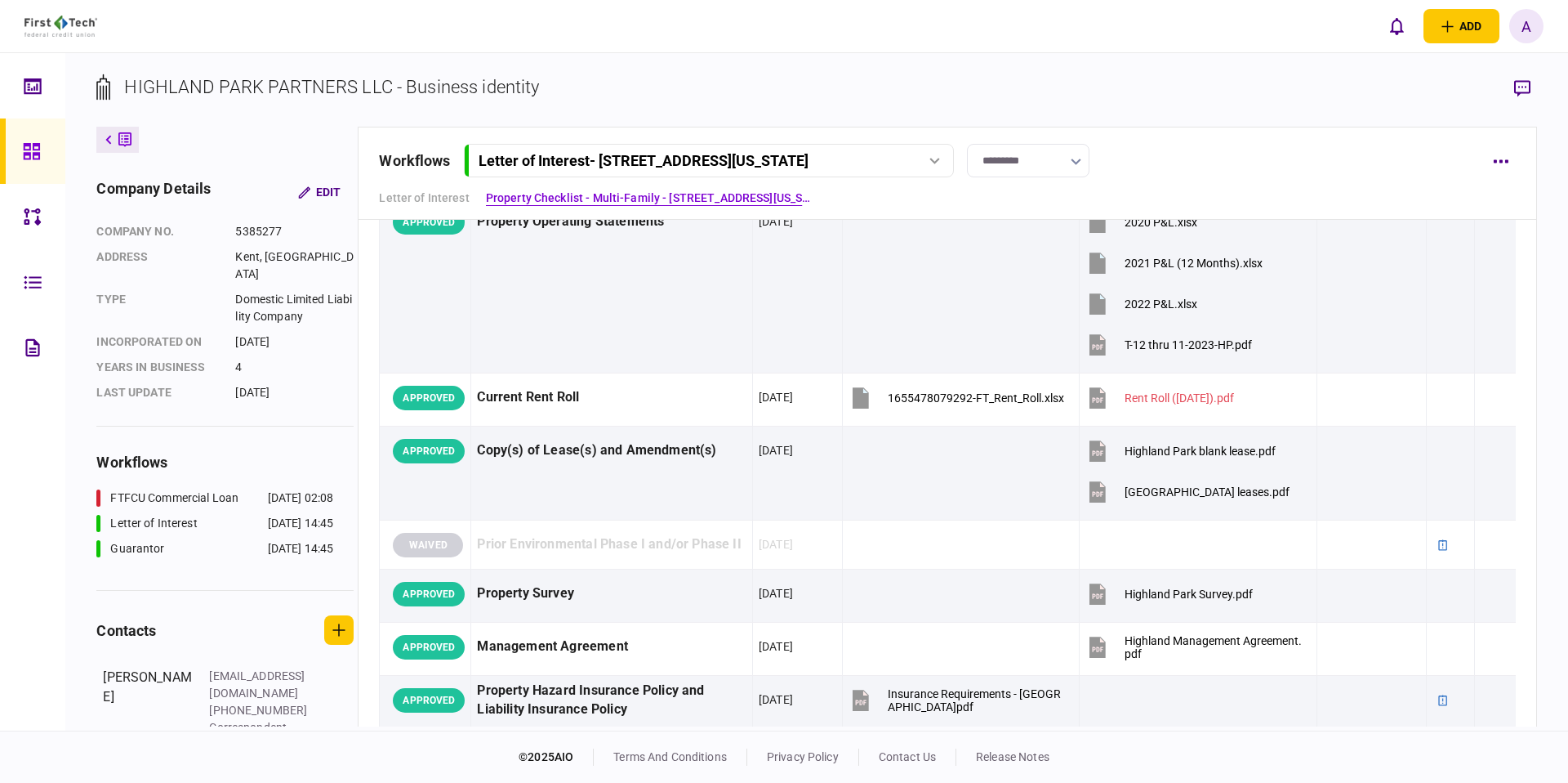
scroll to position [1101, 0]
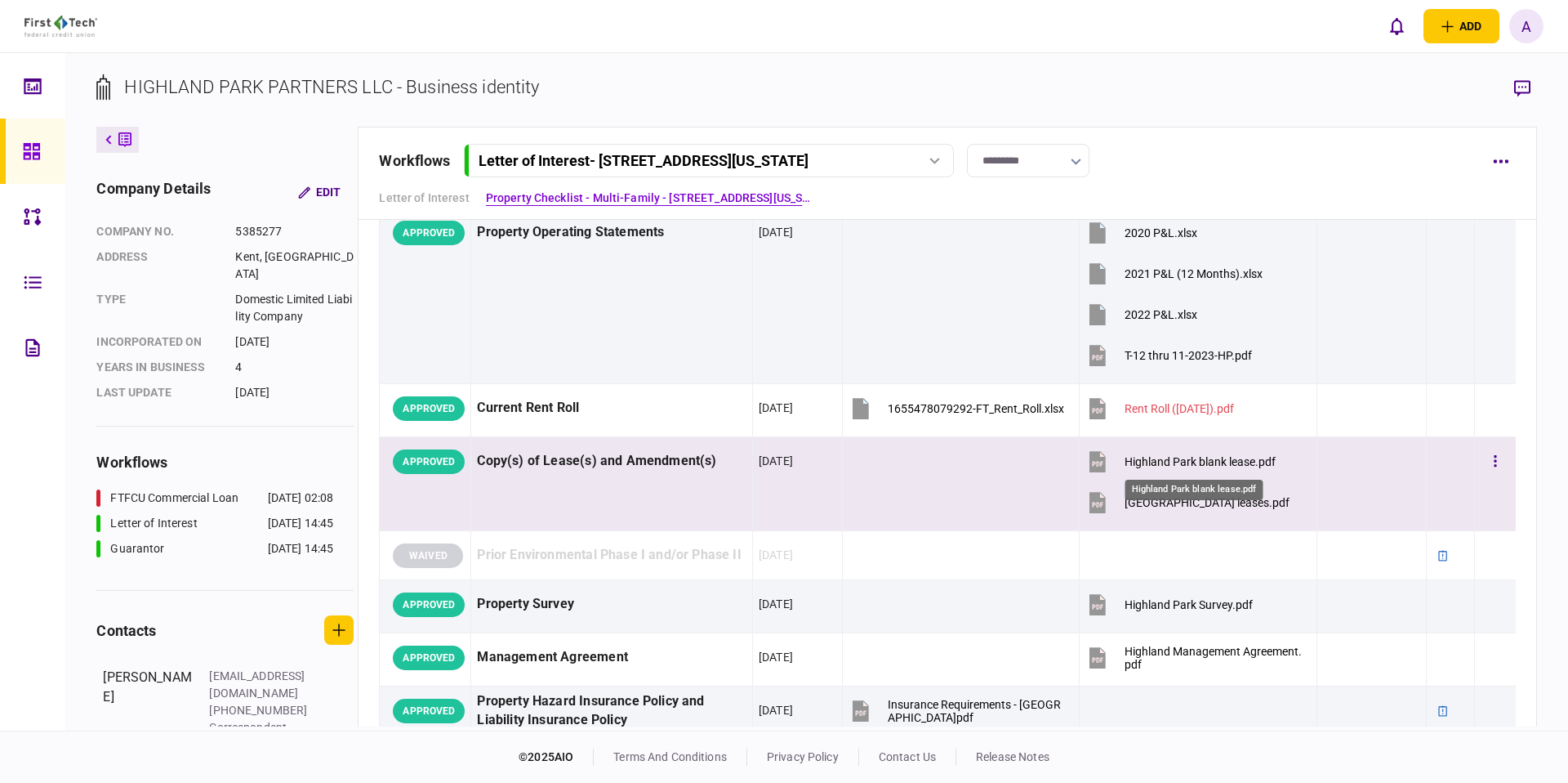
click at [1153, 467] on div "Highland Park blank lease.pdf" at bounding box center [1200, 461] width 151 height 13
click at [626, 452] on div "Copy(s) of Lease(s) and Amendment(s)" at bounding box center [611, 460] width 269 height 37
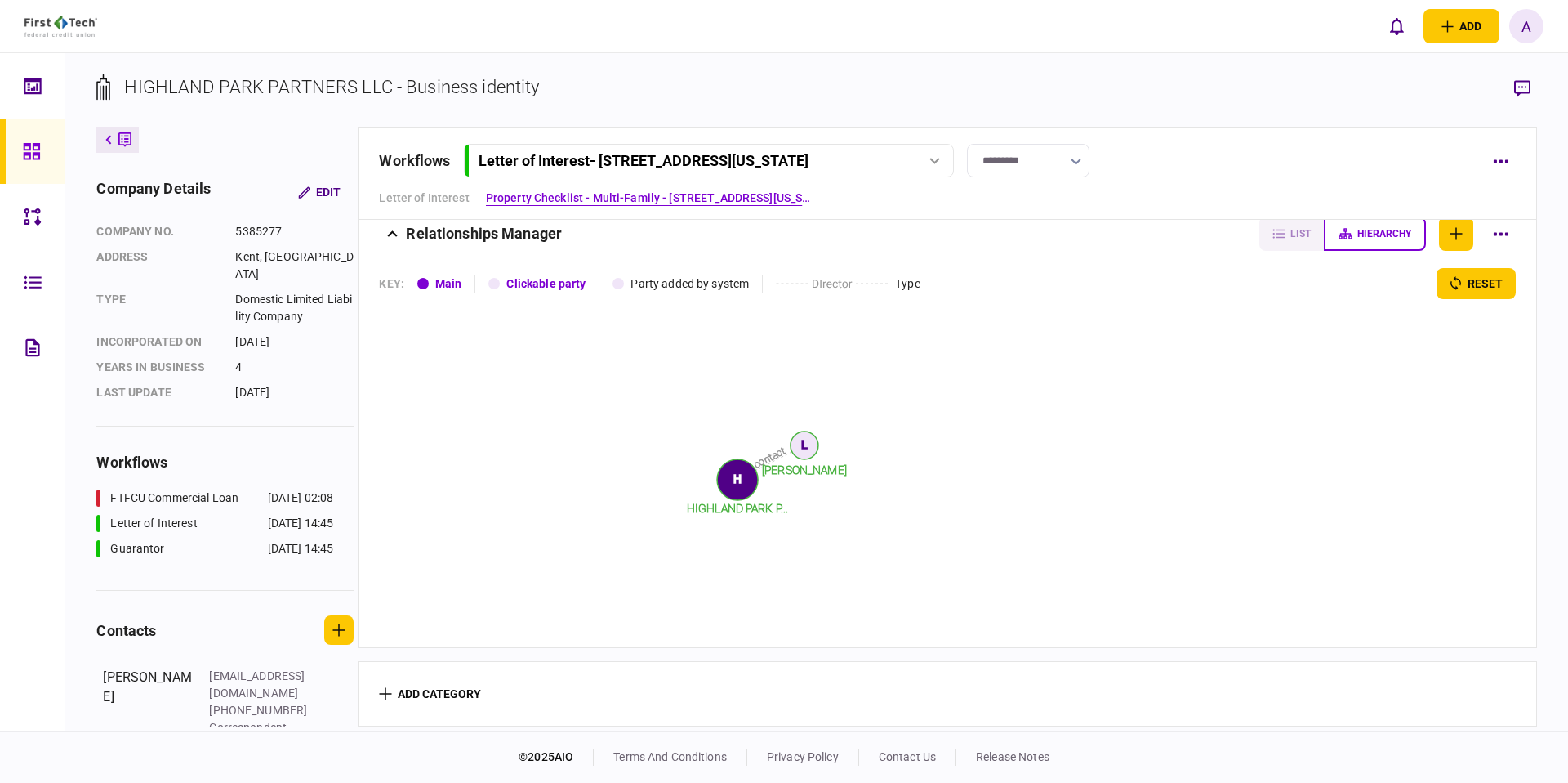
scroll to position [1402, 0]
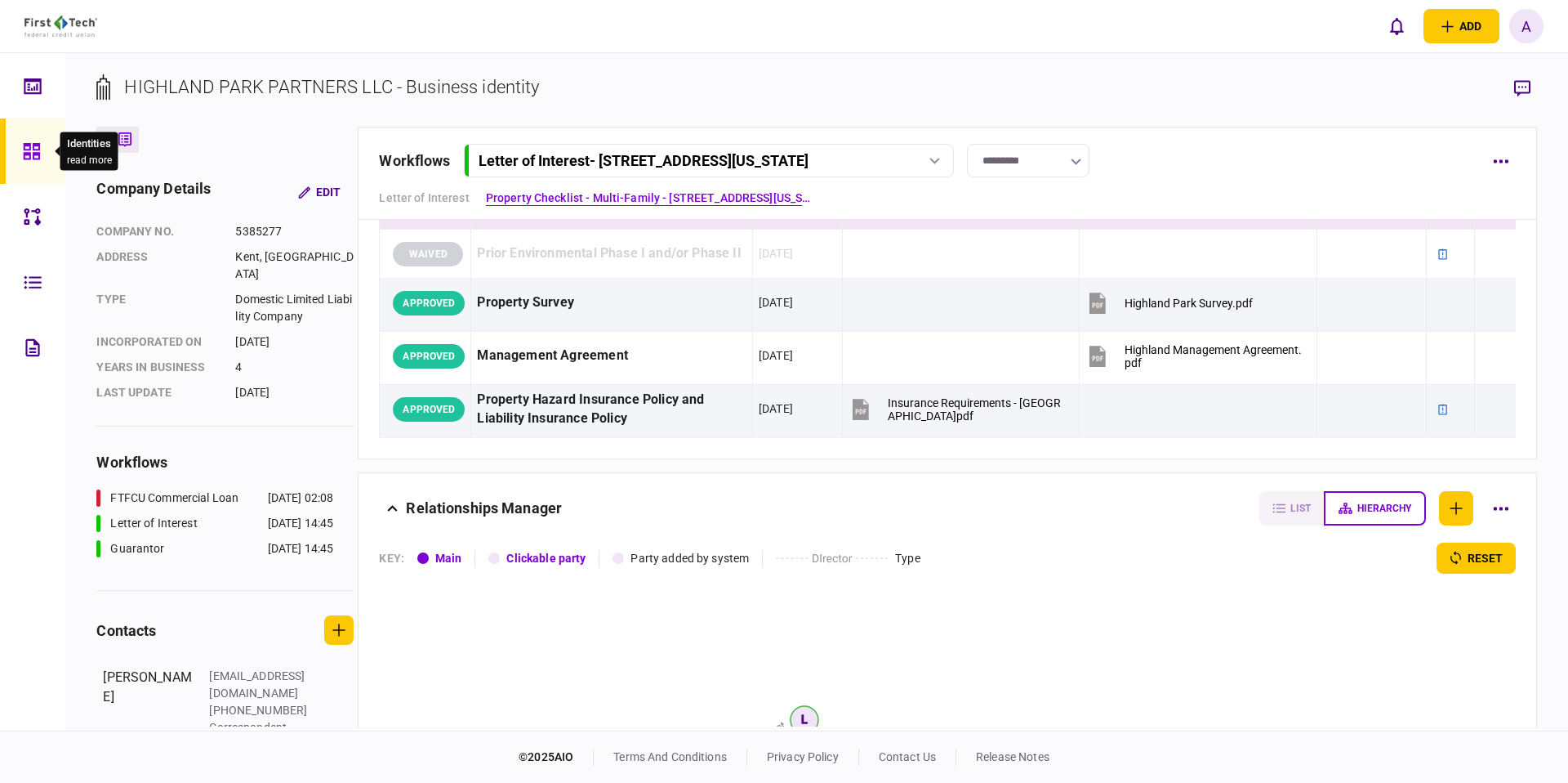
click at [26, 159] on icon at bounding box center [32, 151] width 18 height 19
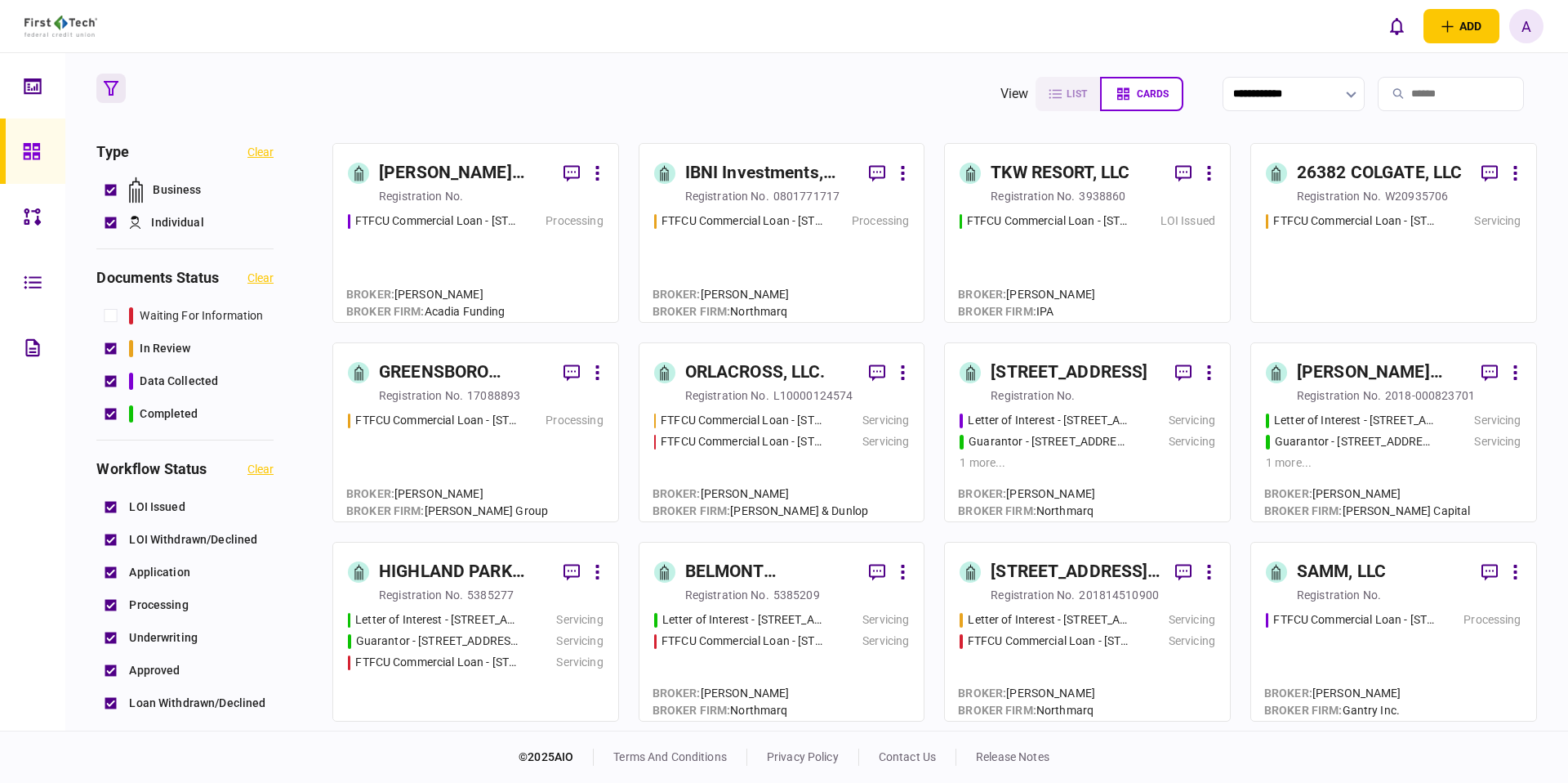
click at [788, 88] on section "**********" at bounding box center [816, 94] width 1439 height 41
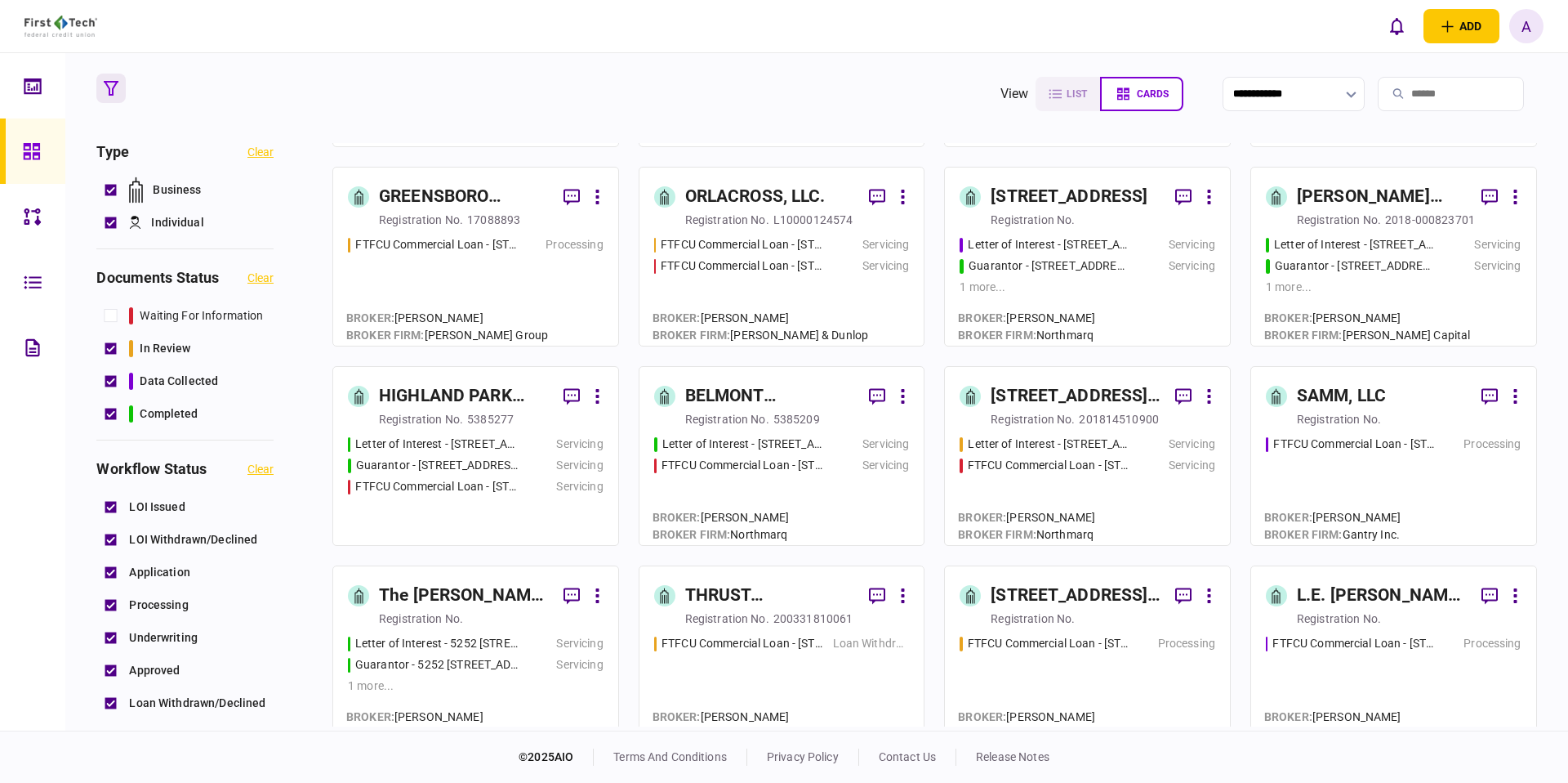
scroll to position [268, 0]
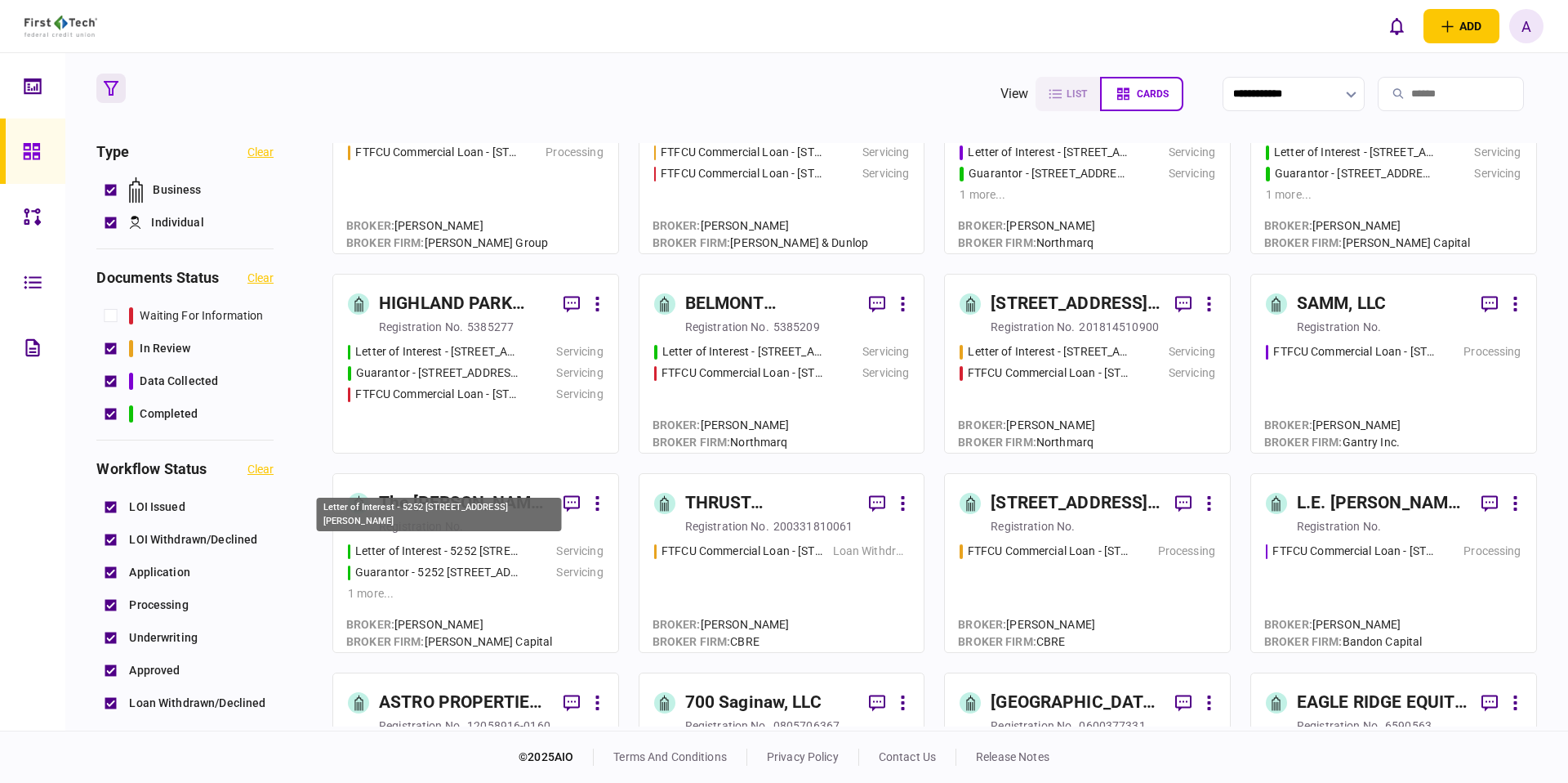
click at [507, 556] on div "Letter of Interest - 5252 [STREET_ADDRESS][PERSON_NAME]" at bounding box center [437, 551] width 164 height 17
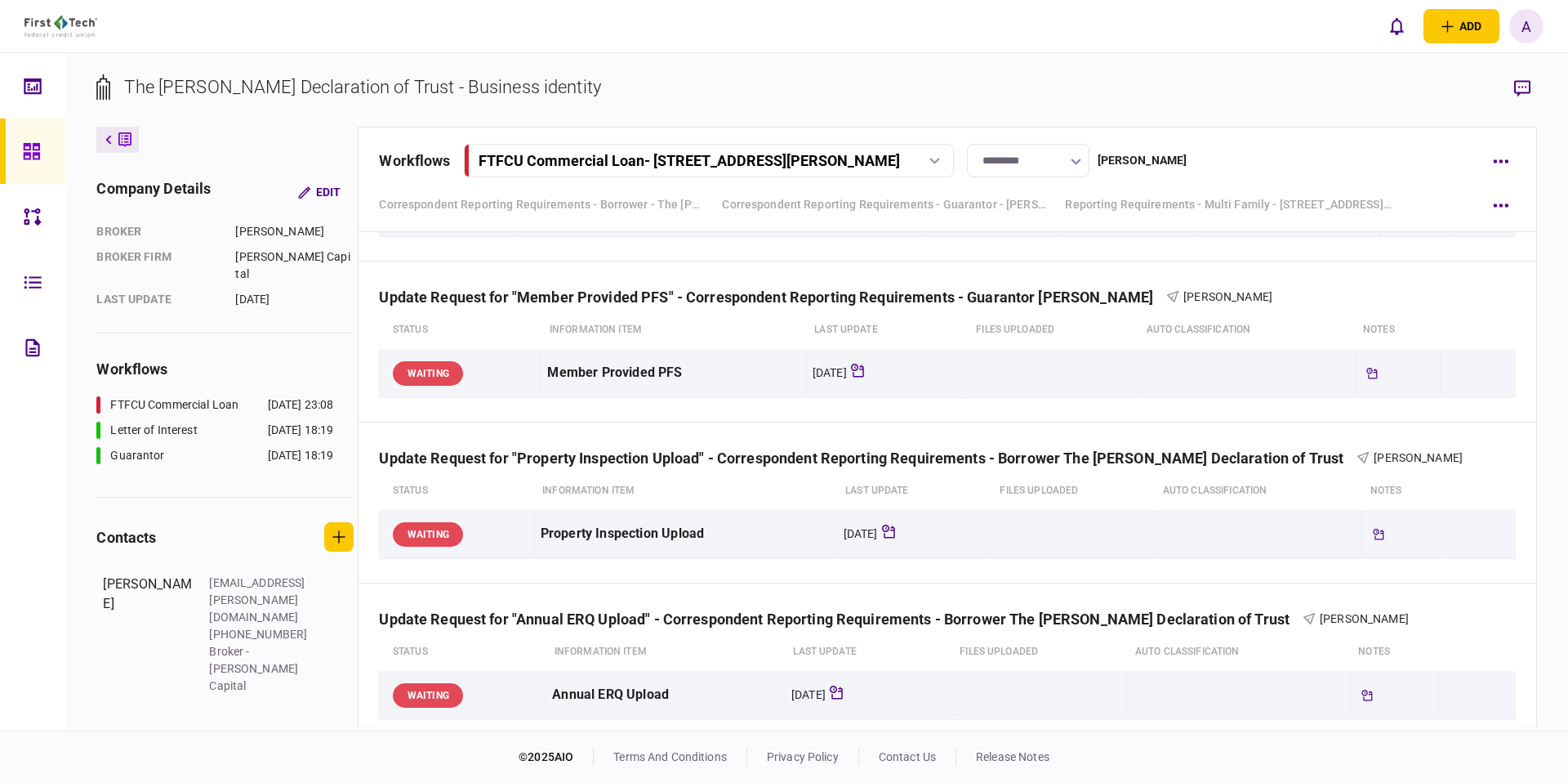
scroll to position [1996, 0]
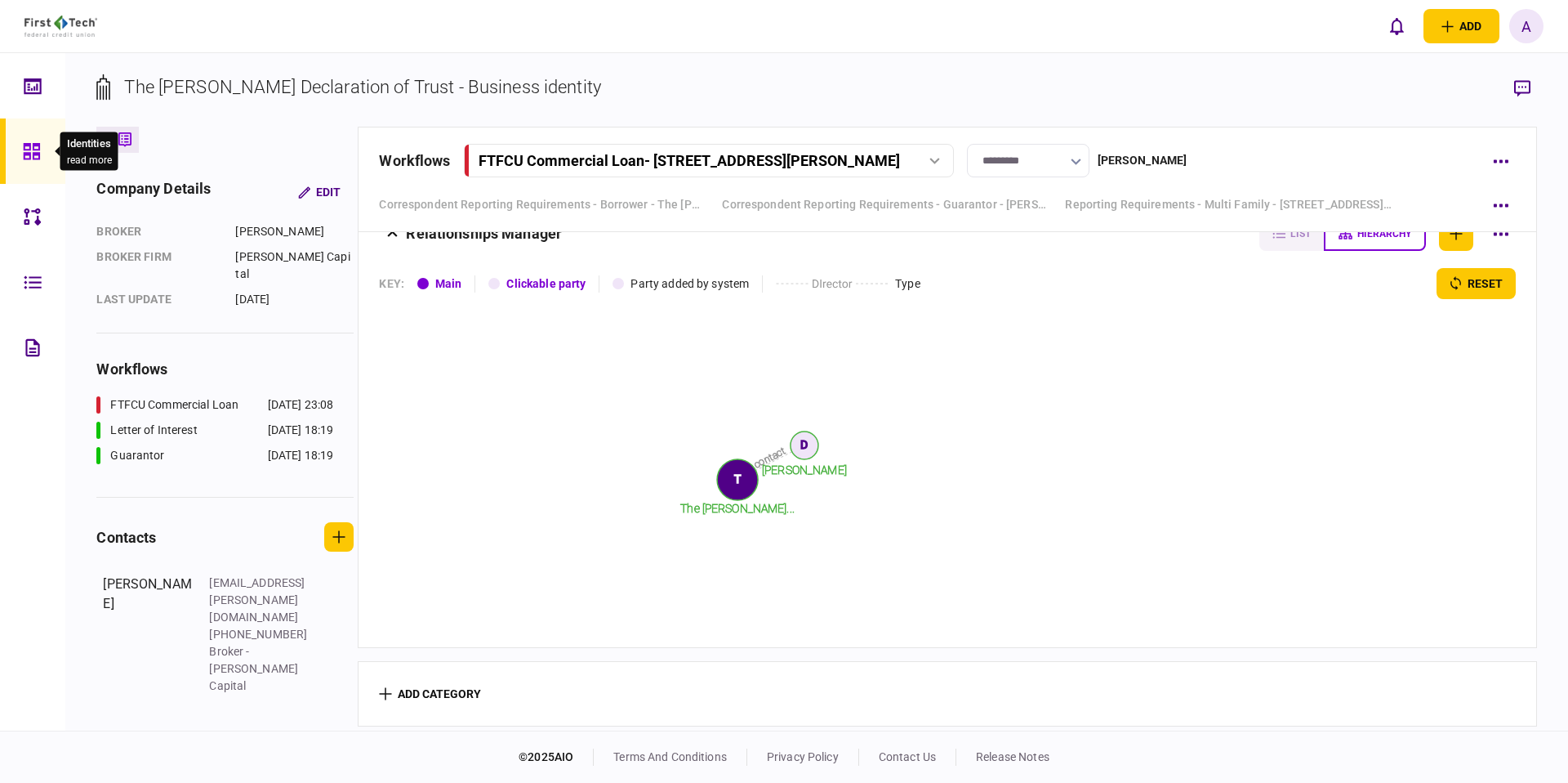
click at [45, 152] on div at bounding box center [36, 151] width 26 height 65
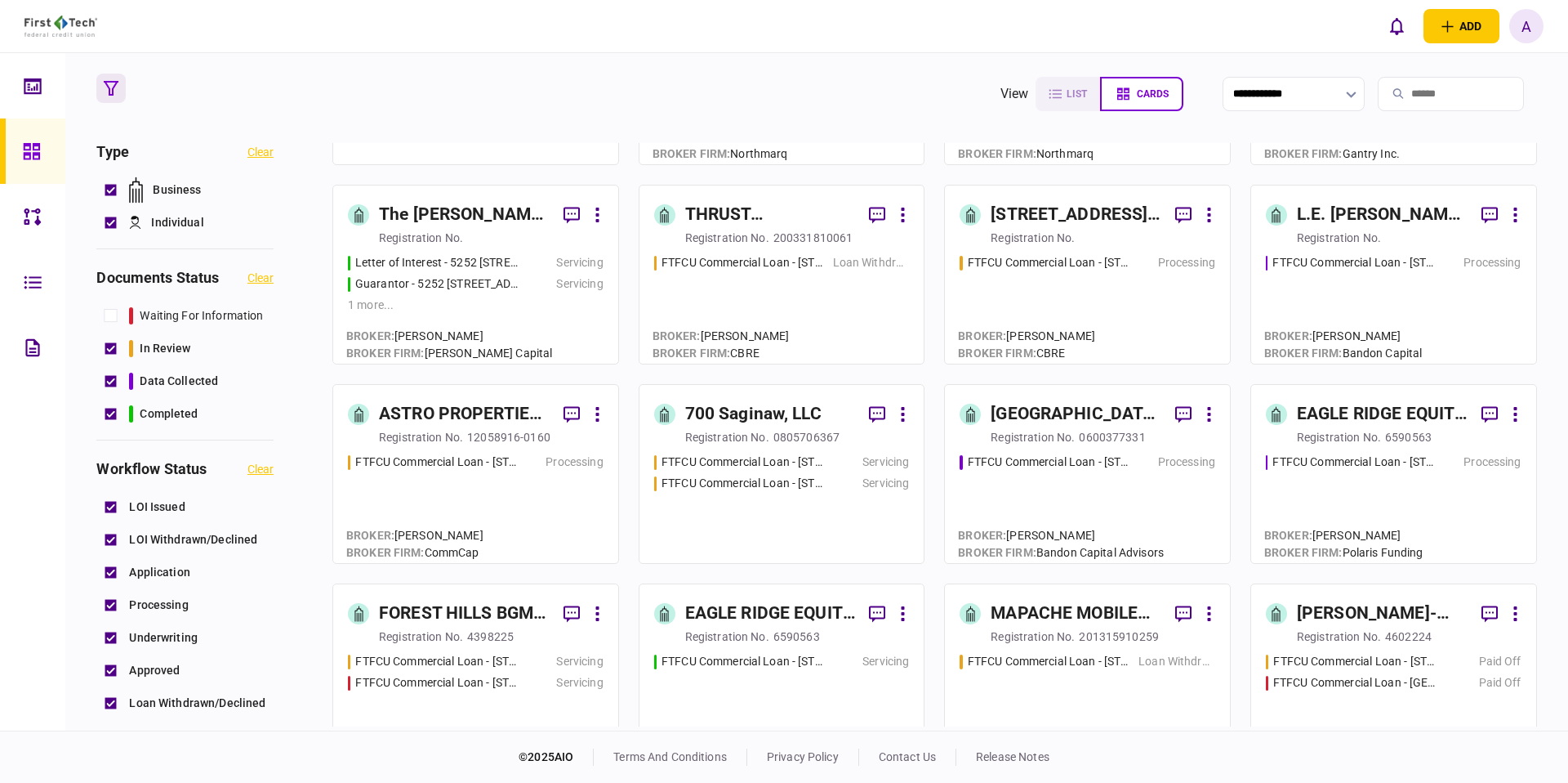
scroll to position [590, 0]
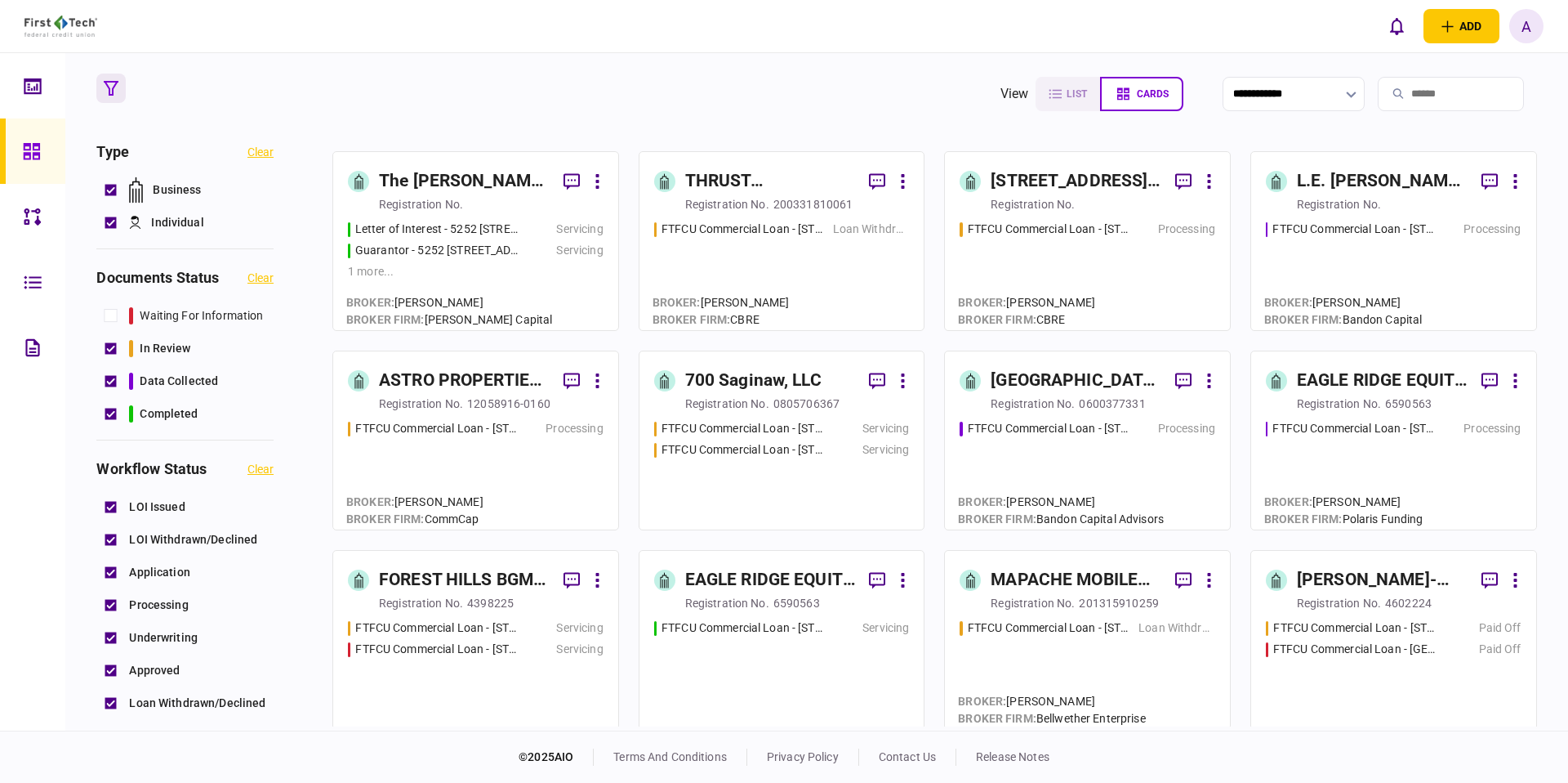
click at [1312, 397] on div "registration no." at bounding box center [1338, 403] width 84 height 16
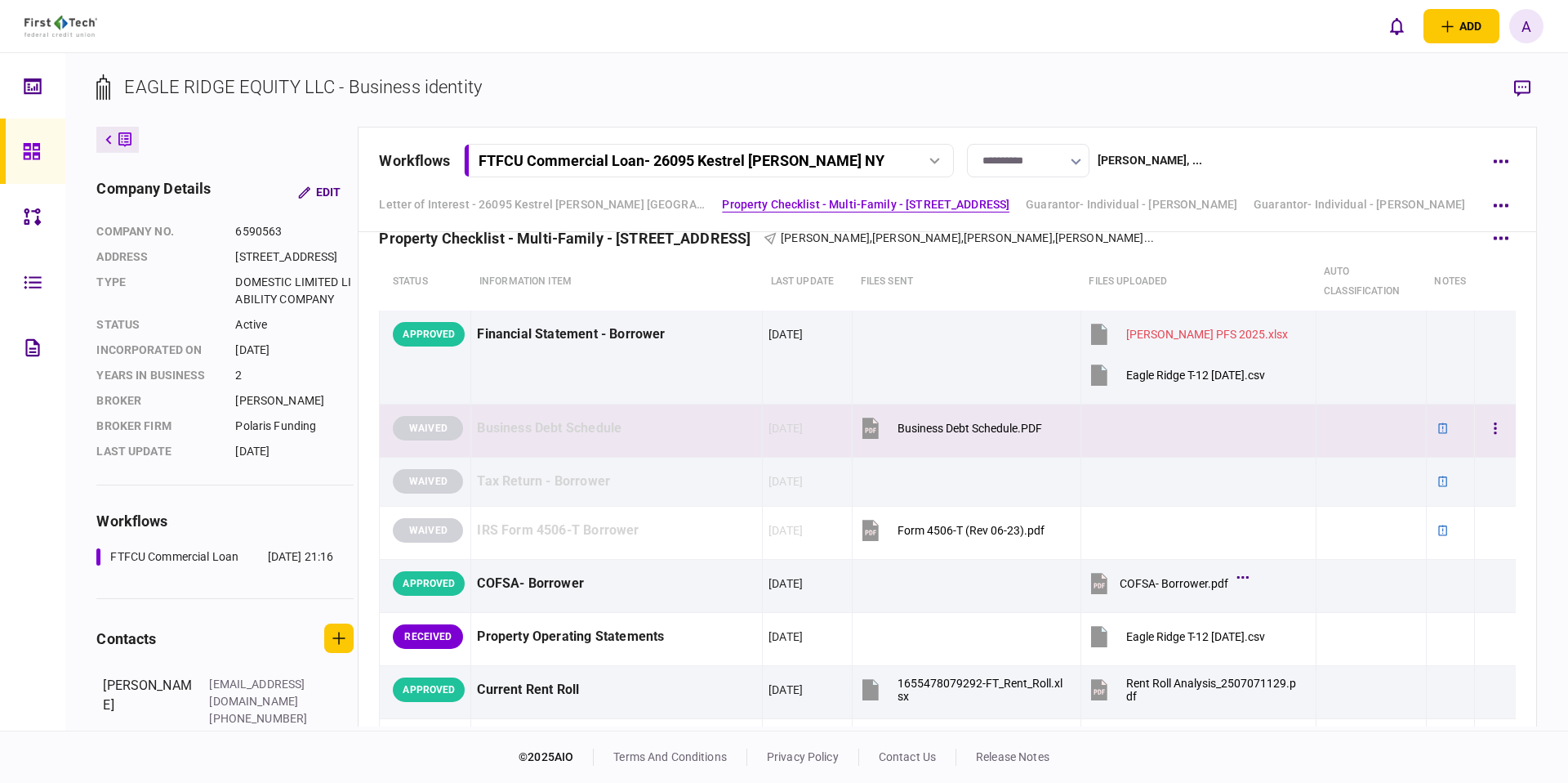
scroll to position [471, 0]
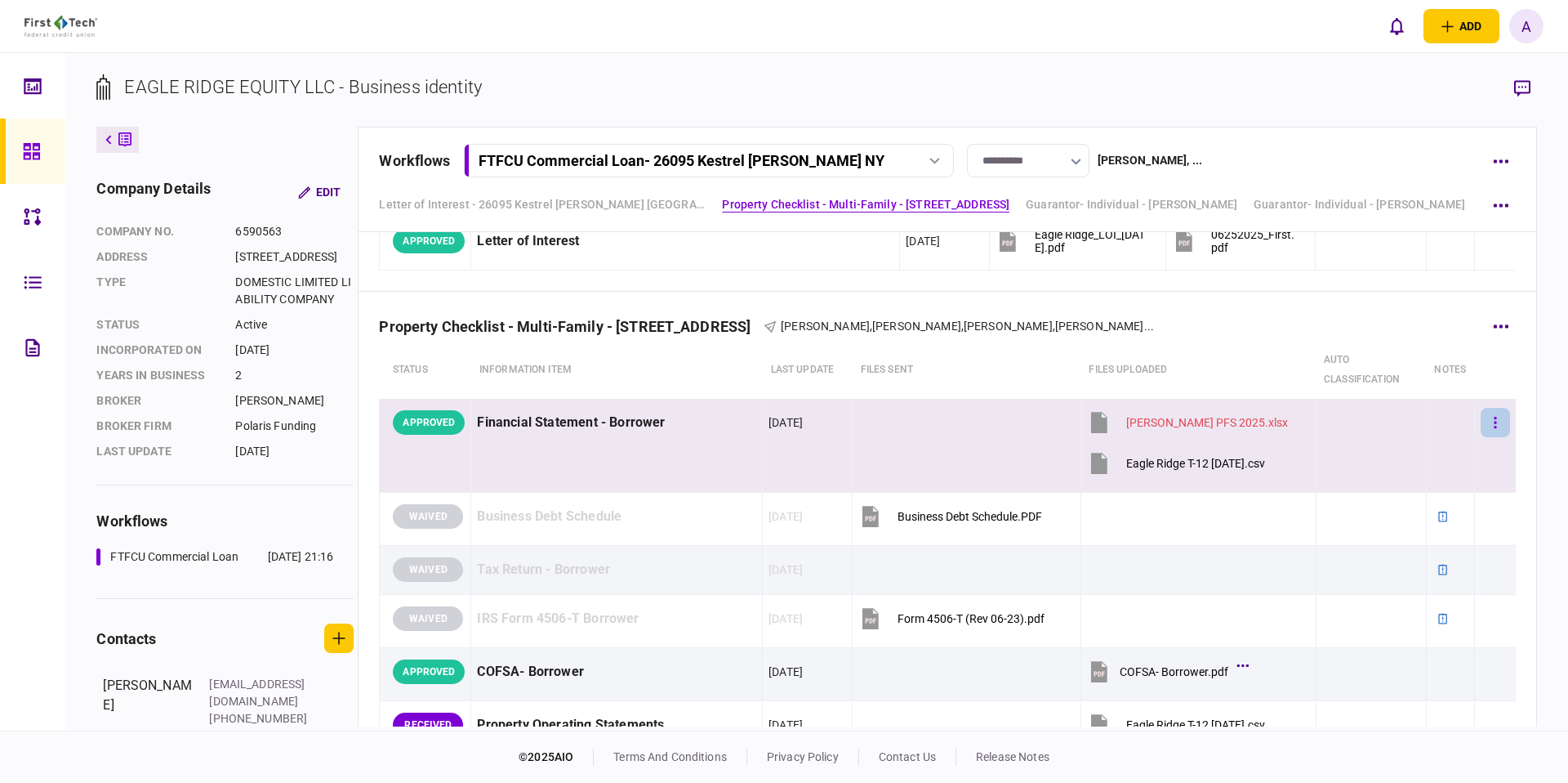
click at [1486, 423] on button "button" at bounding box center [1495, 422] width 29 height 29
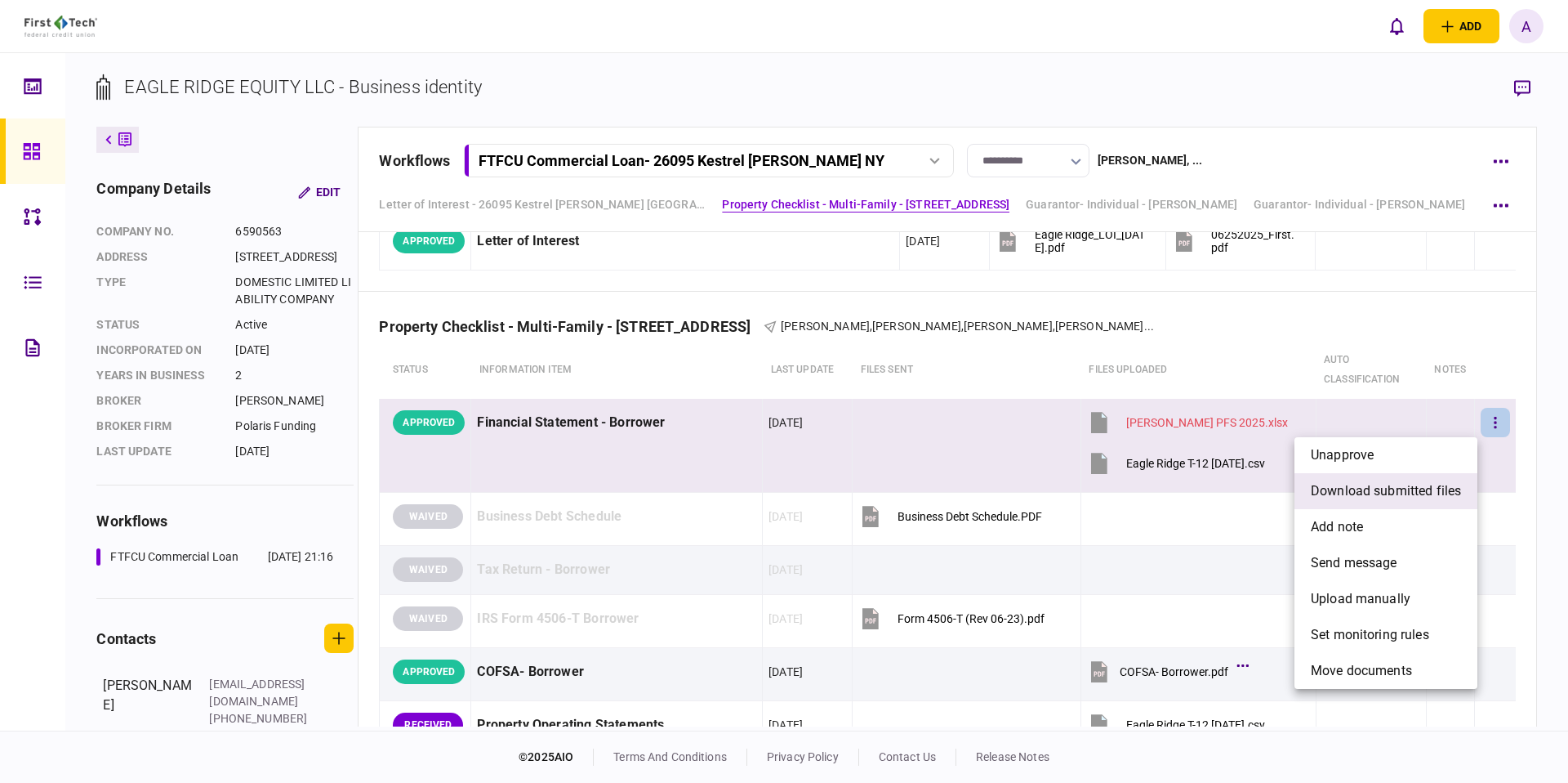
click at [1438, 482] on span "download submitted files" at bounding box center [1386, 491] width 150 height 20
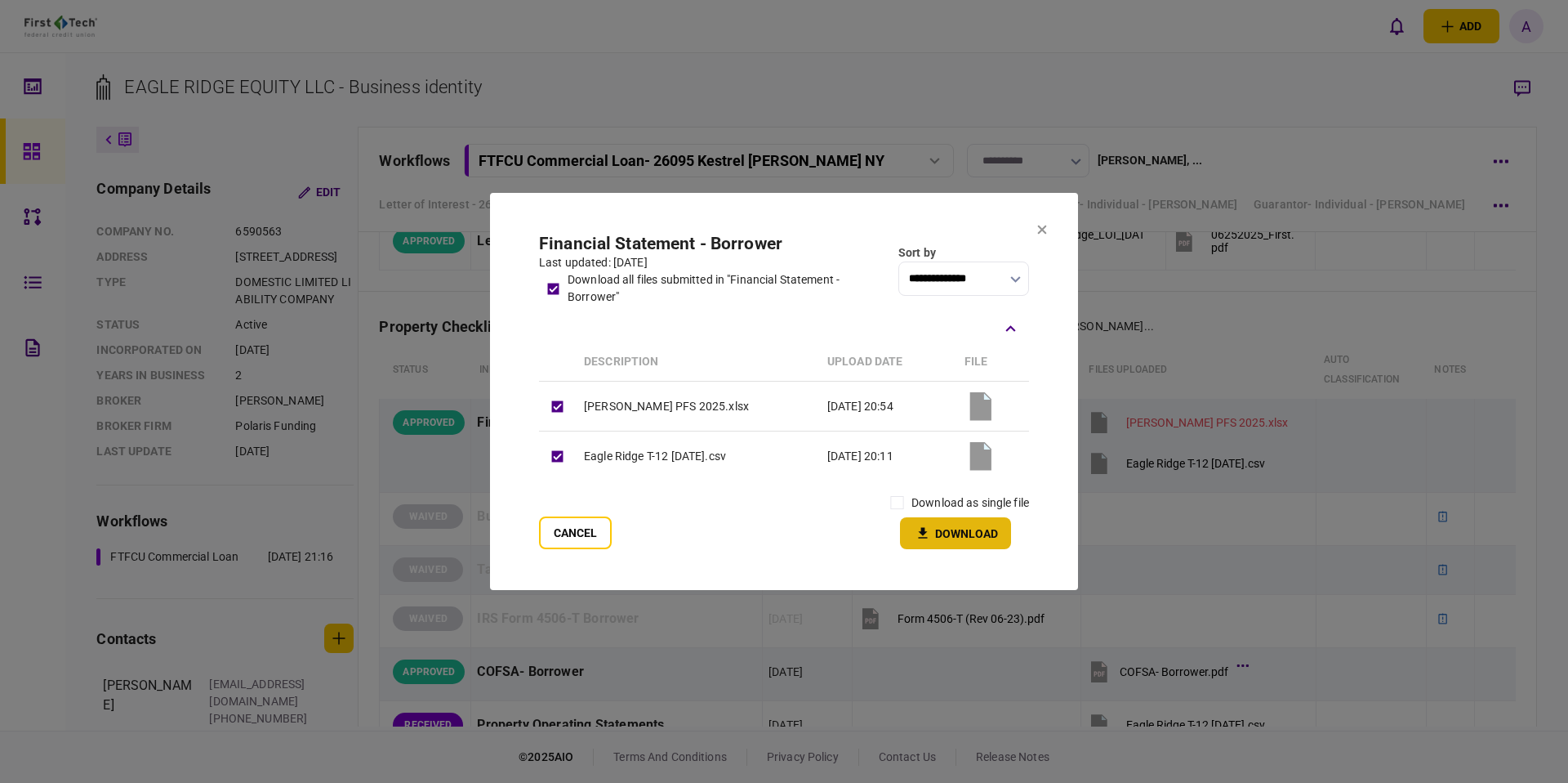
click at [959, 526] on button "Download" at bounding box center [955, 534] width 111 height 32
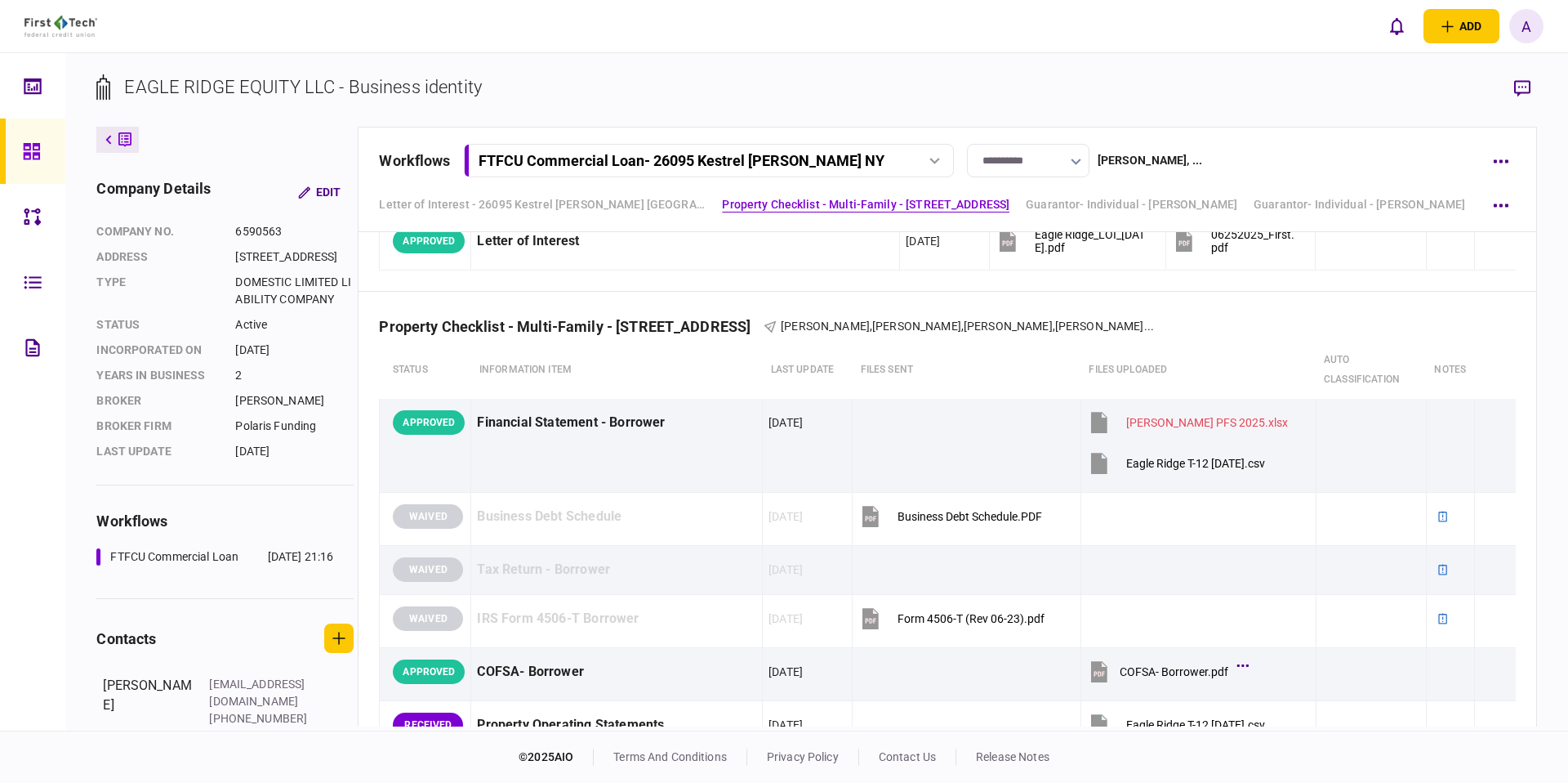
click at [1144, 82] on section "EAGLE RIDGE EQUITY LLC - Business identity" at bounding box center [816, 99] width 1439 height 53
click at [915, 48] on div "add business identity individual identity a a [PERSON_NAME] [PERSON_NAME][EMAIL…" at bounding box center [784, 26] width 1568 height 52
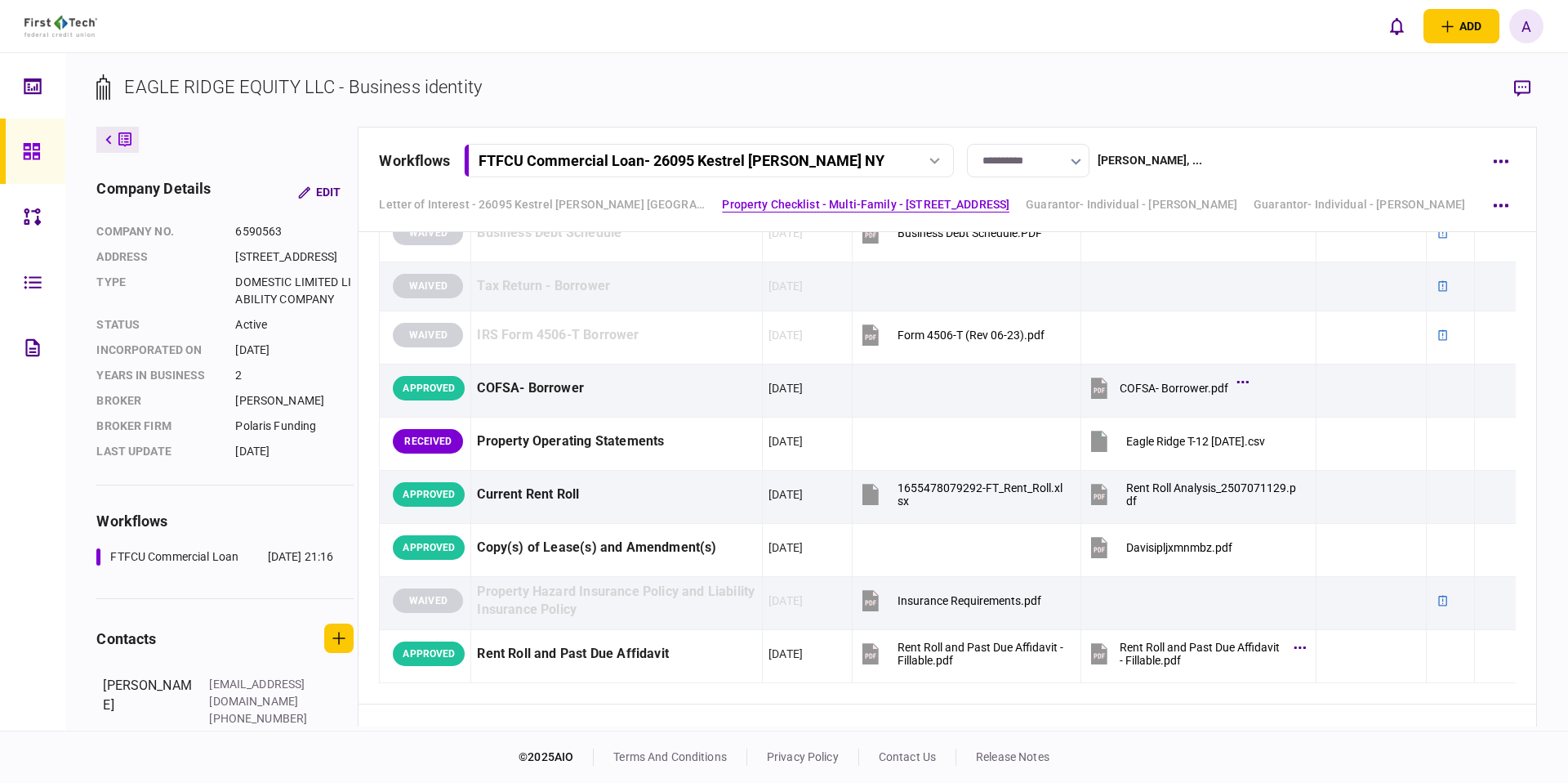
scroll to position [765, 0]
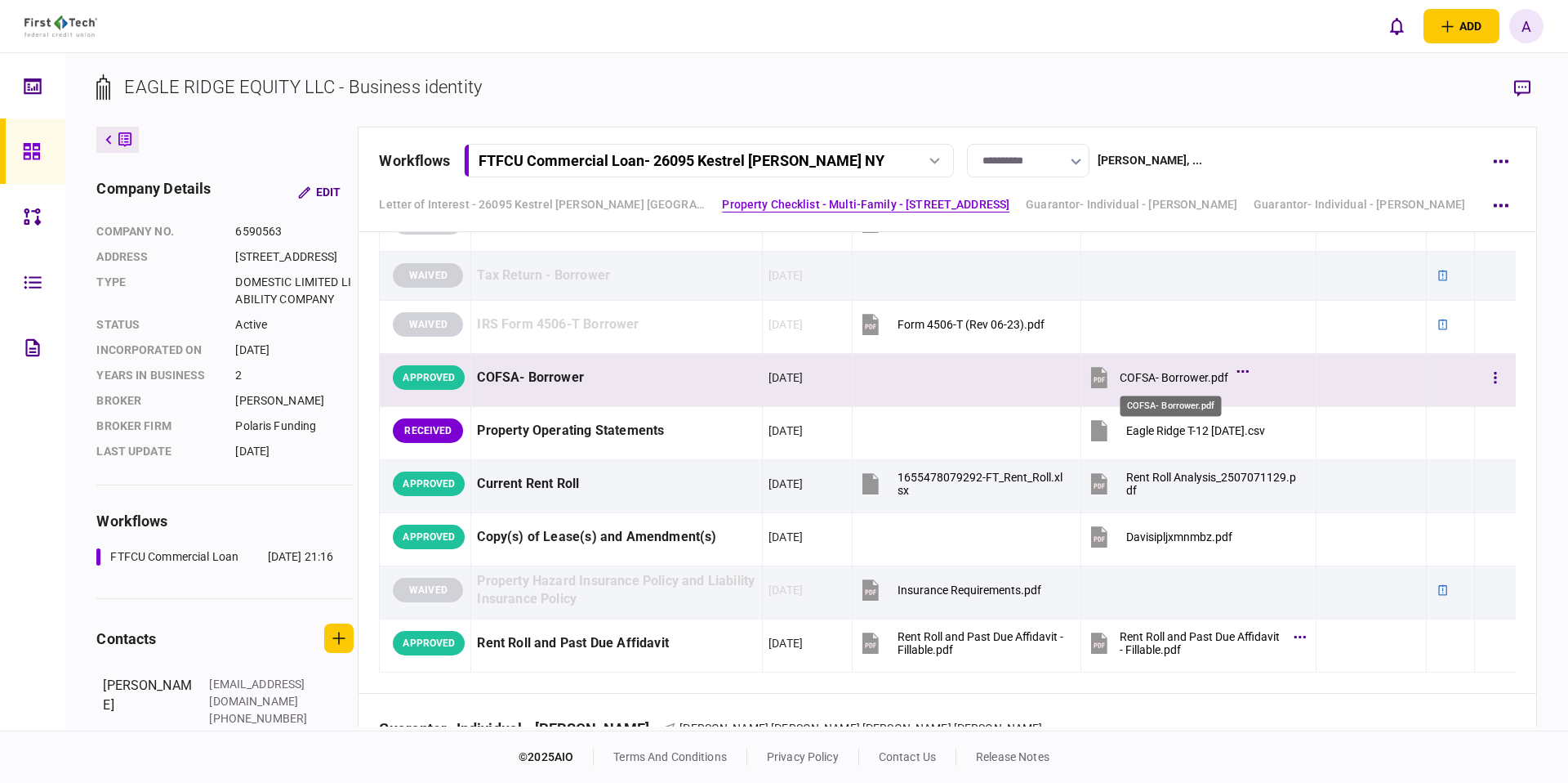
click at [1125, 372] on div "COFSA- Borrower.pdf" at bounding box center [1174, 377] width 109 height 13
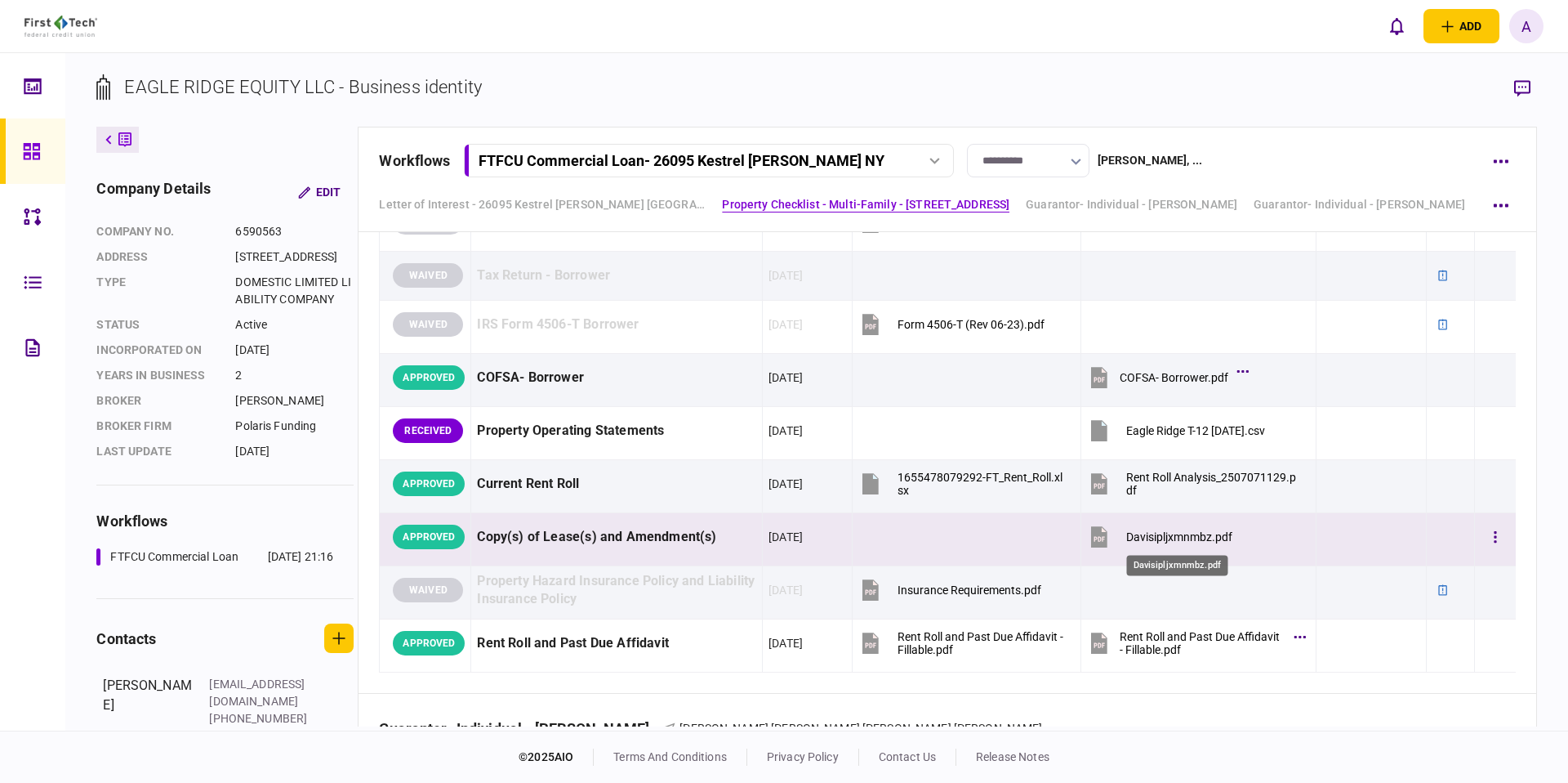
click at [1214, 543] on div "Davisipljxmnmbz.pdf" at bounding box center [1178, 536] width 106 height 13
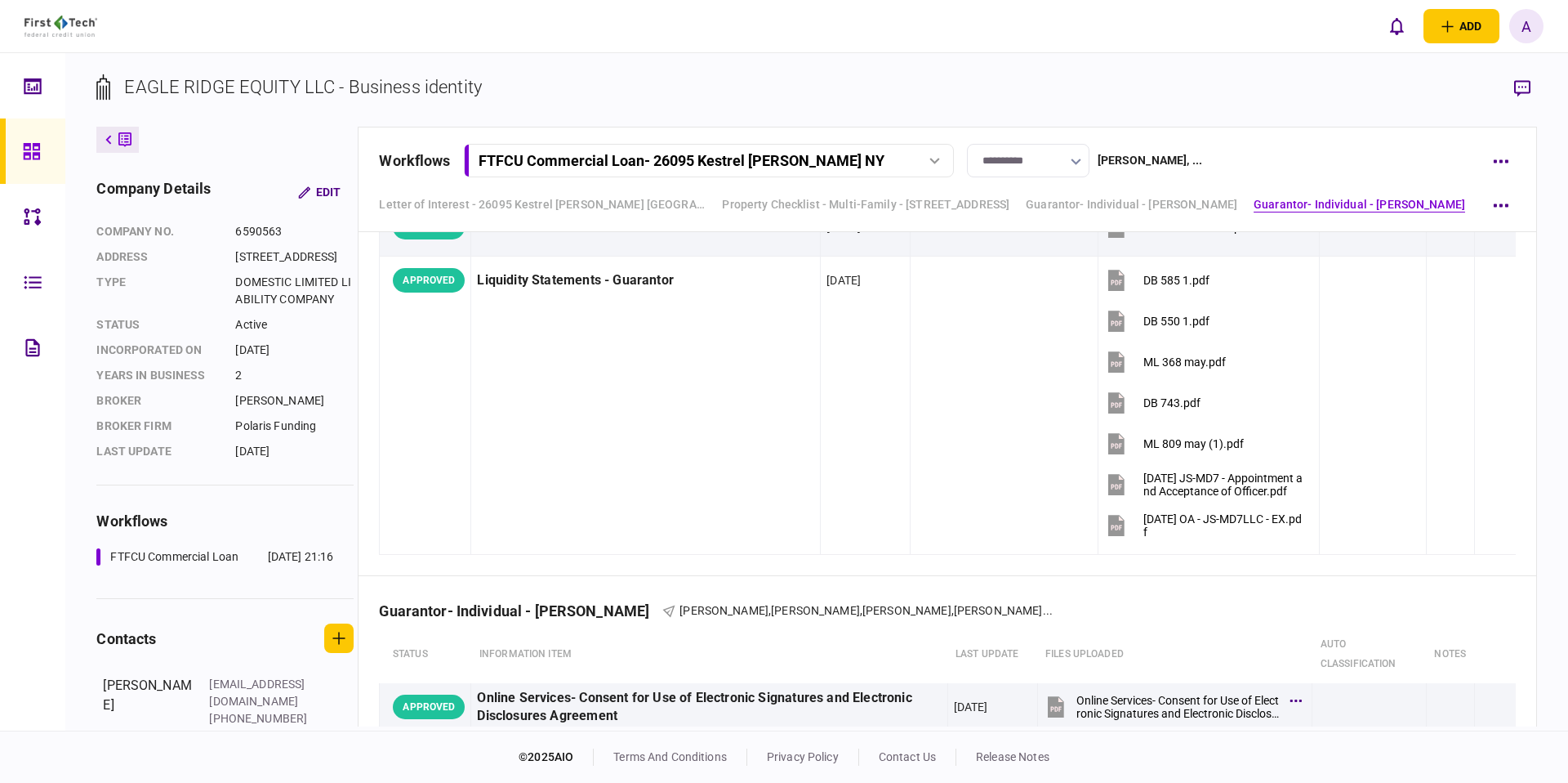
scroll to position [2684, 0]
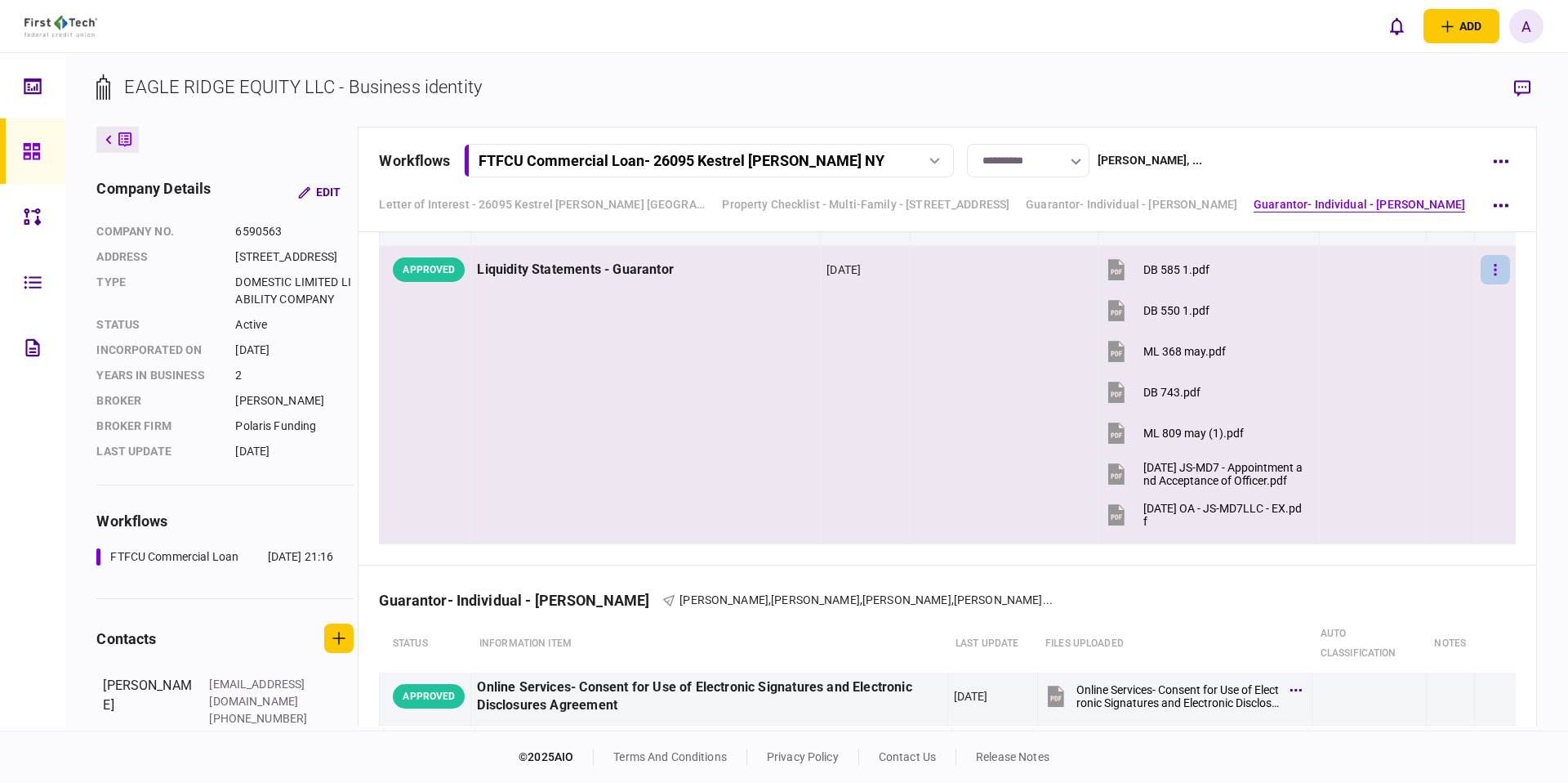
click at [1494, 269] on icon "button" at bounding box center [1495, 268] width 3 height 12
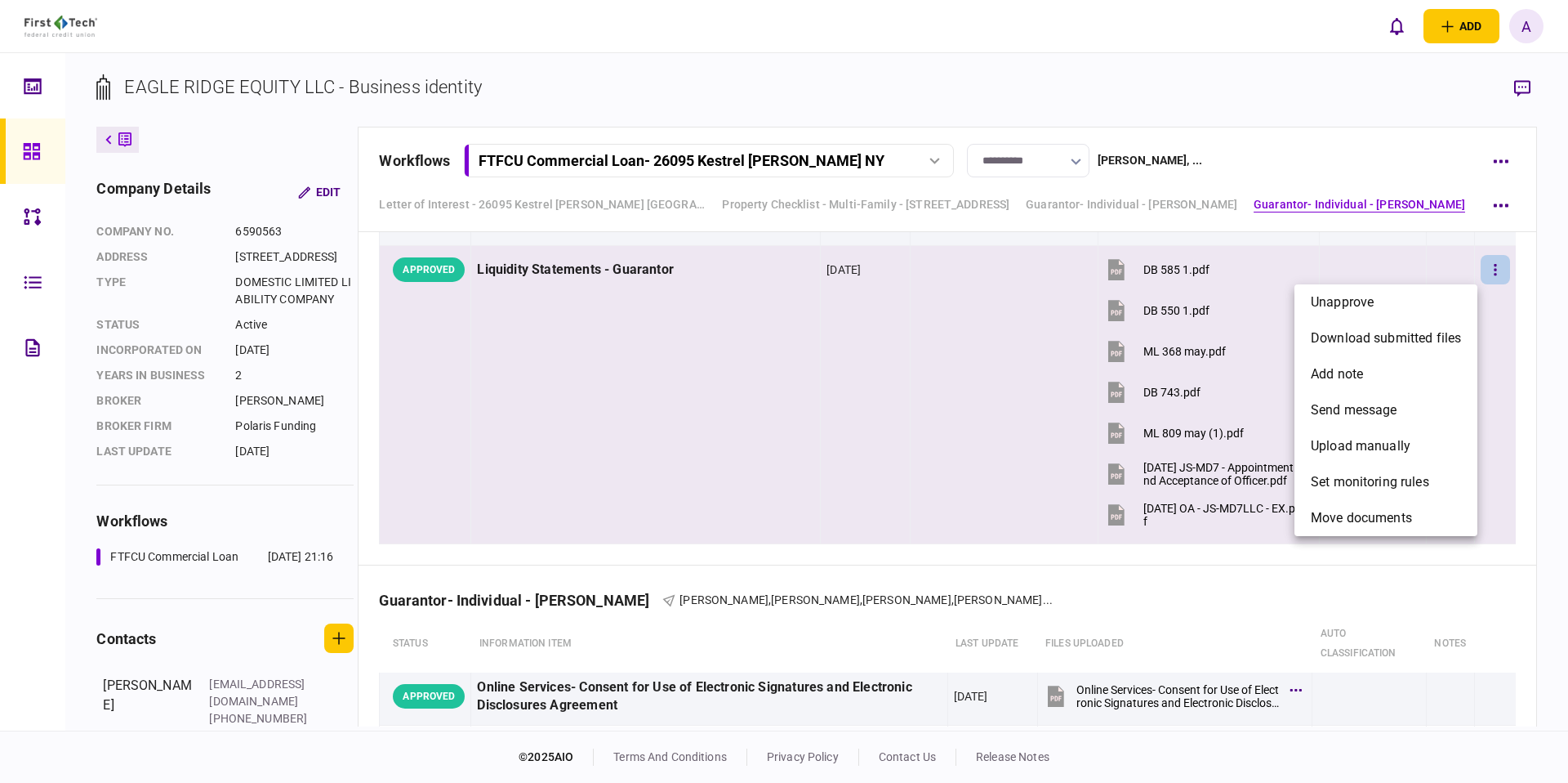
click at [844, 317] on div at bounding box center [784, 392] width 1568 height 783
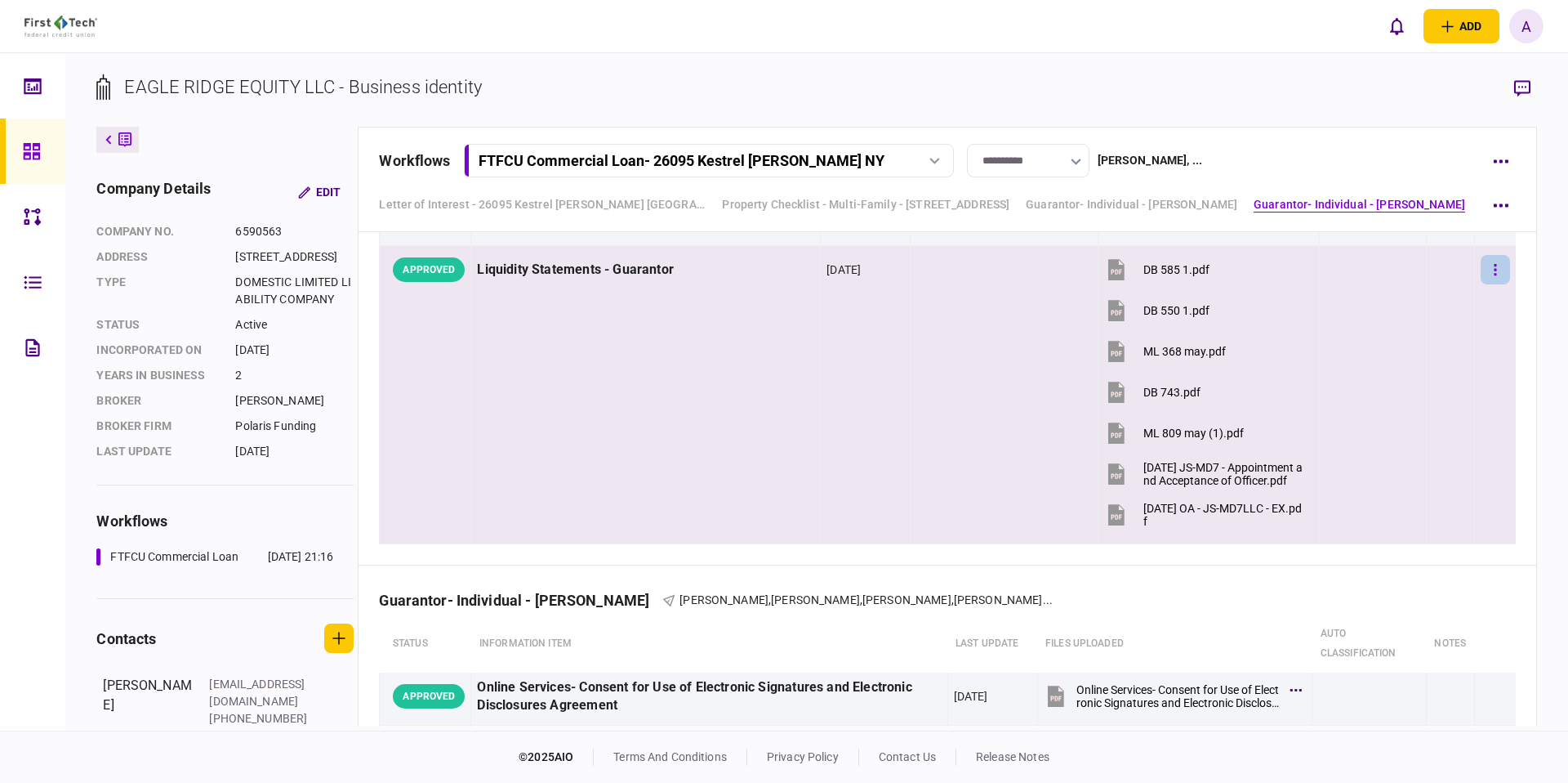
click at [1494, 271] on icon "button" at bounding box center [1496, 269] width 4 height 15
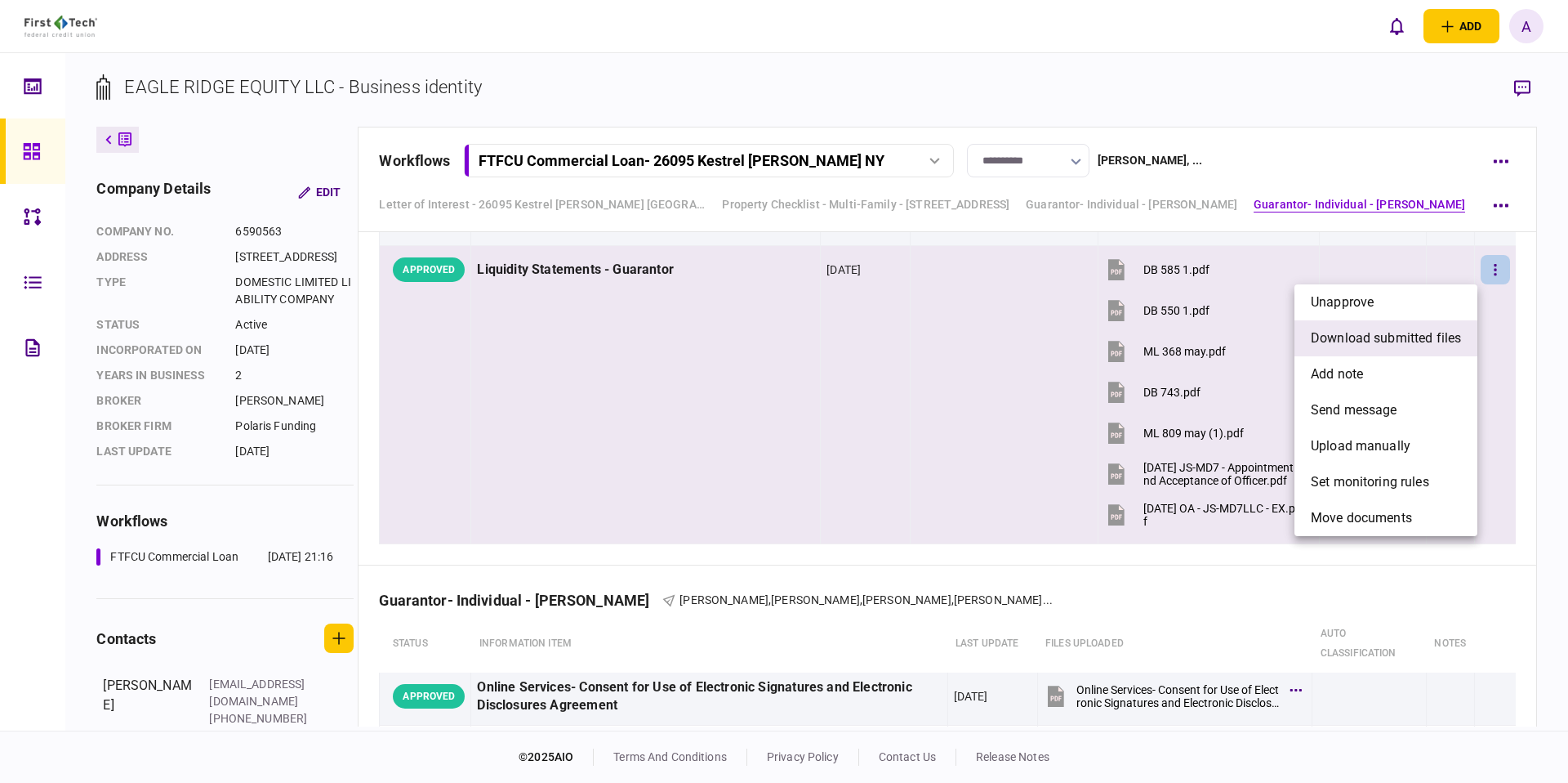
click at [1410, 349] on li "download submitted files" at bounding box center [1386, 338] width 183 height 36
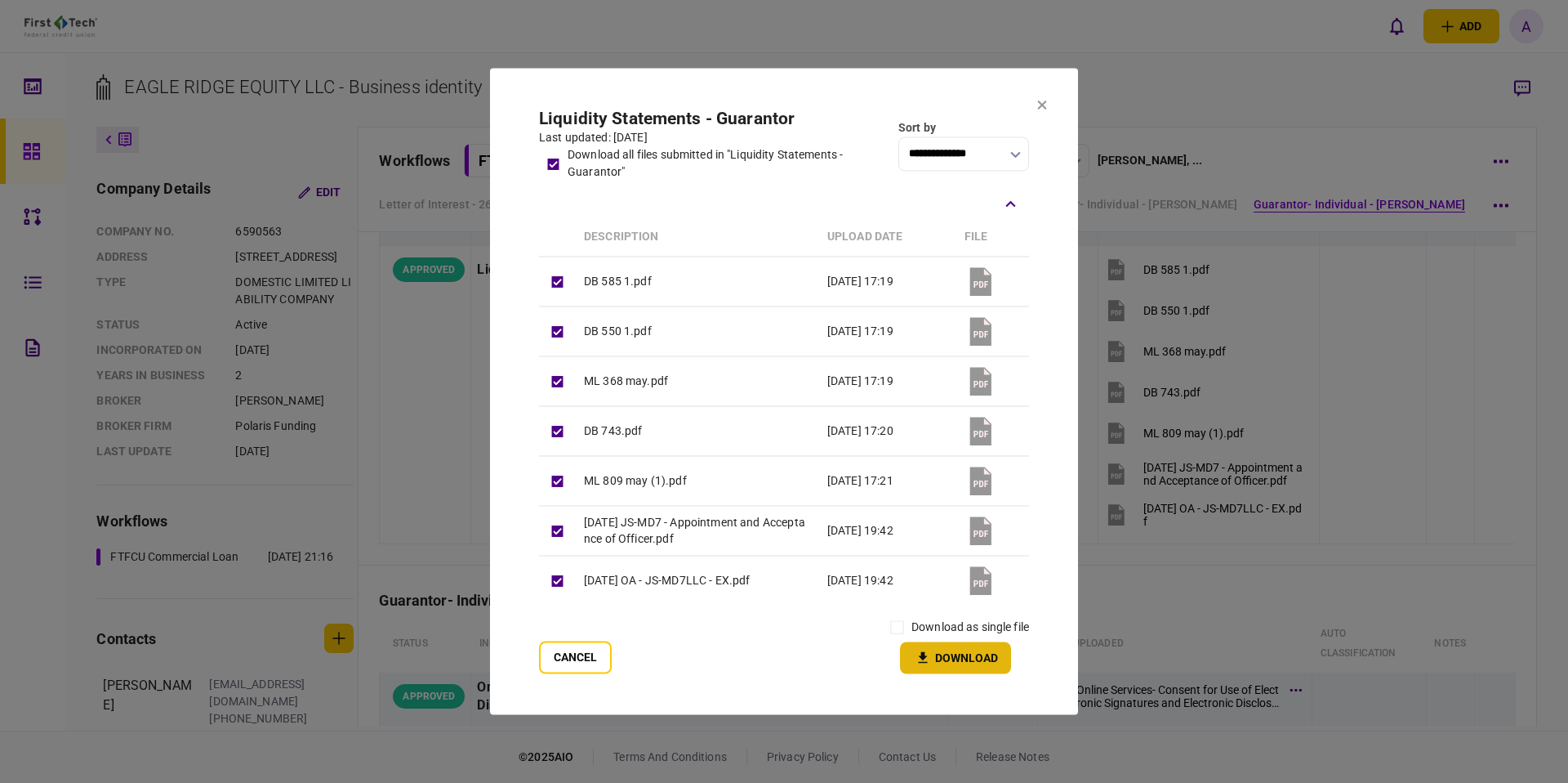
click at [954, 651] on button "Download" at bounding box center [955, 658] width 111 height 32
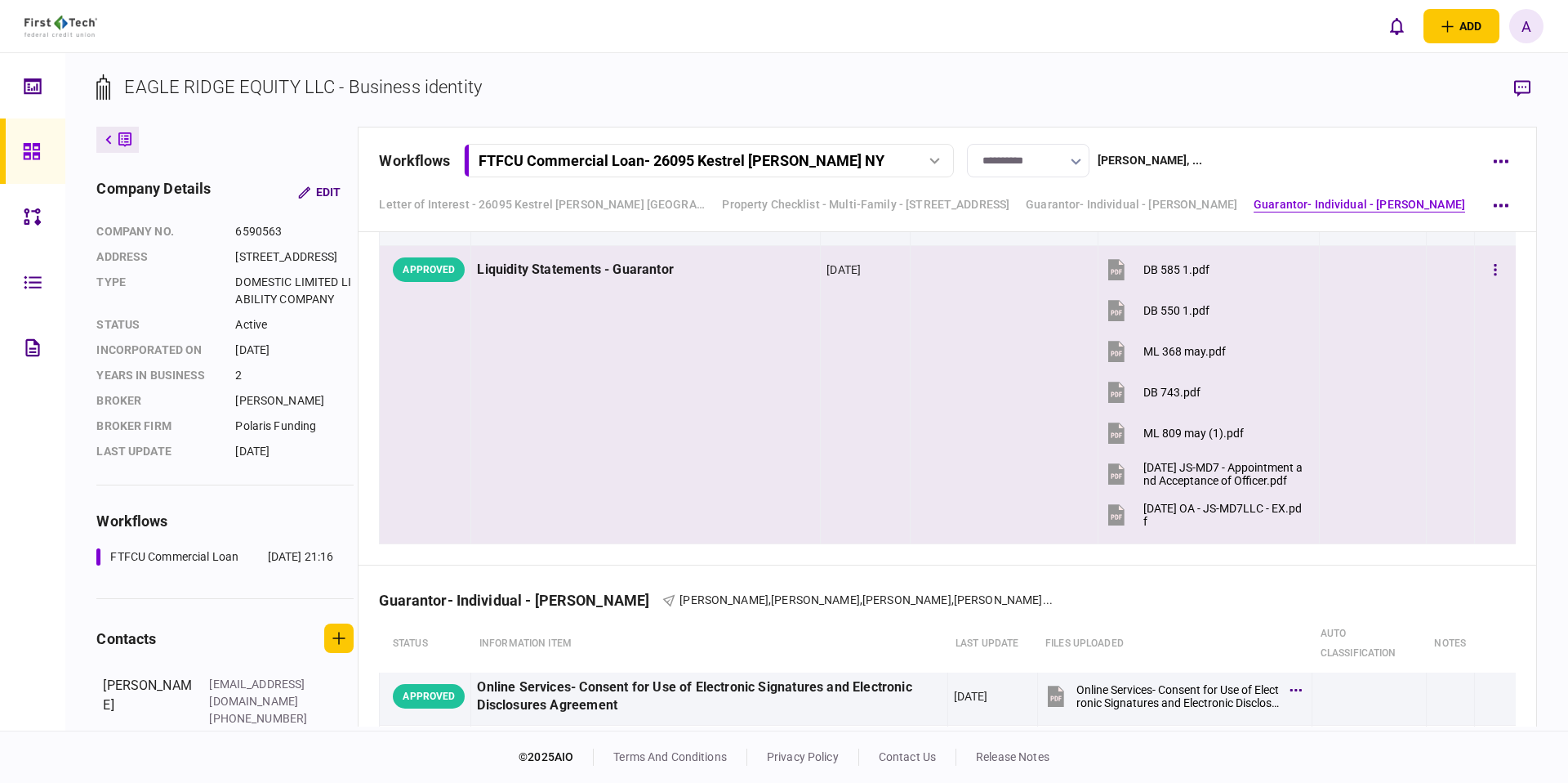
click at [605, 269] on div "Liquidity Statements - Guarantor" at bounding box center [645, 270] width 337 height 37
copy div "Liquidity Statements - Guarantor"
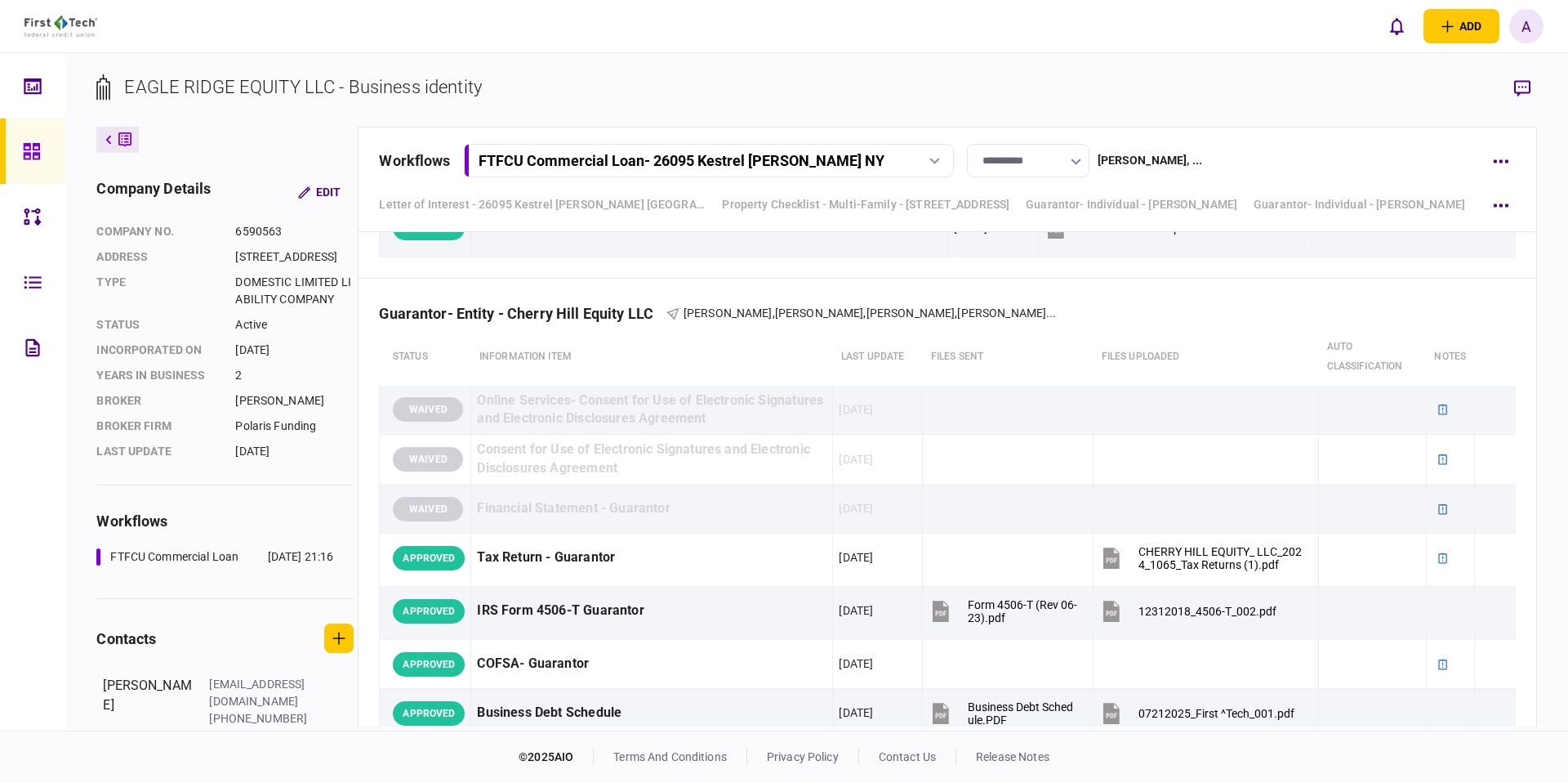
scroll to position [3623, 0]
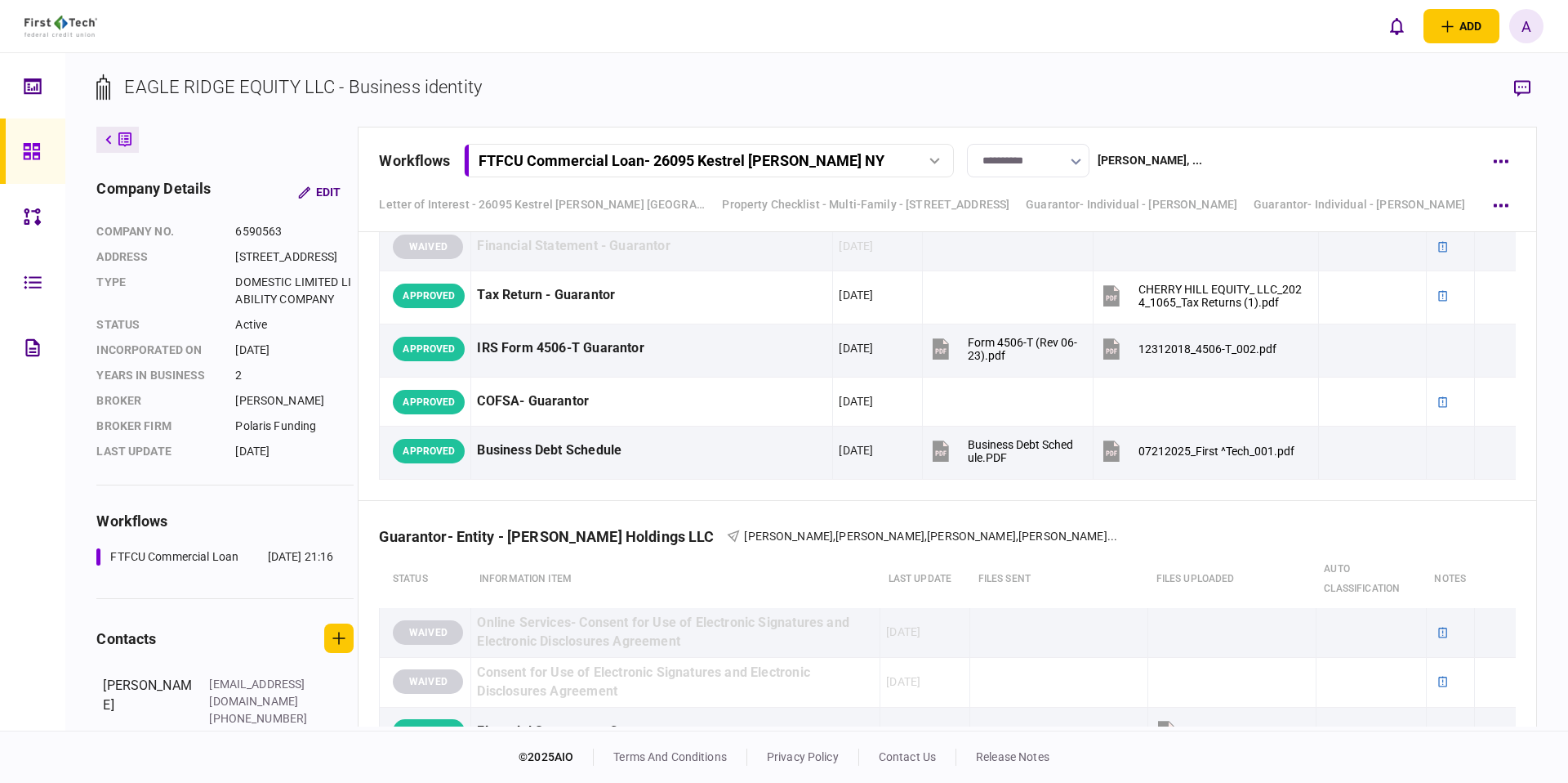
click at [1386, 482] on div "Guarantor- Entity - Cherry Hill Equity LLC [PERSON_NAME] , [PERSON_NAME] , [PER…" at bounding box center [946, 258] width 1177 height 485
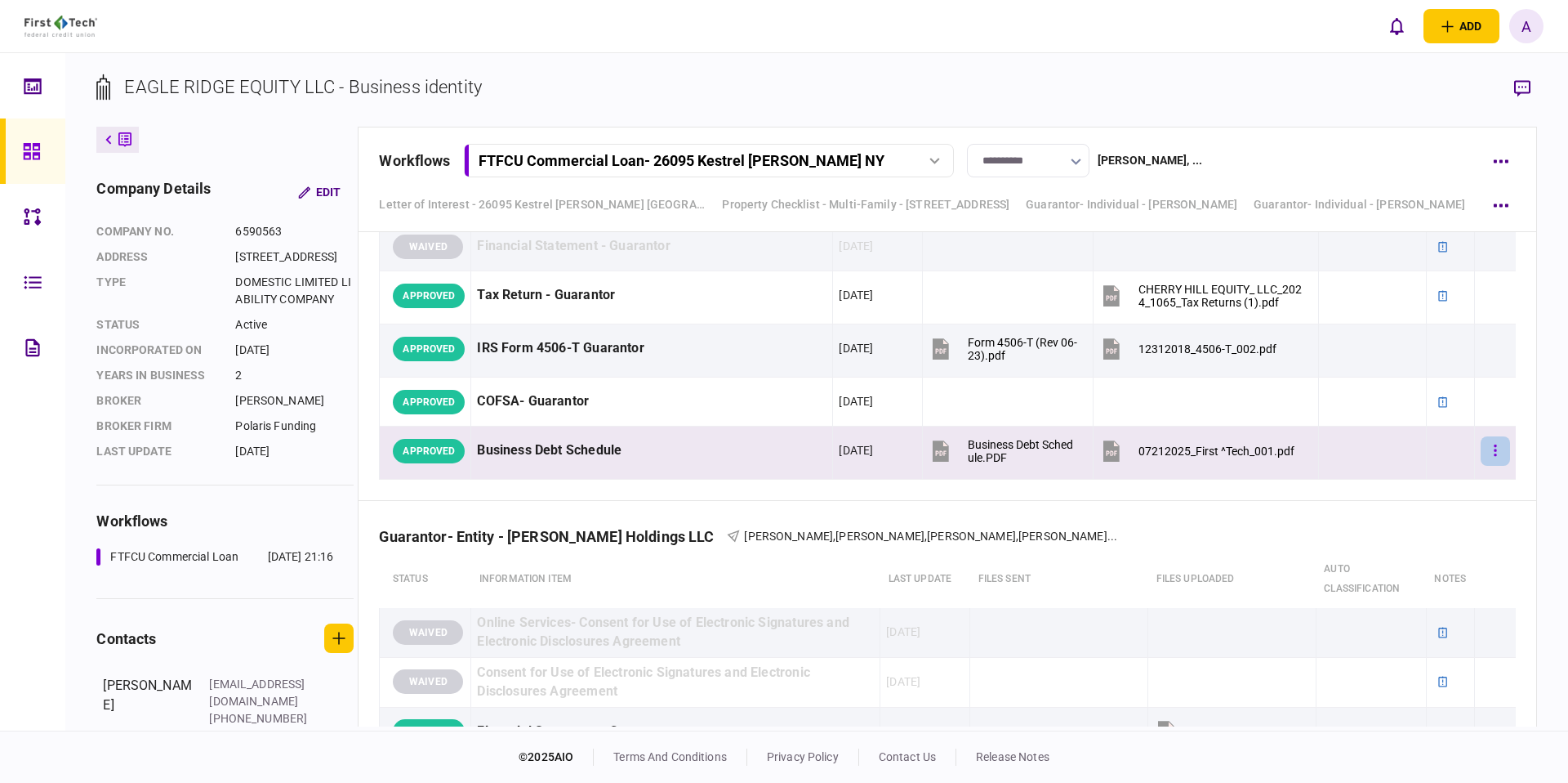
click at [1497, 451] on button "button" at bounding box center [1495, 450] width 29 height 29
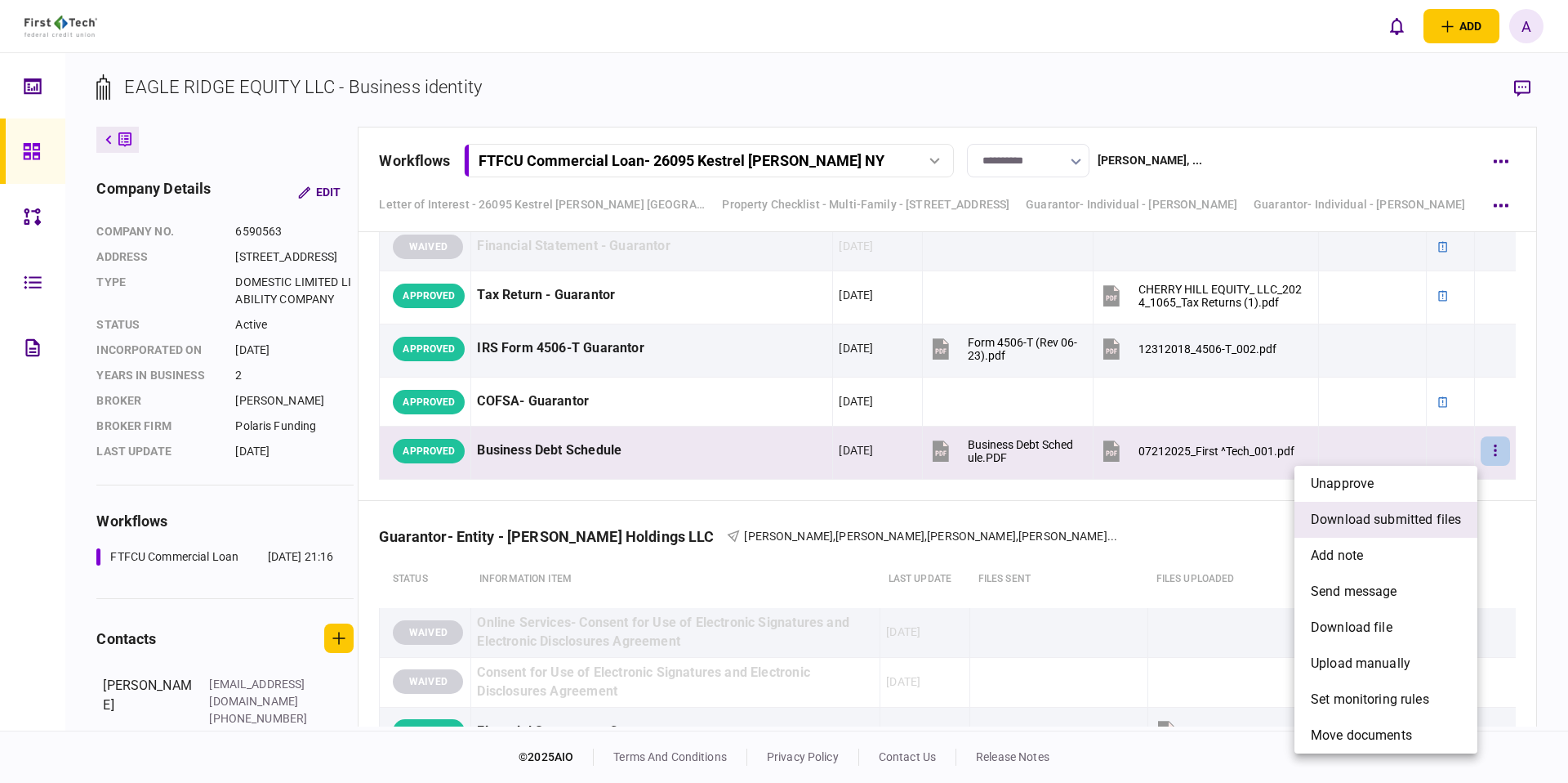
click at [1427, 518] on span "download submitted files" at bounding box center [1386, 519] width 150 height 20
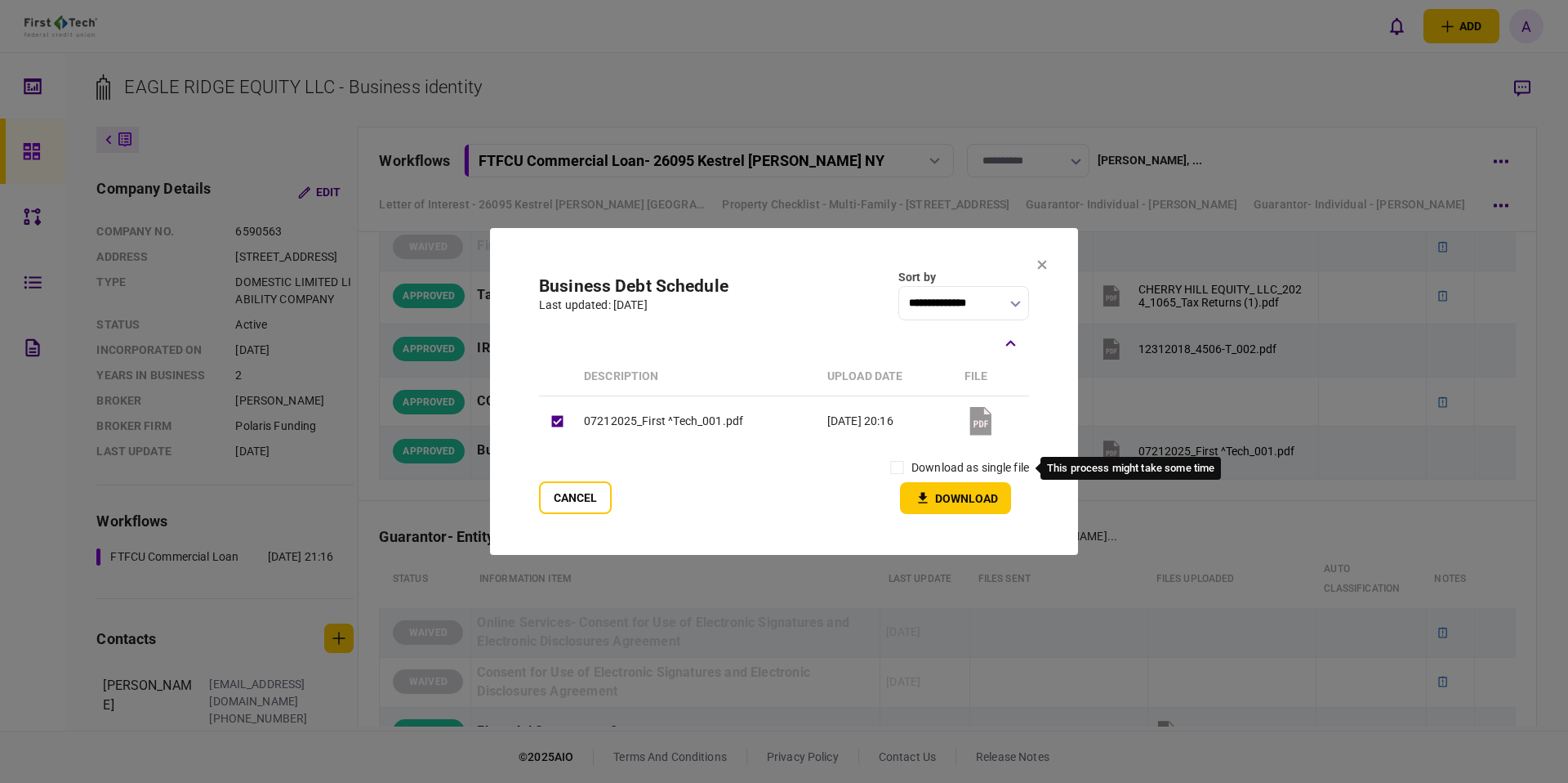
click at [957, 476] on div "download as single file" at bounding box center [956, 467] width 147 height 29
click at [924, 461] on label "download as single file" at bounding box center [970, 467] width 118 height 17
click at [935, 489] on button "Download" at bounding box center [955, 498] width 111 height 32
click at [1036, 267] on section "**********" at bounding box center [784, 392] width 588 height 327
click at [1043, 265] on icon at bounding box center [1043, 265] width 9 height 9
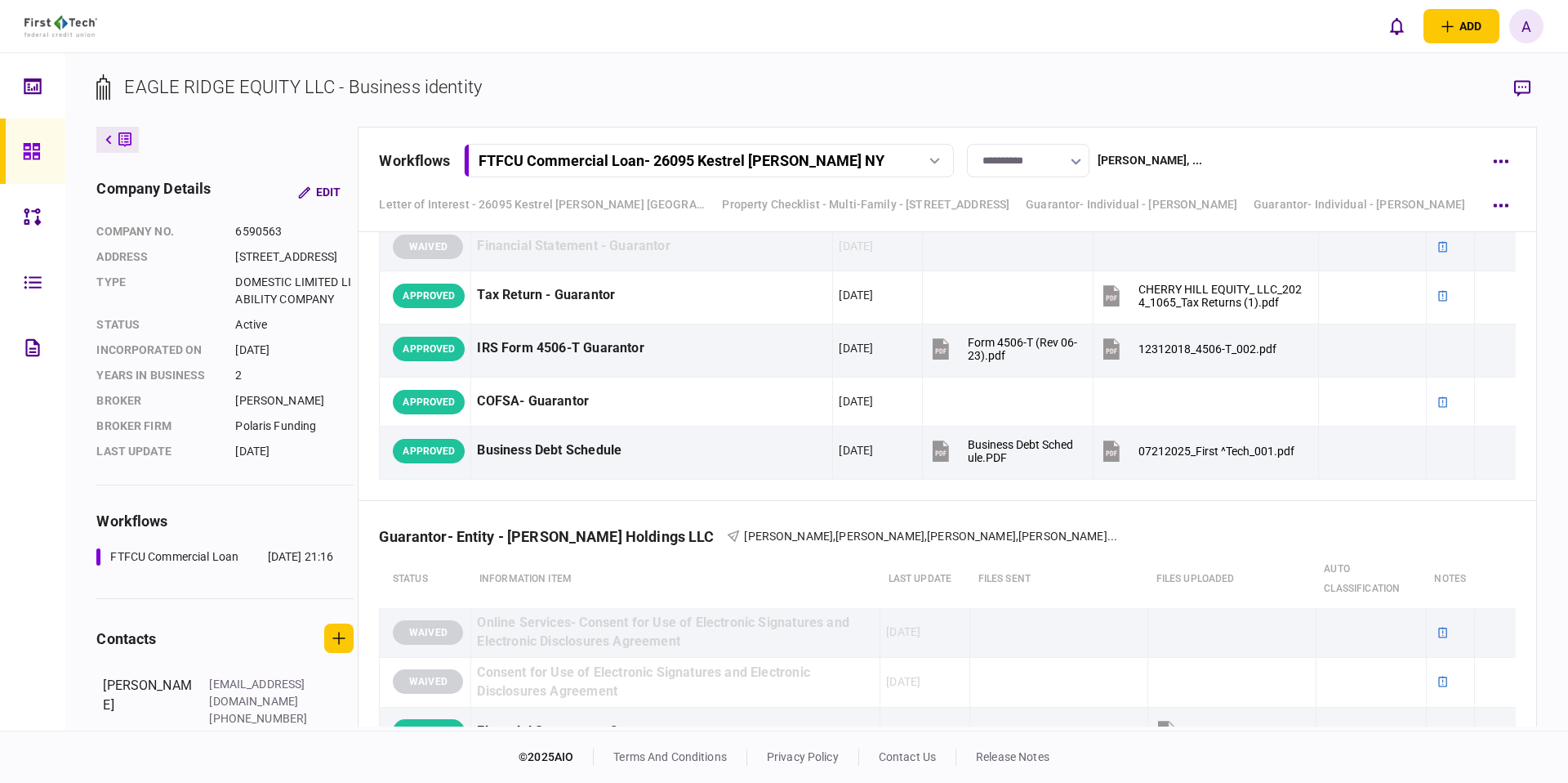
click at [1057, 70] on div "EAGLE RIDGE EQUITY LLC - Business identity company details Edit company no. 659…" at bounding box center [817, 392] width 1503 height 678
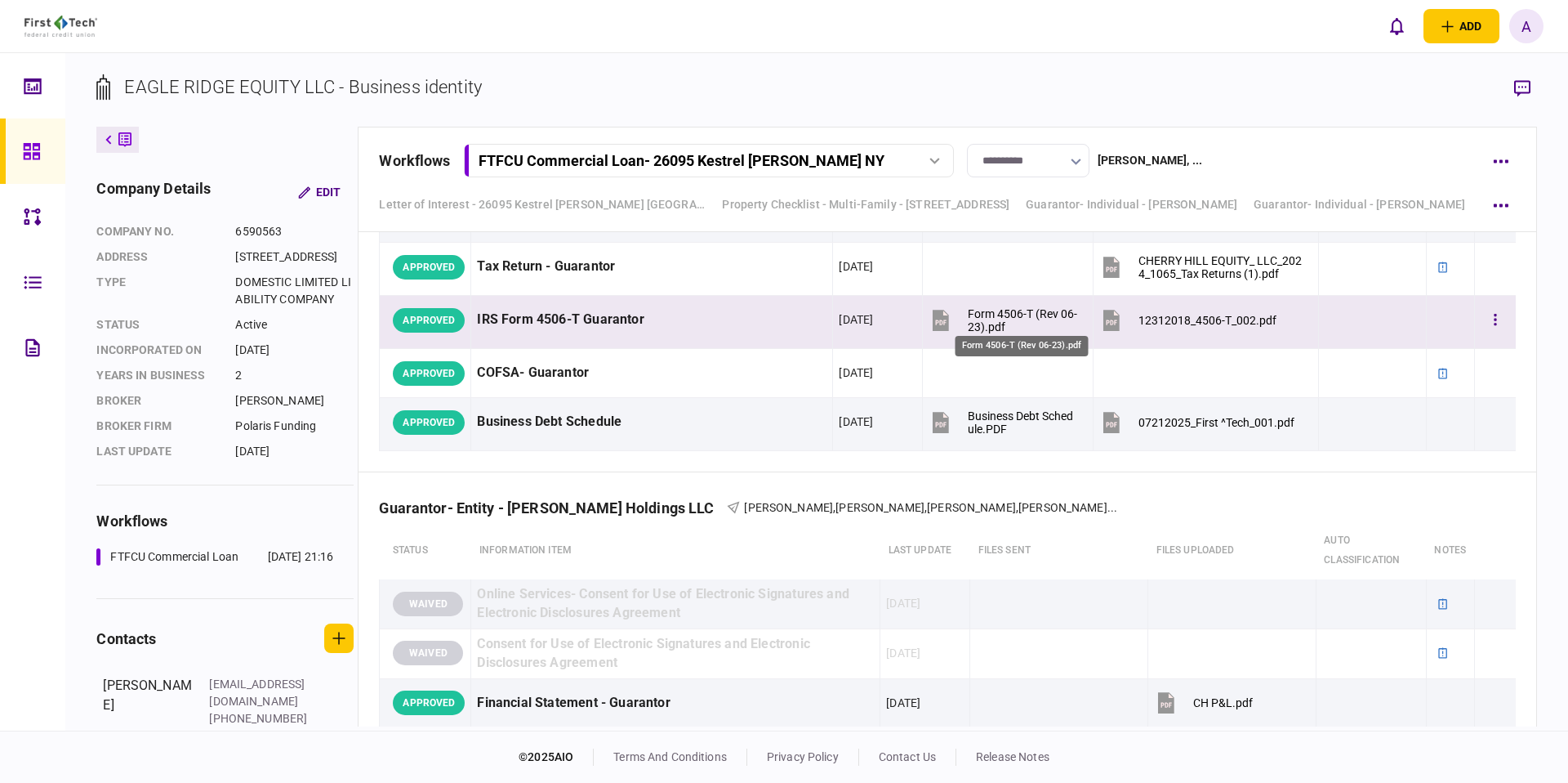
scroll to position [3673, 0]
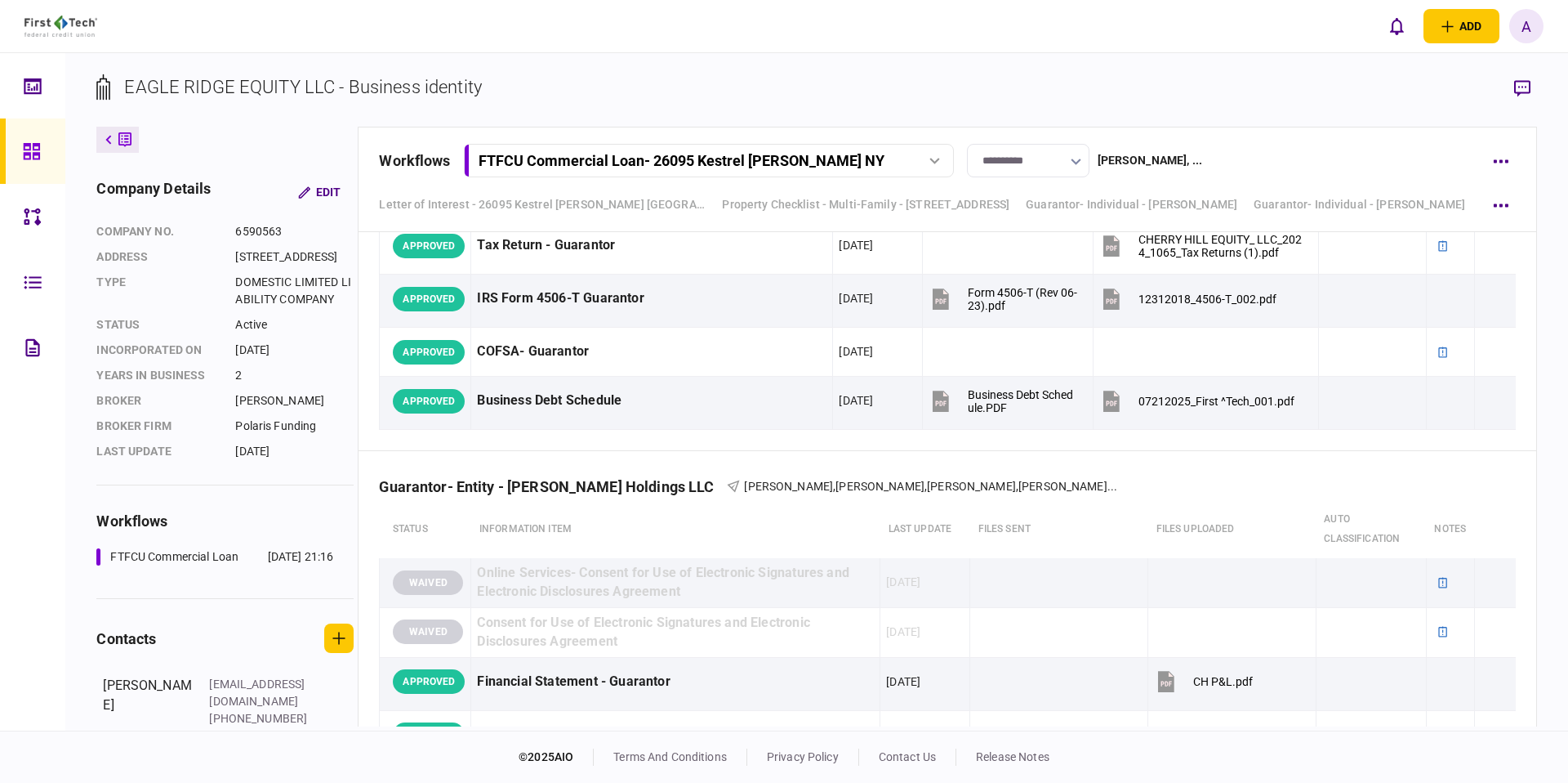
click at [564, 88] on section "EAGLE RIDGE EQUITY LLC - Business identity" at bounding box center [816, 99] width 1439 height 53
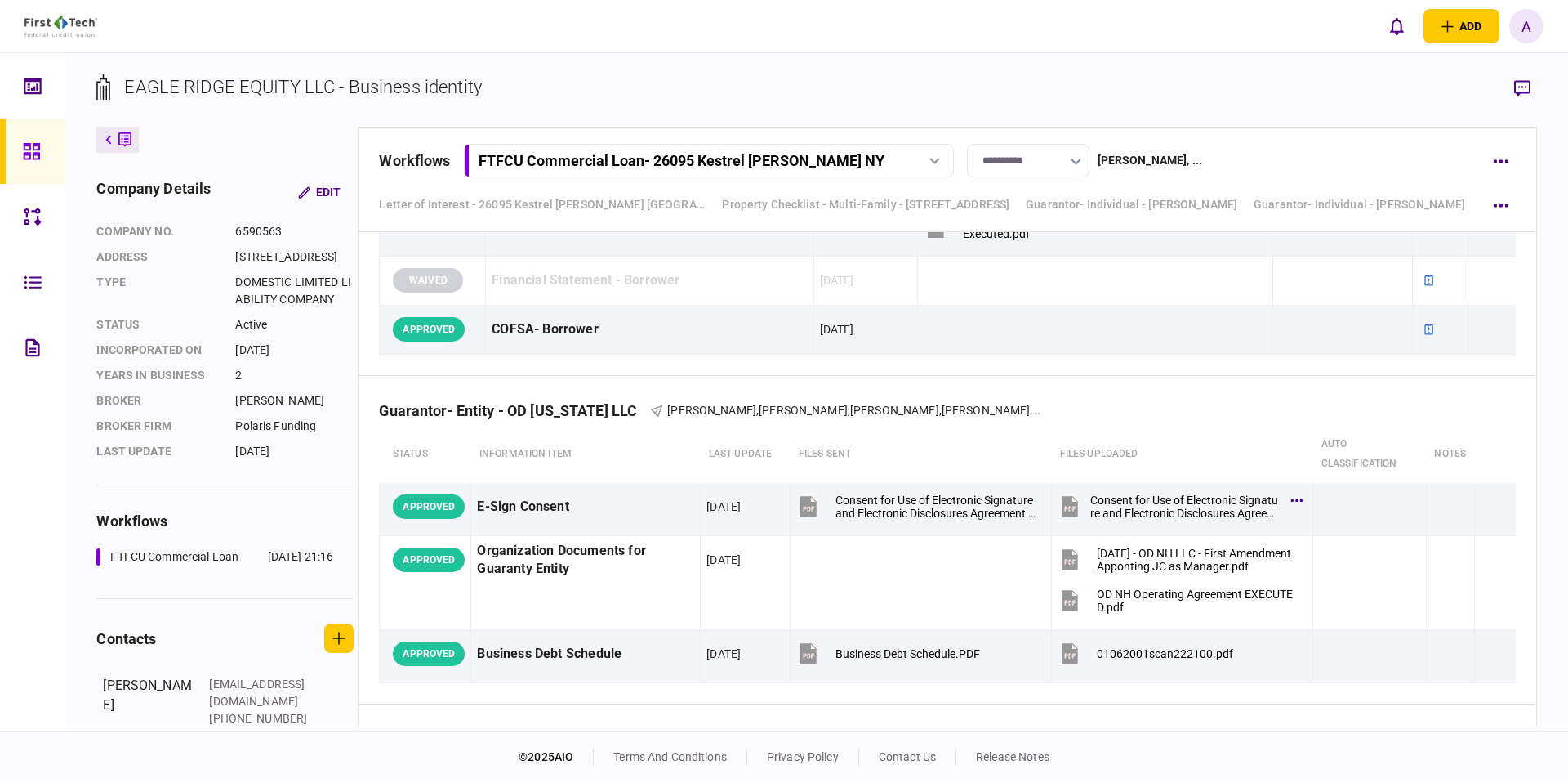
scroll to position [6317, 0]
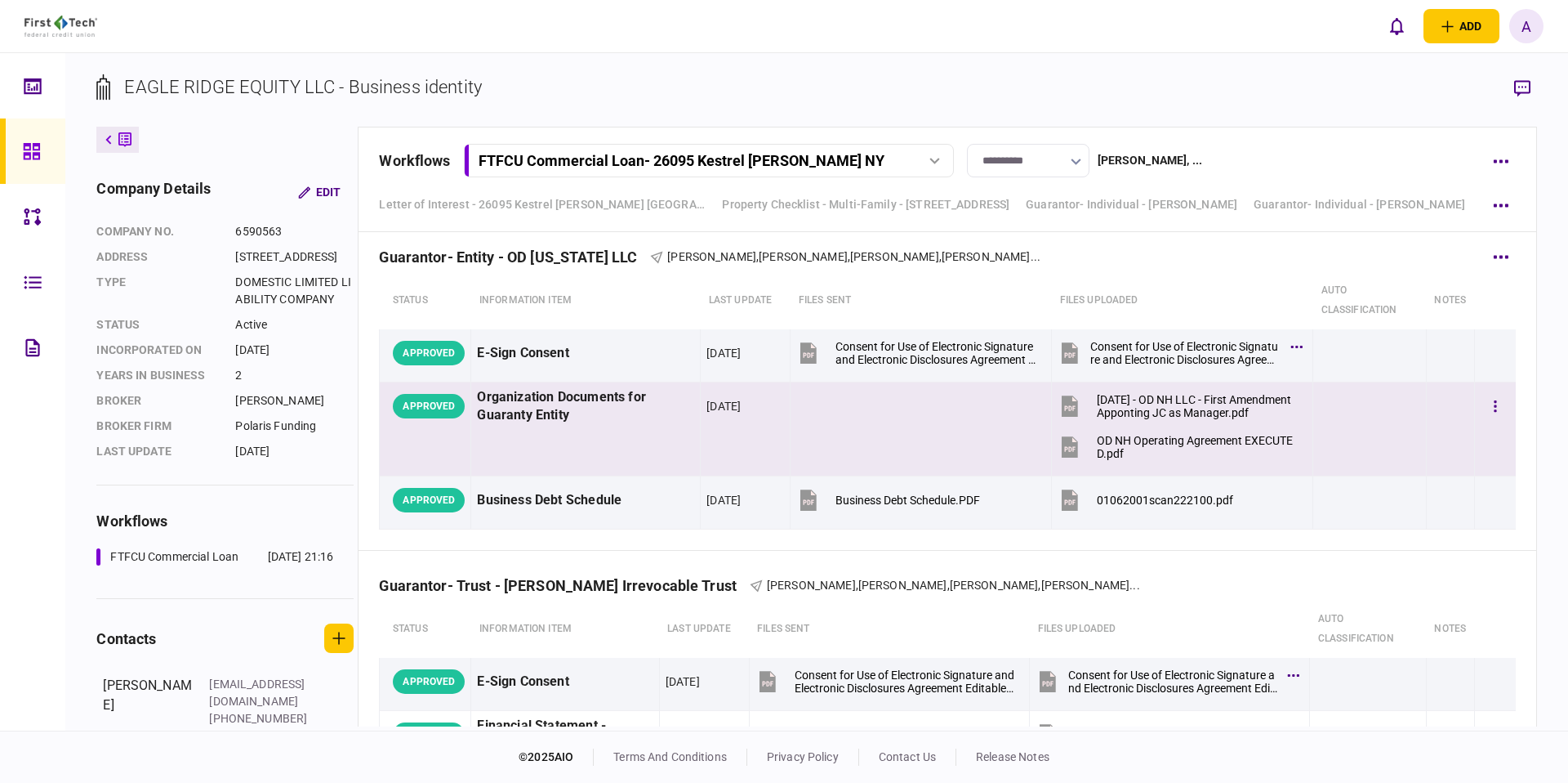
click at [591, 400] on div "Organization Documents for Guaranty Entity" at bounding box center [585, 407] width 217 height 38
copy div "Organization Documents for Guaranty Entity"
click at [1482, 403] on button "button" at bounding box center [1495, 406] width 29 height 29
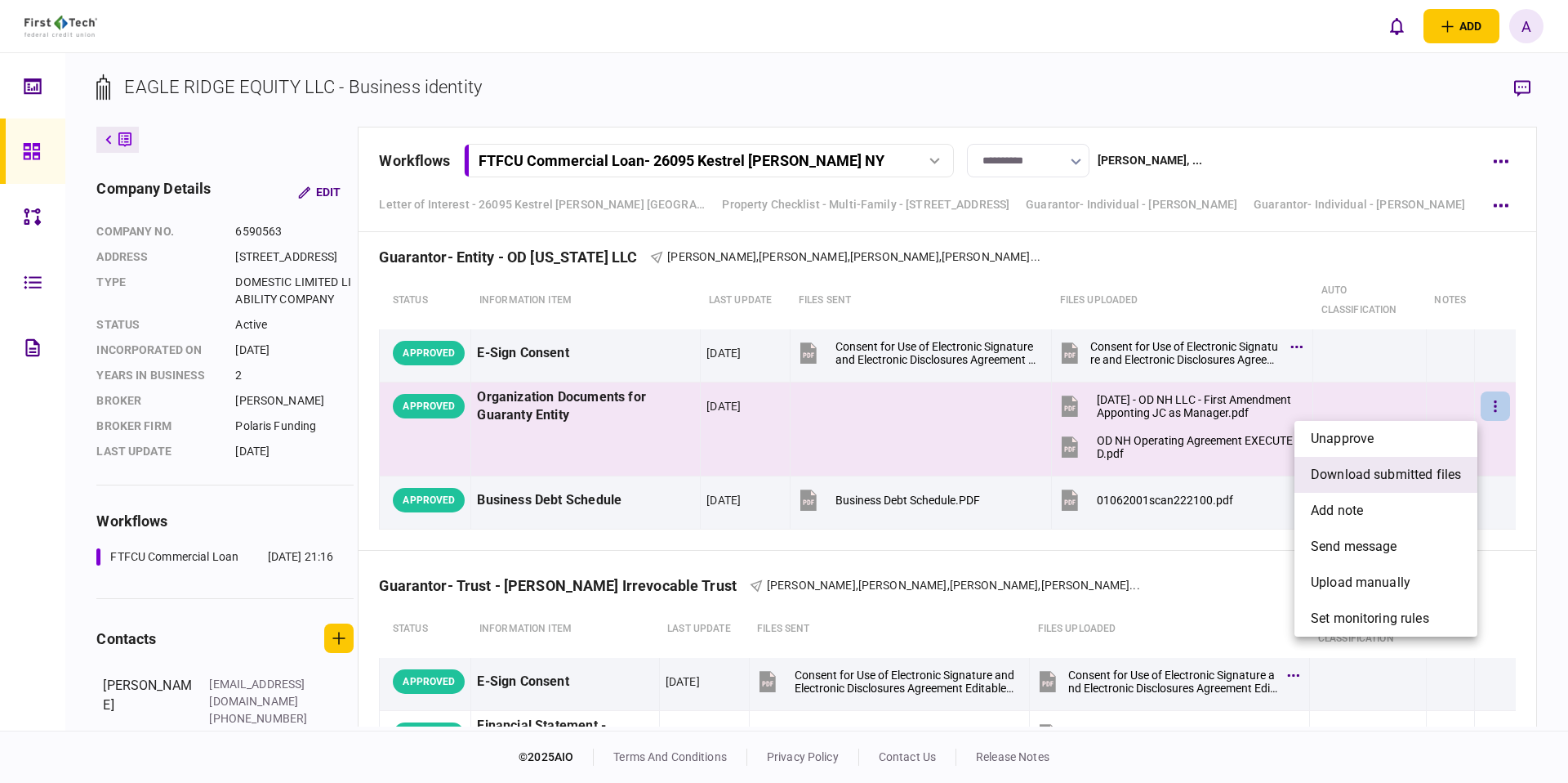
click at [1442, 476] on span "download submitted files" at bounding box center [1386, 475] width 150 height 20
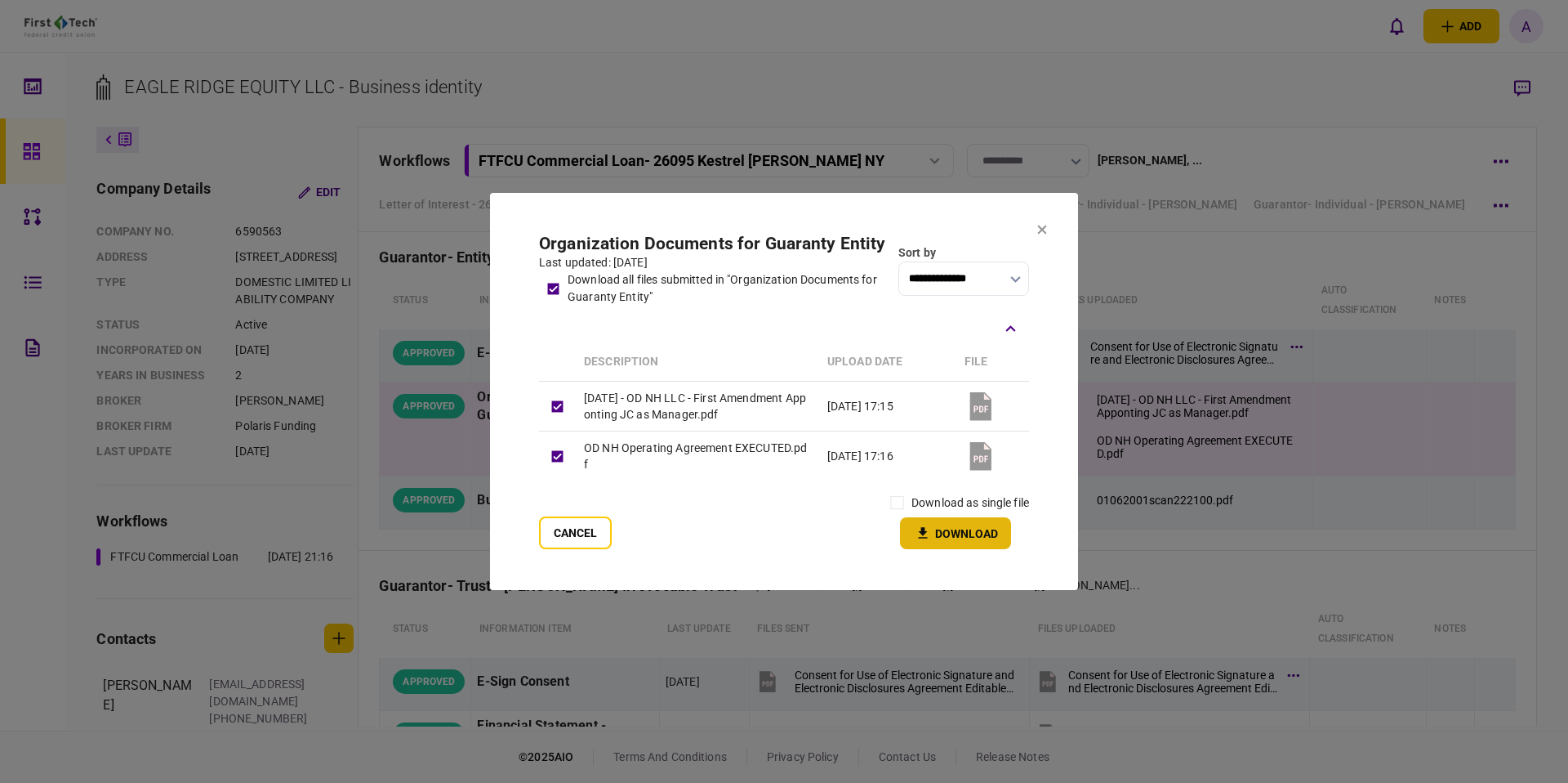
click at [938, 548] on button "Download" at bounding box center [955, 534] width 111 height 32
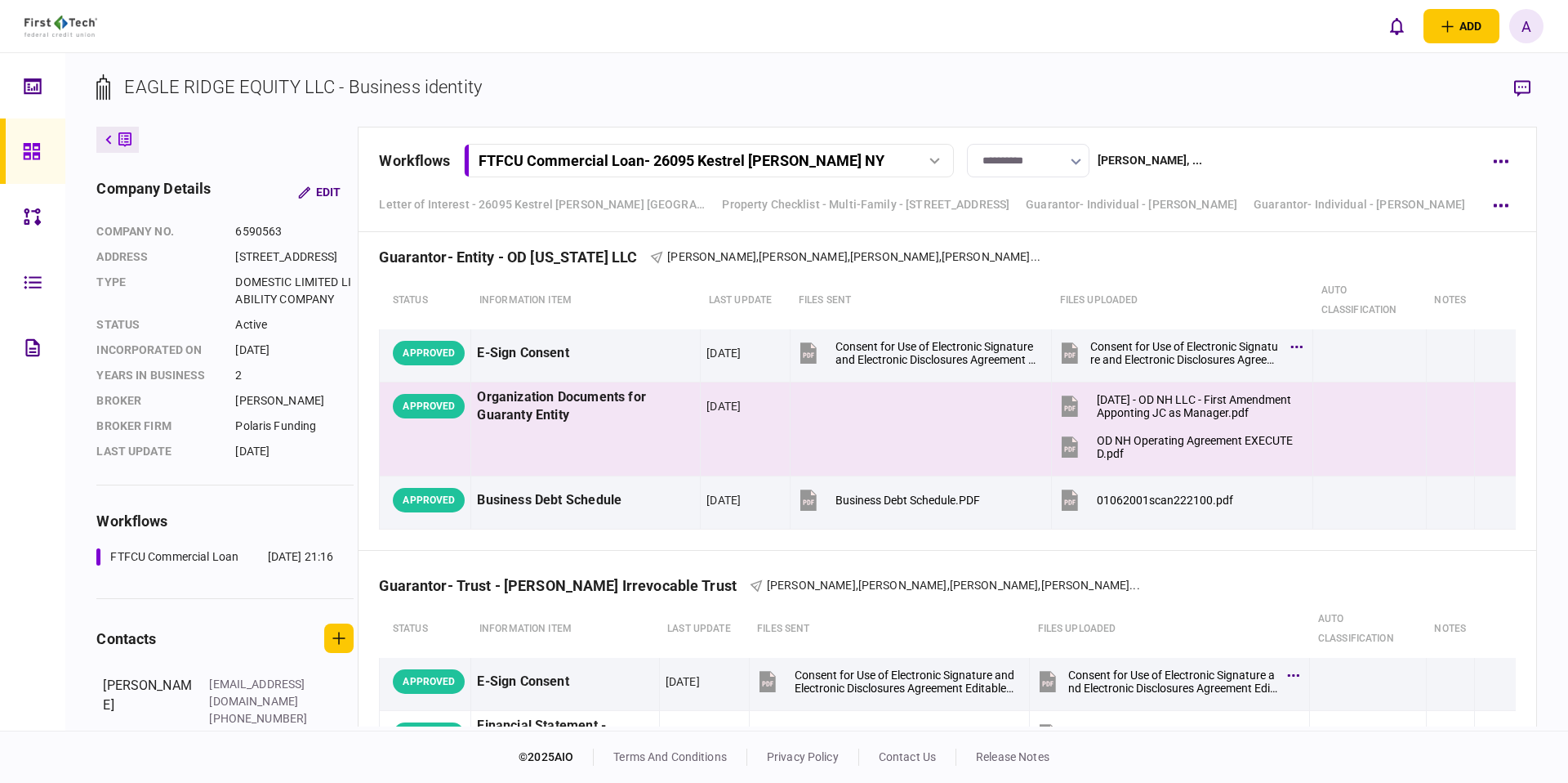
click at [1281, 130] on div "**********" at bounding box center [946, 180] width 1178 height 105
click at [1240, 170] on div "**********" at bounding box center [927, 160] width 1098 height 33
click at [742, 74] on section "EAGLE RIDGE EQUITY LLC - Business identity" at bounding box center [816, 99] width 1439 height 53
